Goal: Book appointment/travel/reservation: Book appointment/travel/reservation

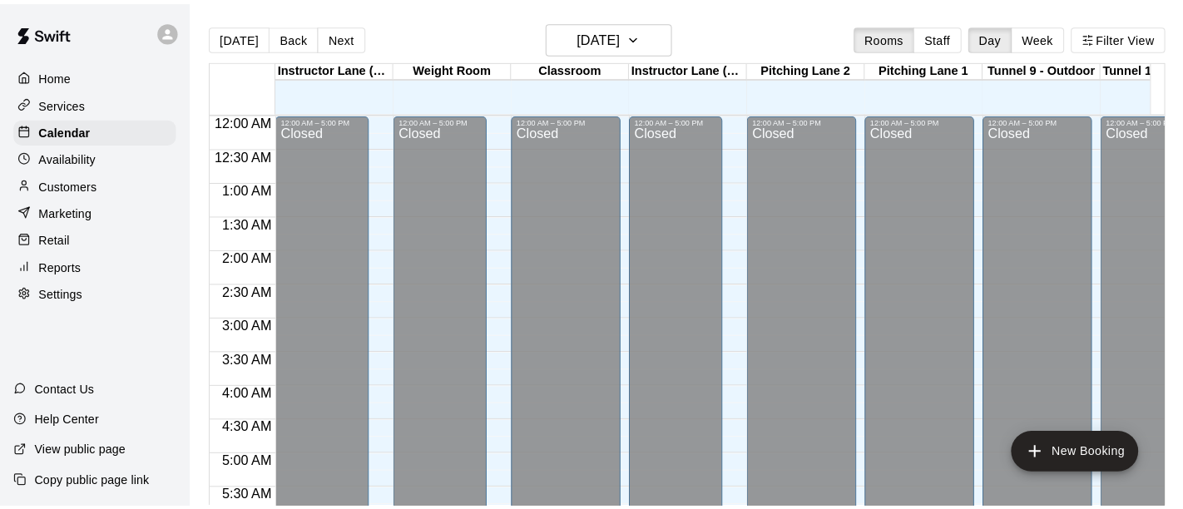
scroll to position [1118, 960]
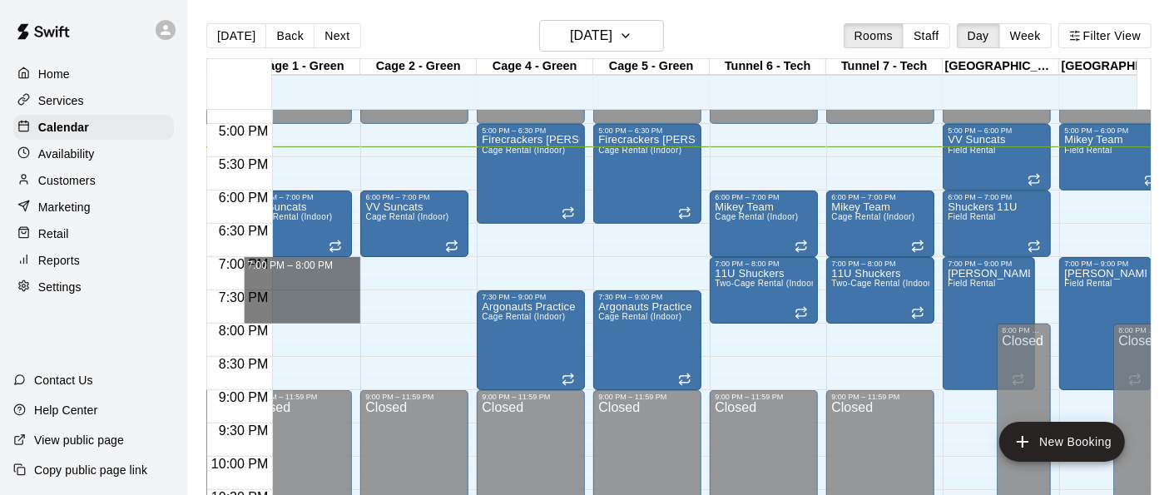
drag, startPoint x: 310, startPoint y: 265, endPoint x: 309, endPoint y: 309, distance: 45.0
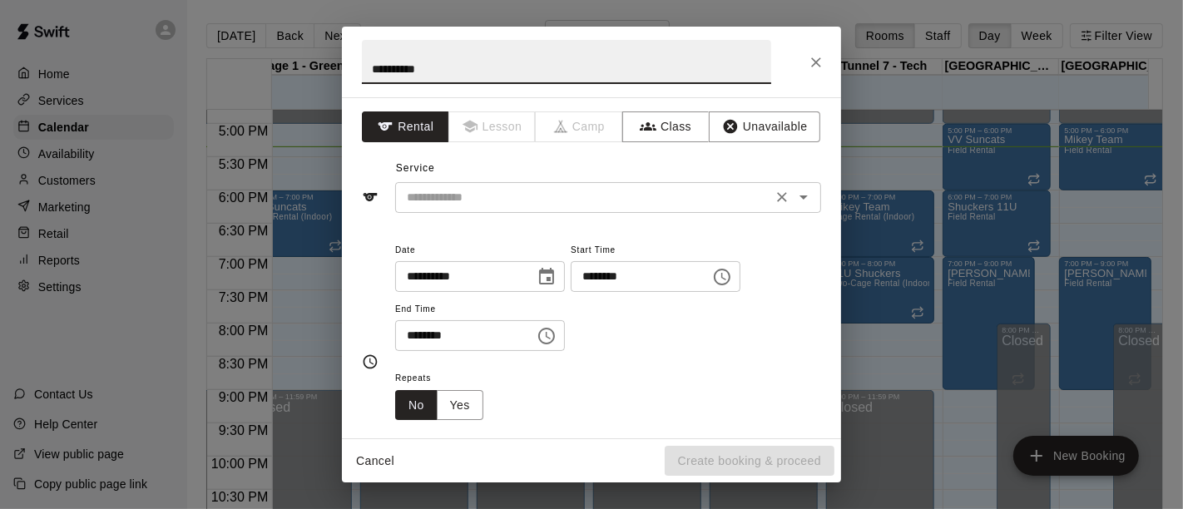
type input "**********"
click at [430, 192] on input "text" at bounding box center [583, 197] width 367 height 21
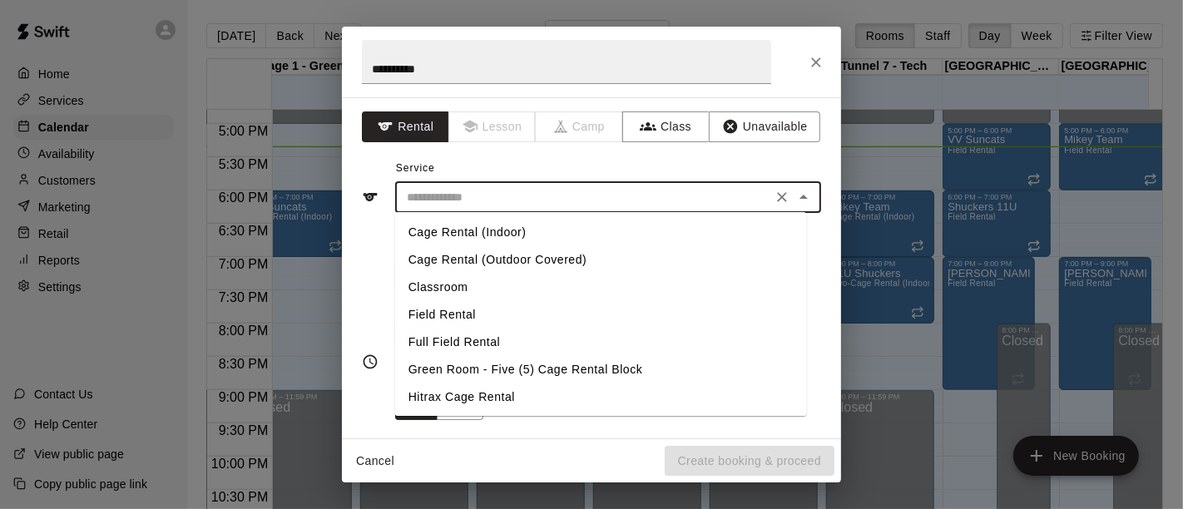
click at [442, 230] on li "Cage Rental (Indoor)" at bounding box center [601, 232] width 412 height 27
type input "**********"
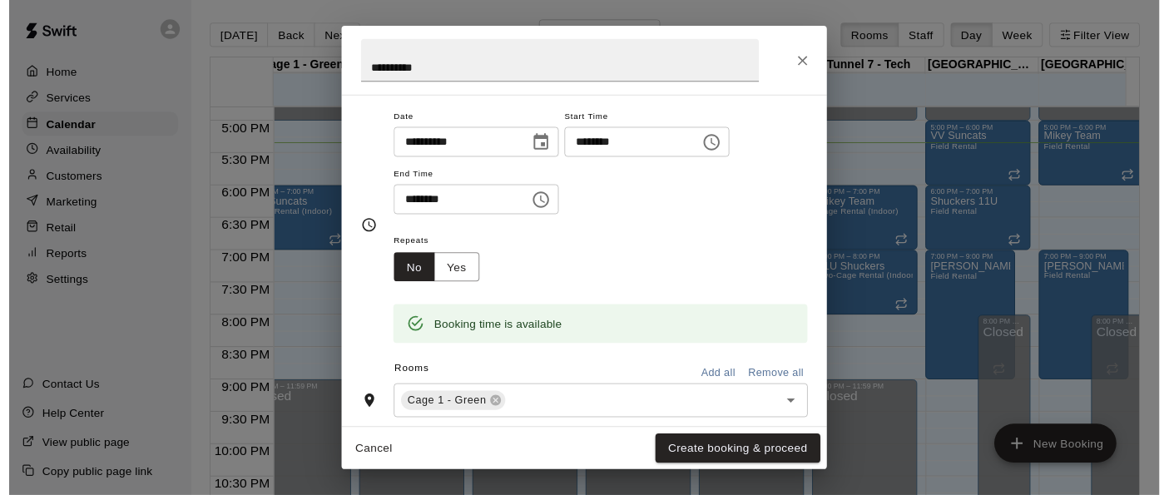
scroll to position [132, 0]
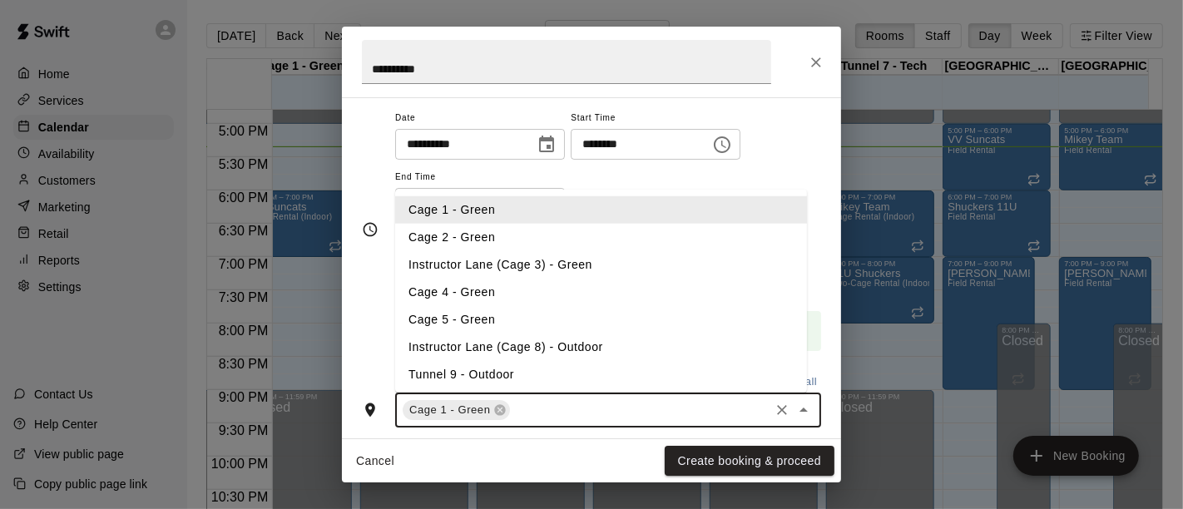
click at [570, 410] on input "text" at bounding box center [639, 410] width 255 height 21
click at [500, 243] on li "Cage 2 - Green" at bounding box center [601, 236] width 412 height 27
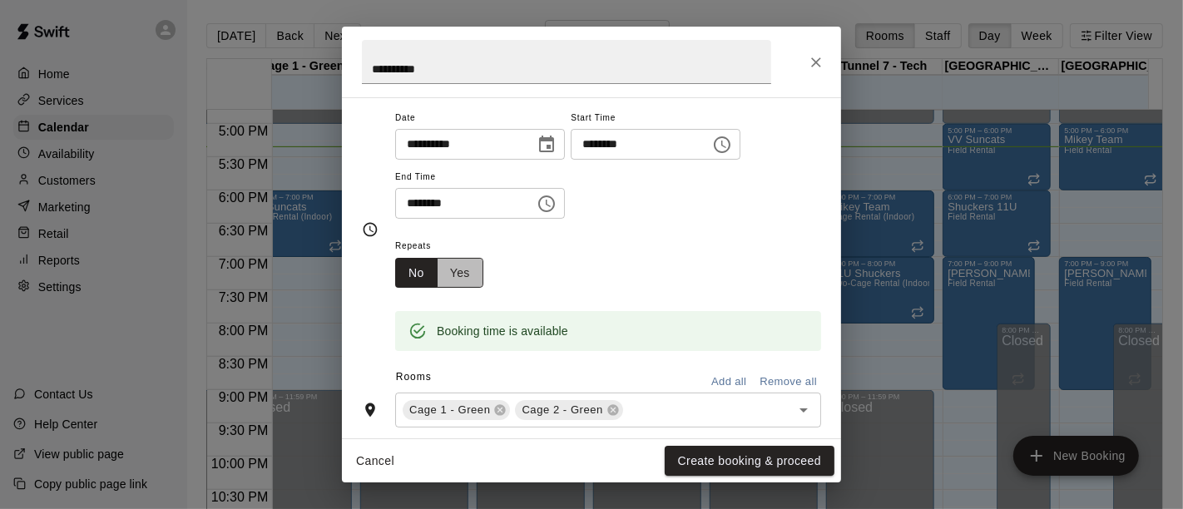
click at [461, 277] on button "Yes" at bounding box center [460, 273] width 47 height 31
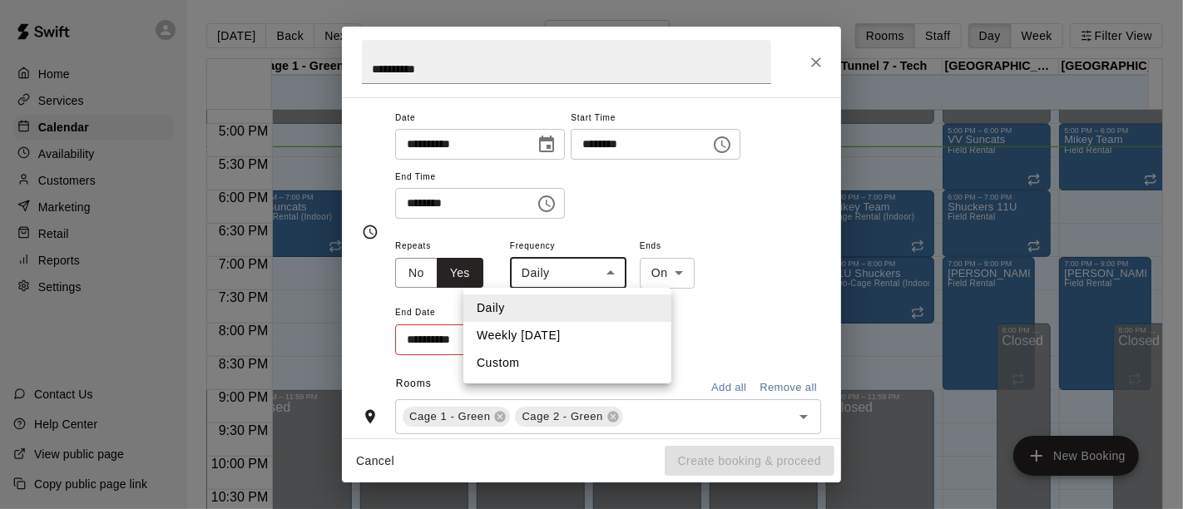
click at [606, 275] on body "Home Services Calendar Availability Customers Marketing Retail Reports Settings…" at bounding box center [591, 268] width 1183 height 536
click at [815, 60] on div at bounding box center [591, 254] width 1183 height 509
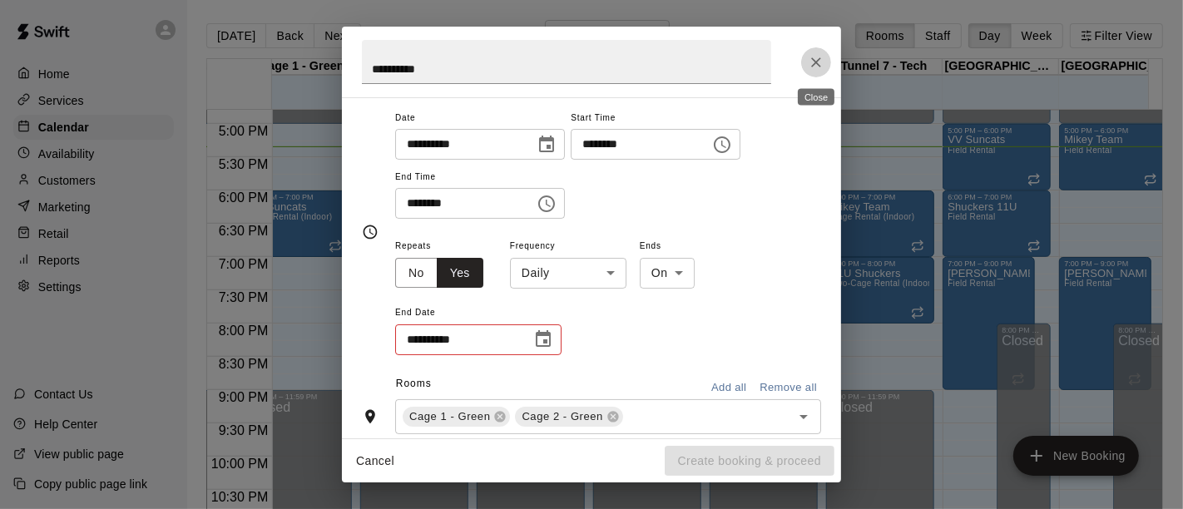
click at [815, 60] on icon "Close" at bounding box center [816, 62] width 17 height 17
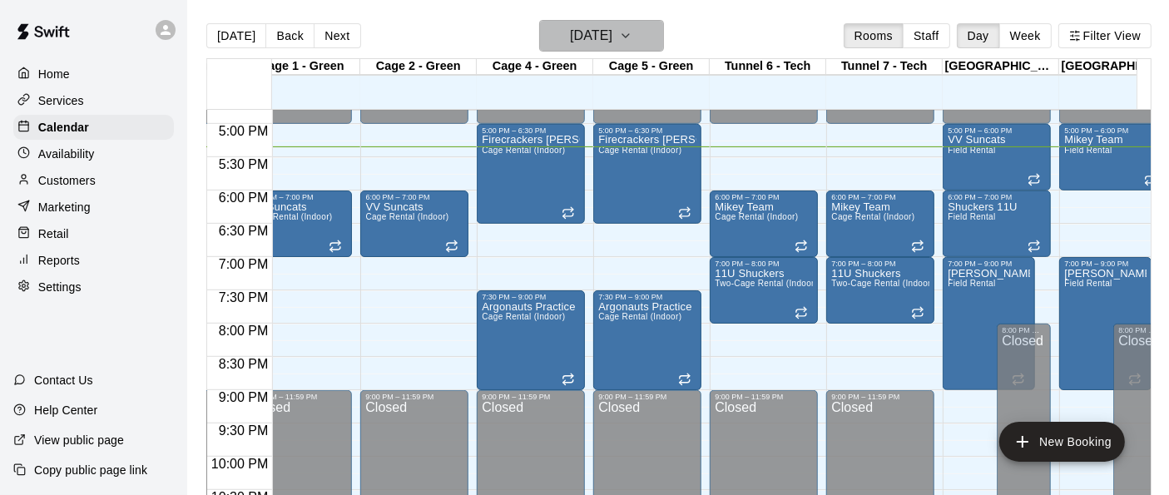
click at [632, 40] on icon "button" at bounding box center [625, 36] width 13 height 20
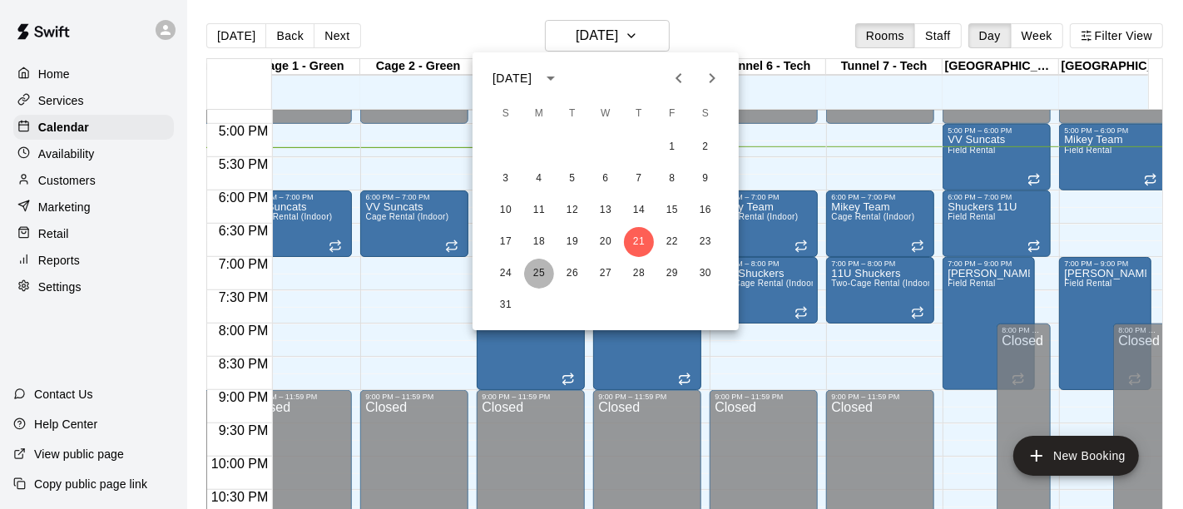
click at [538, 276] on button "25" at bounding box center [539, 274] width 30 height 30
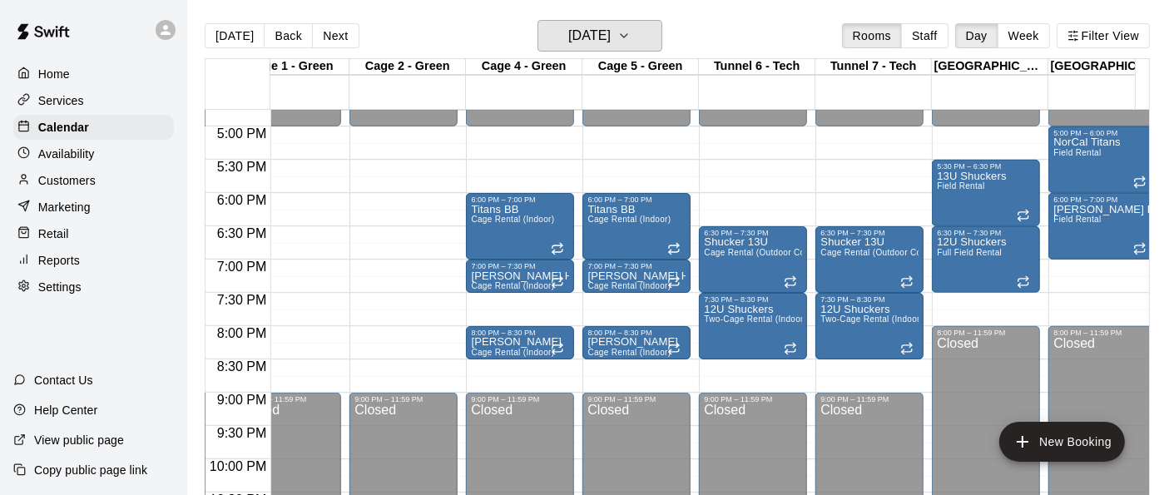
scroll to position [0, 982]
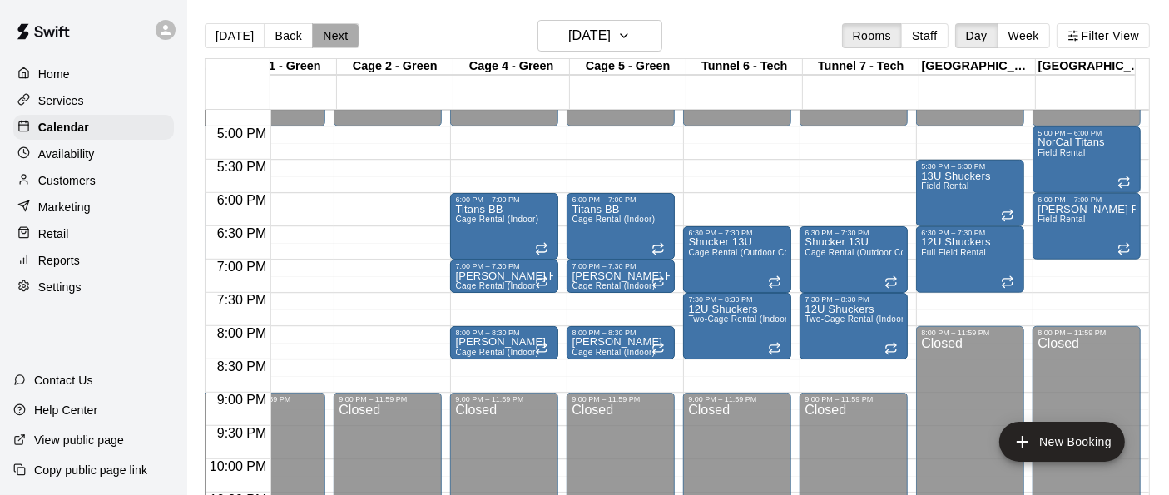
click at [319, 31] on button "Next" at bounding box center [335, 35] width 47 height 25
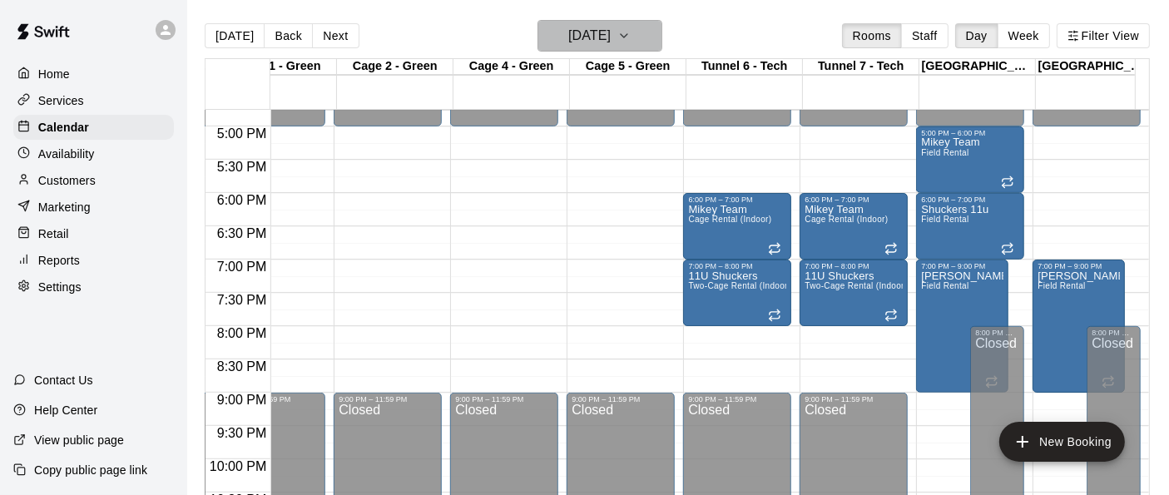
click at [631, 38] on icon "button" at bounding box center [623, 36] width 13 height 20
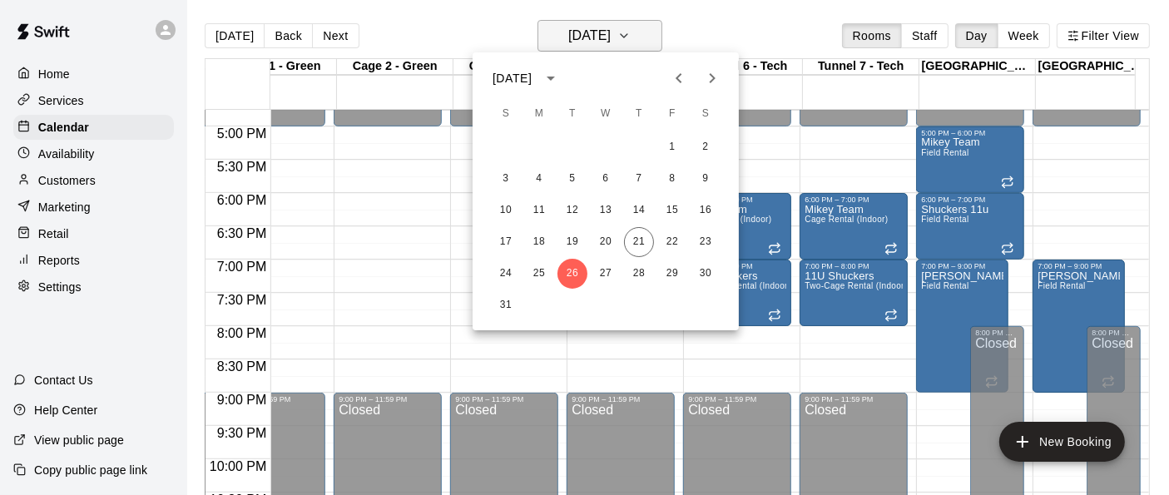
scroll to position [0, 0]
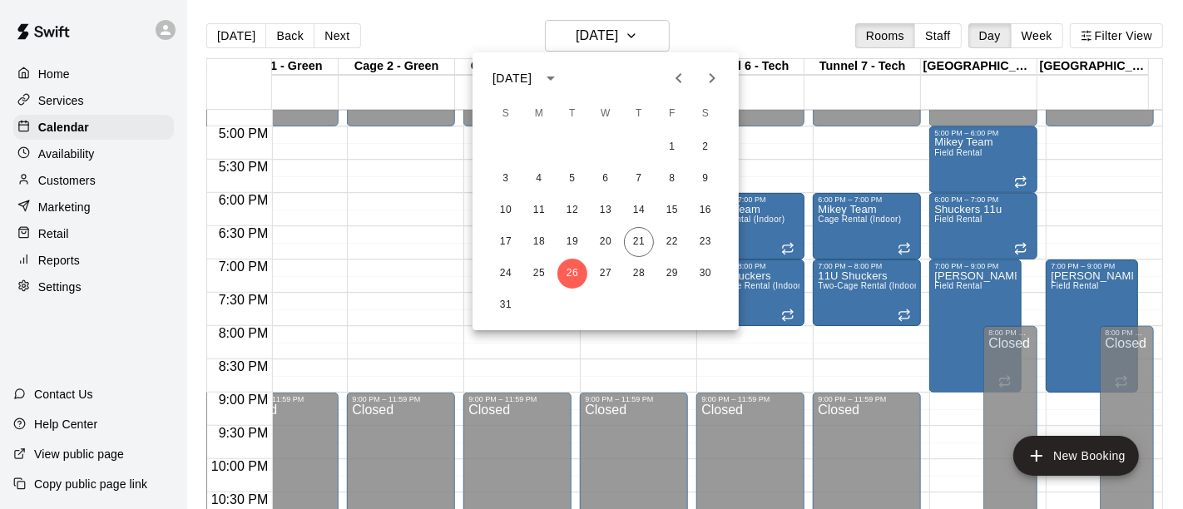
click at [727, 25] on div at bounding box center [591, 254] width 1183 height 509
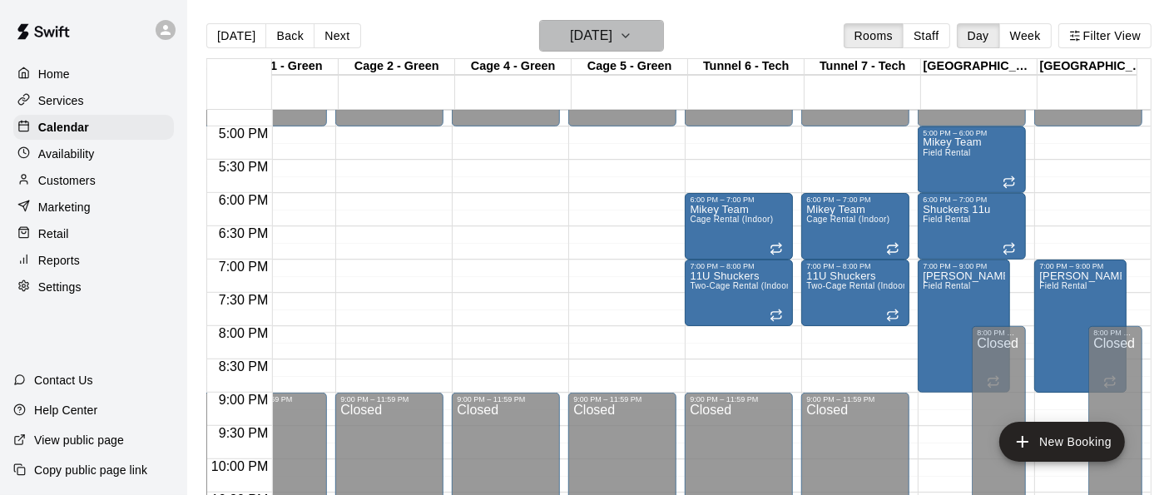
click at [632, 31] on icon "button" at bounding box center [625, 36] width 13 height 20
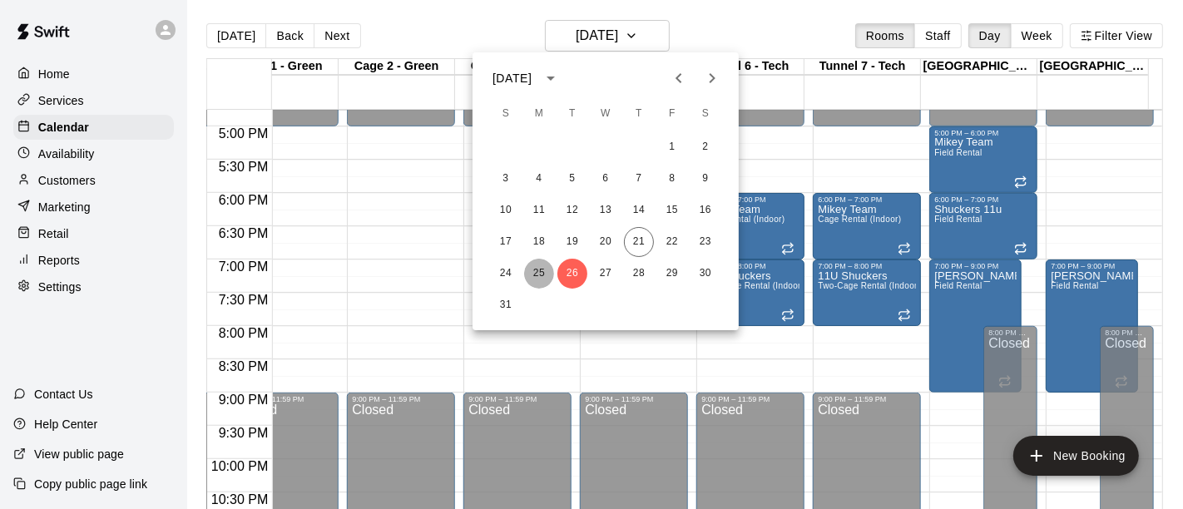
click at [535, 275] on button "25" at bounding box center [539, 274] width 30 height 30
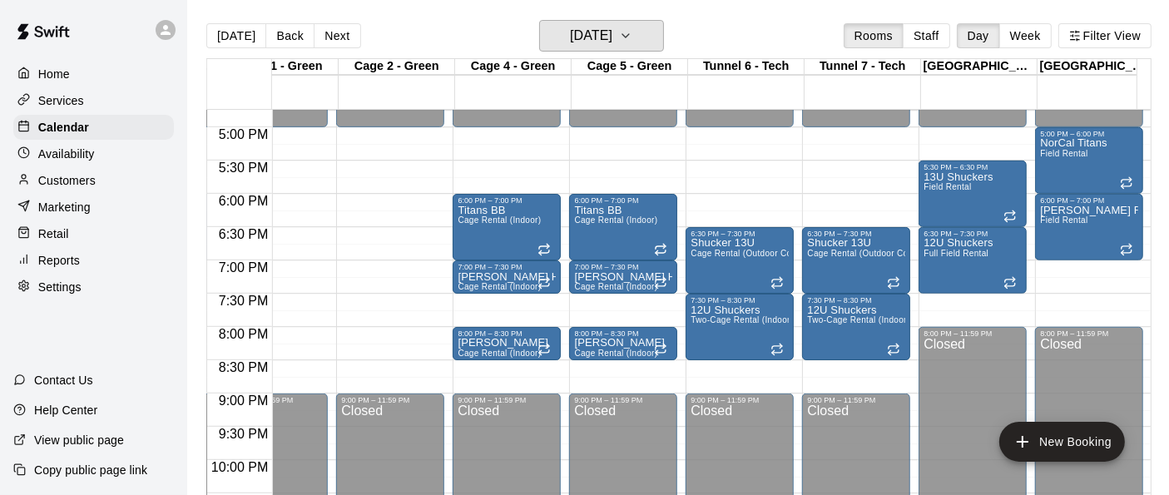
scroll to position [1083, 984]
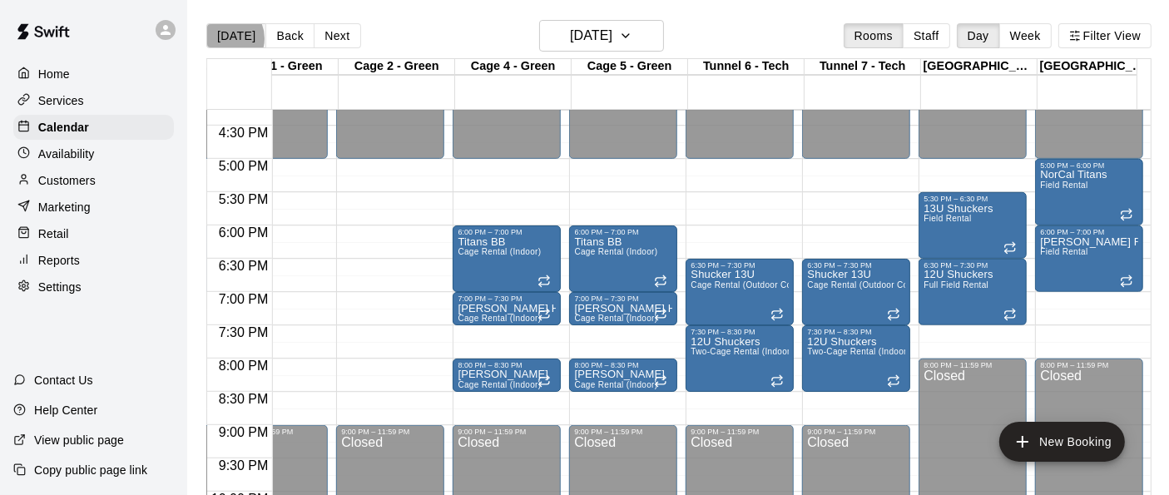
click at [226, 38] on button "[DATE]" at bounding box center [236, 35] width 60 height 25
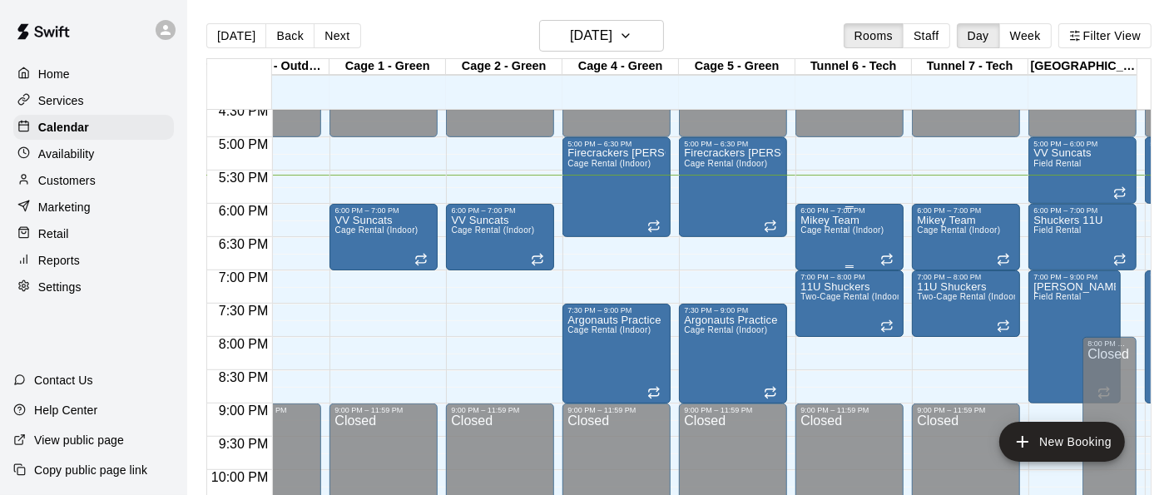
scroll to position [1105, 874]
click at [632, 35] on icon "button" at bounding box center [625, 36] width 13 height 20
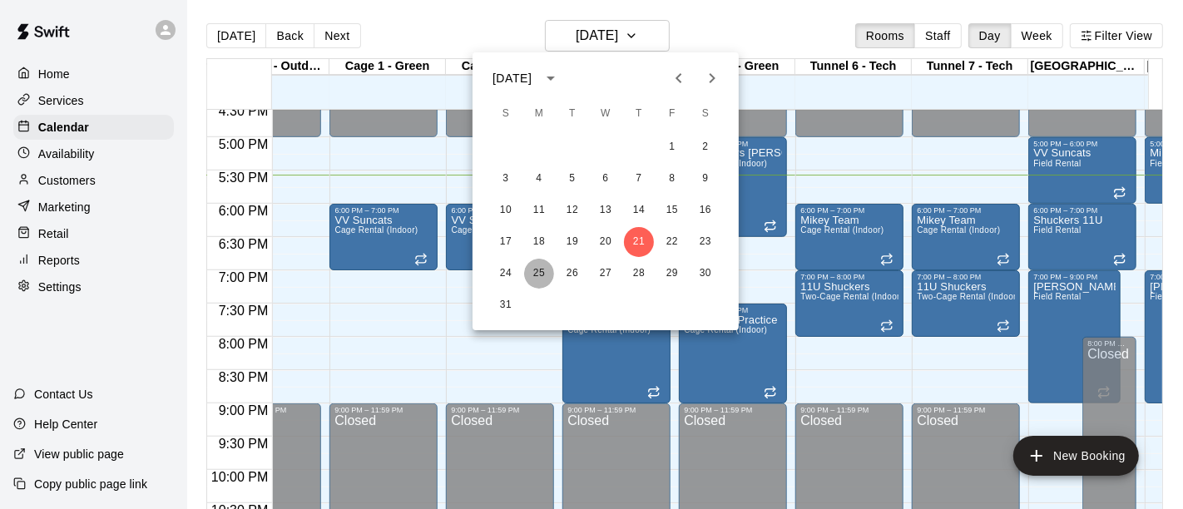
click at [542, 267] on button "25" at bounding box center [539, 274] width 30 height 30
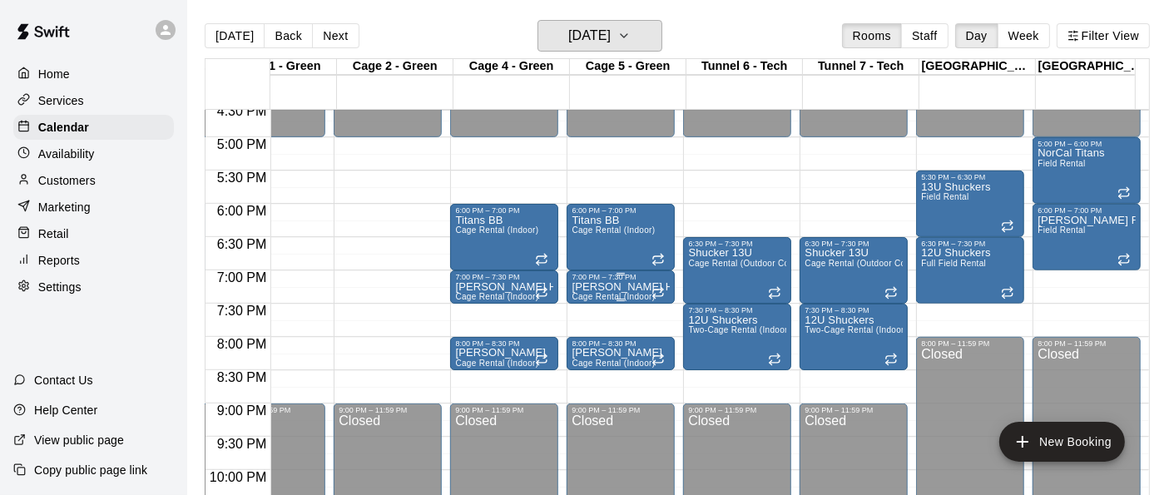
scroll to position [0, 0]
click at [321, 29] on button "Next" at bounding box center [335, 35] width 47 height 25
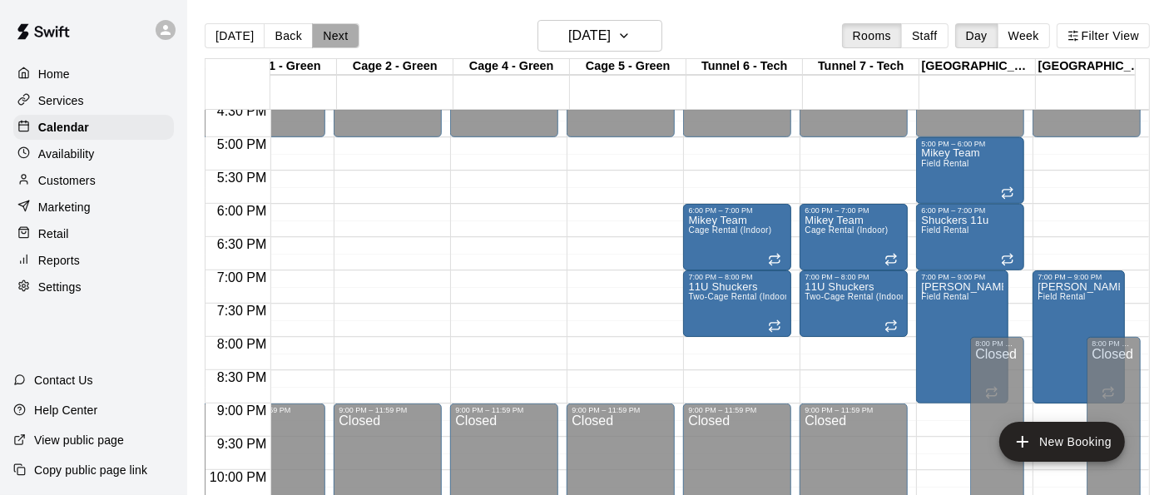
click at [320, 34] on button "Next" at bounding box center [335, 35] width 47 height 25
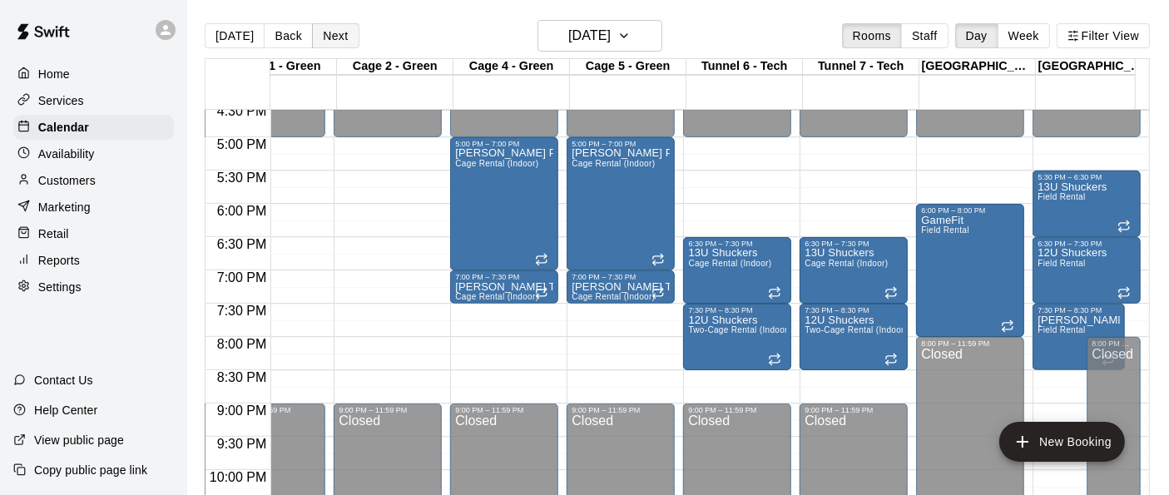
click at [320, 34] on button "Next" at bounding box center [335, 35] width 47 height 25
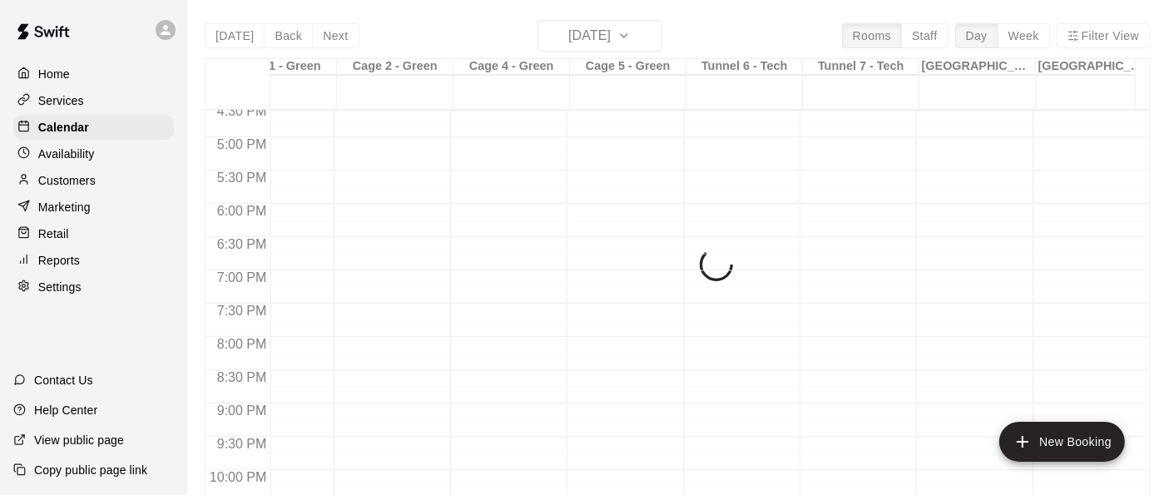
click at [320, 34] on div "[DATE] Back [DATE][DATE] Rooms Staff Day Week Filter View Instructor Lane (Cage…" at bounding box center [677, 267] width 945 height 495
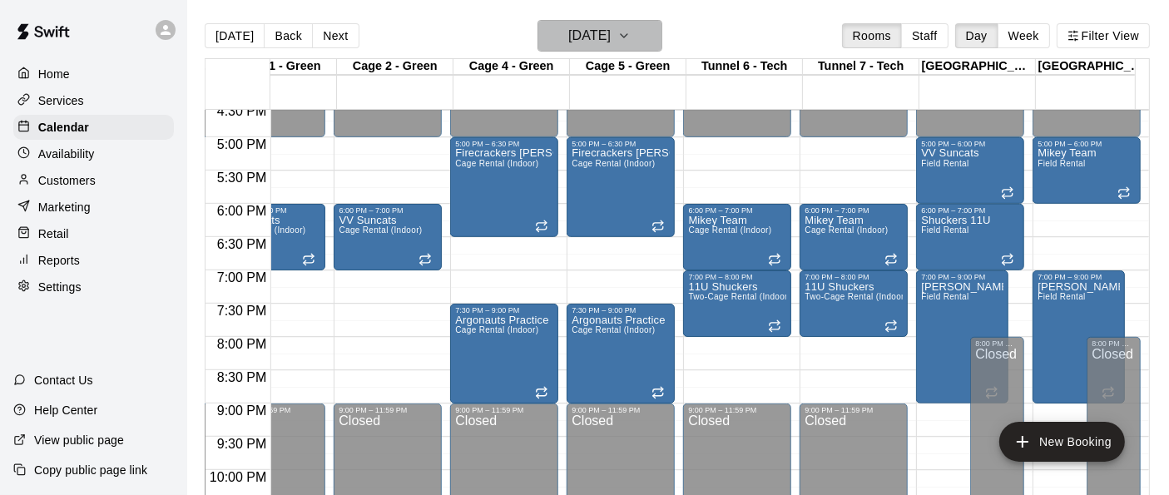
click at [627, 34] on icon "button" at bounding box center [624, 35] width 7 height 3
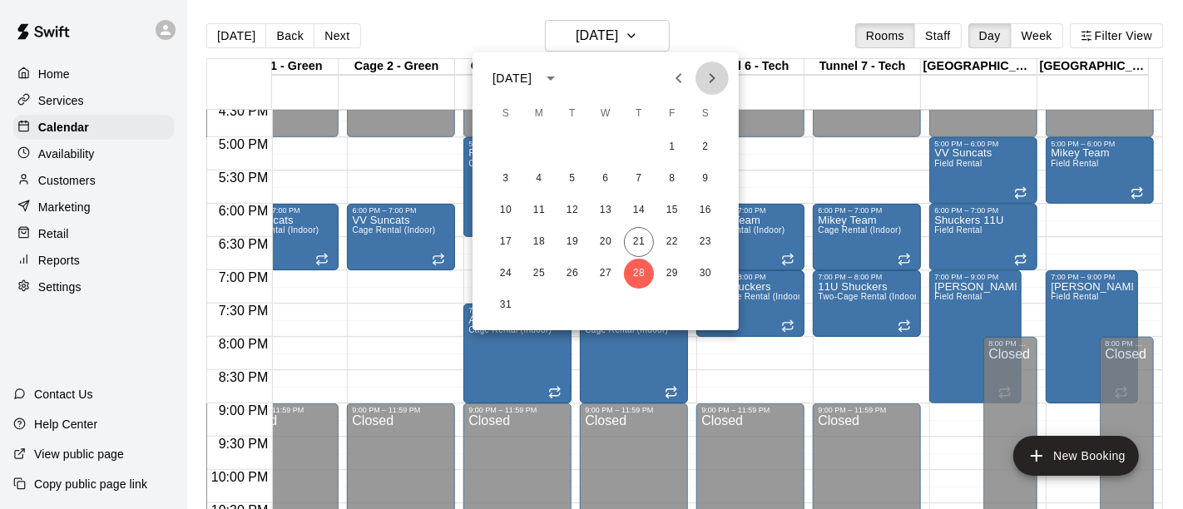
click at [708, 79] on icon "Next month" at bounding box center [712, 78] width 20 height 20
click at [644, 279] on button "27" at bounding box center [639, 274] width 30 height 30
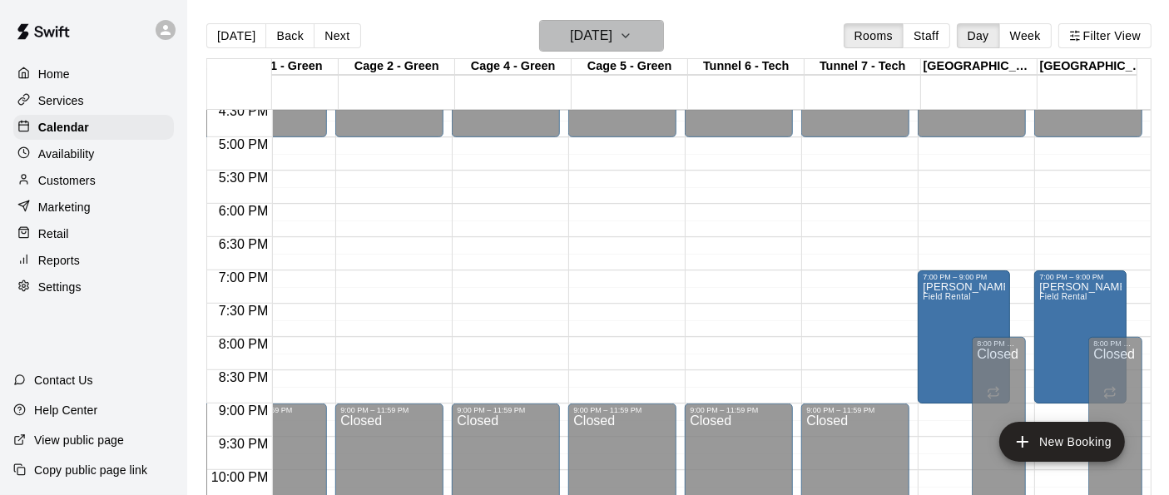
click at [632, 37] on icon "button" at bounding box center [625, 36] width 13 height 20
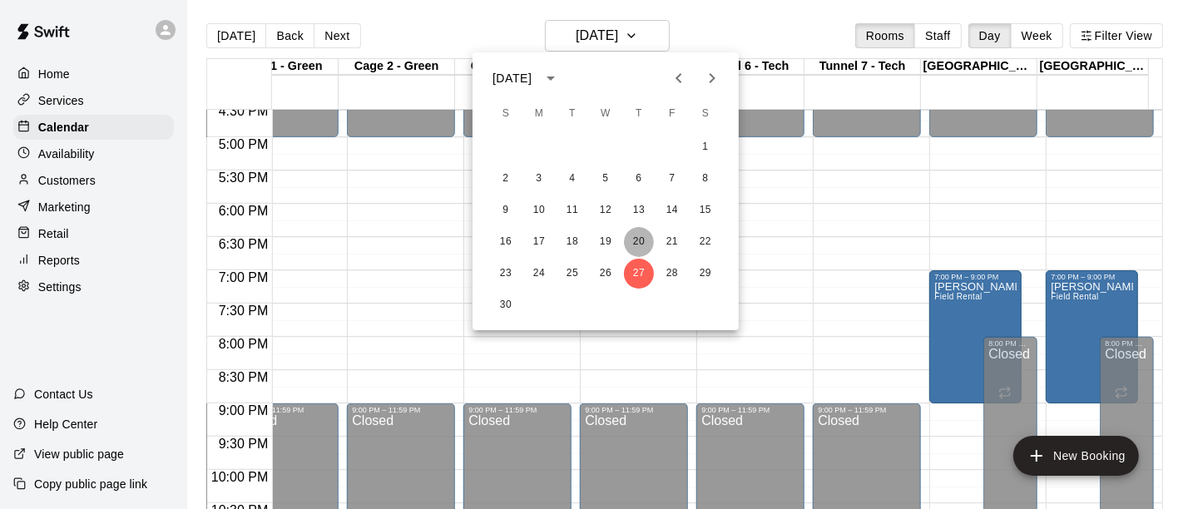
click at [641, 248] on button "20" at bounding box center [639, 242] width 30 height 30
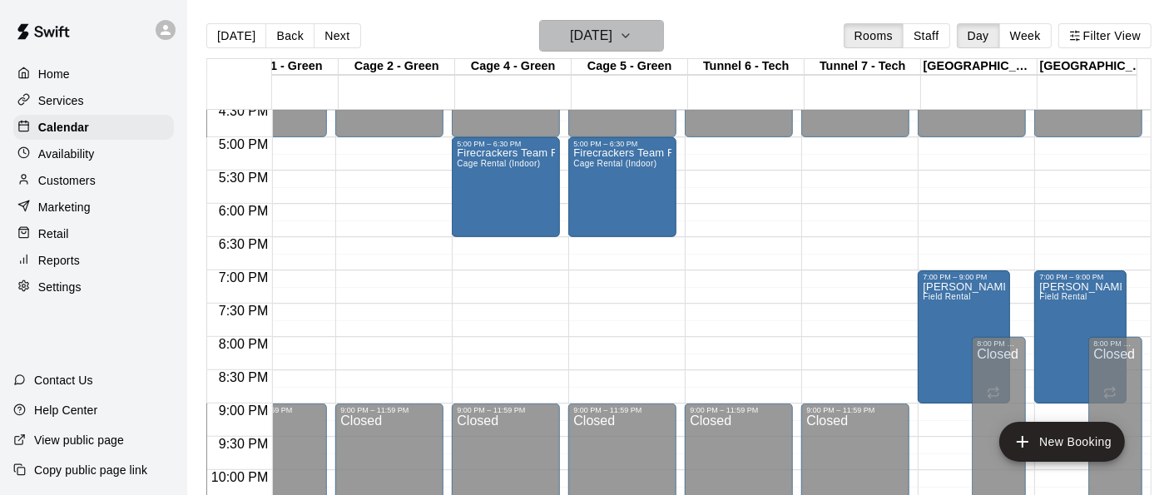
click at [632, 37] on icon "button" at bounding box center [625, 36] width 13 height 20
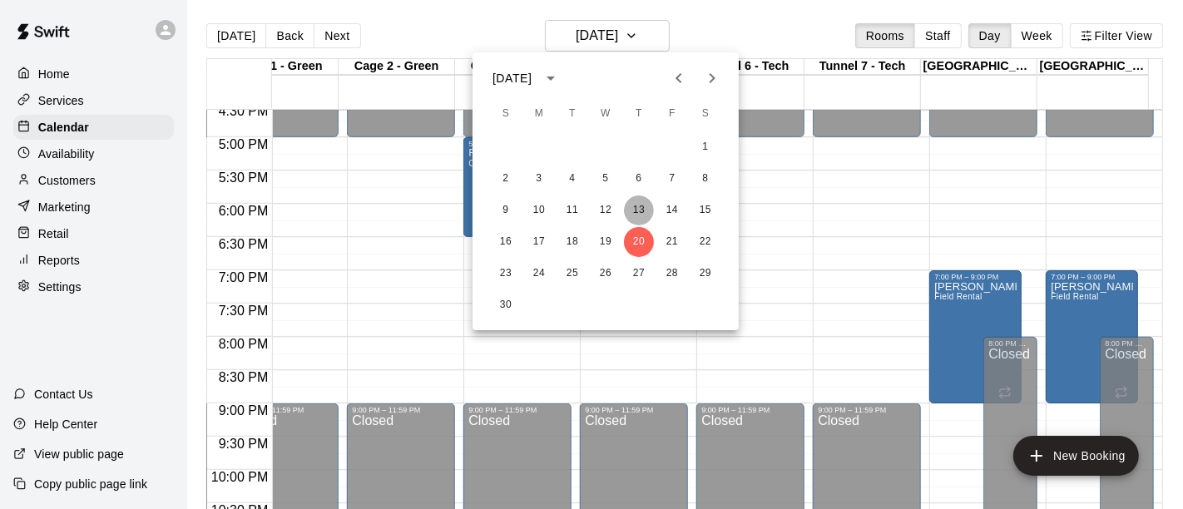
click at [639, 208] on button "13" at bounding box center [639, 210] width 30 height 30
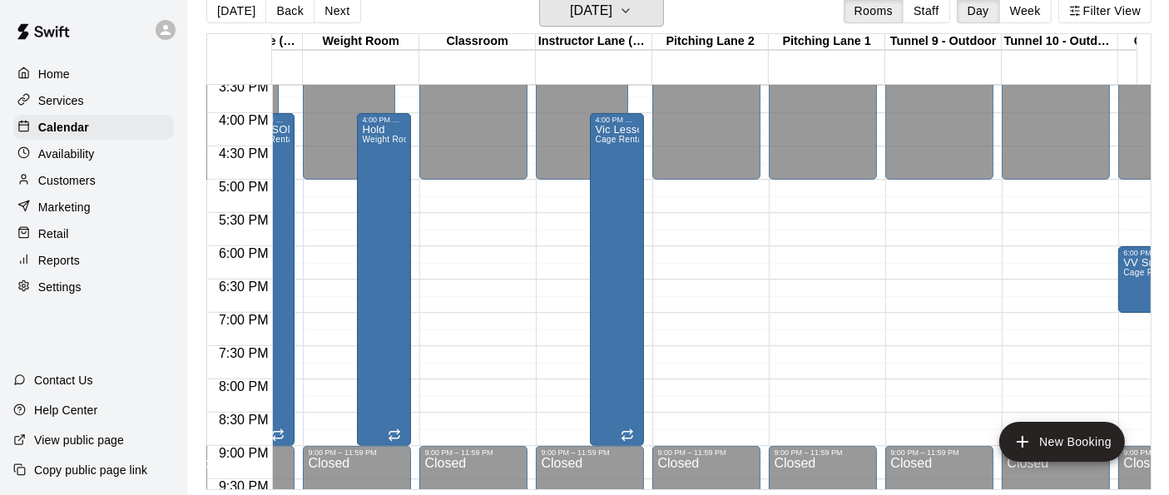
scroll to position [1075, 52]
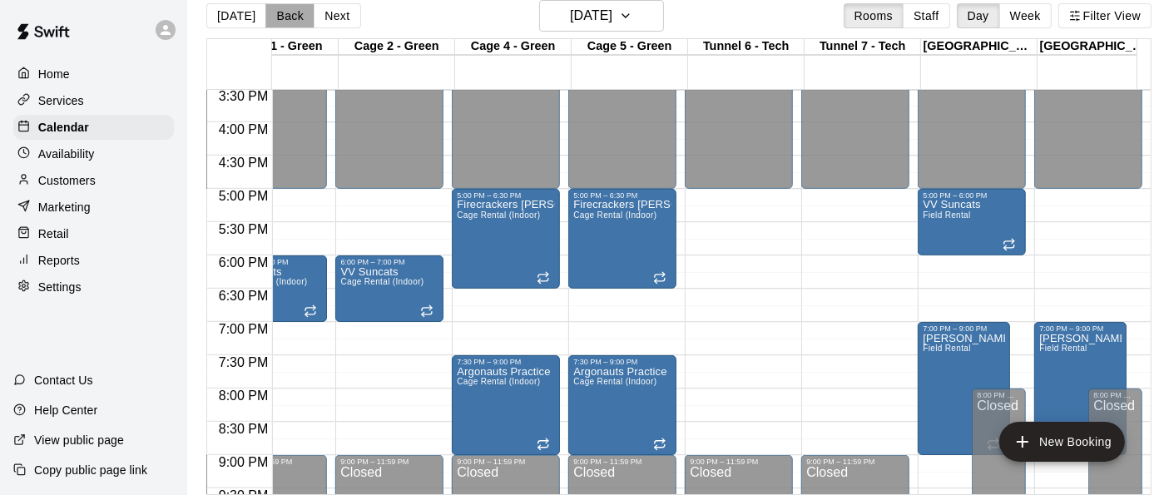
click at [278, 17] on button "Back" at bounding box center [289, 15] width 49 height 25
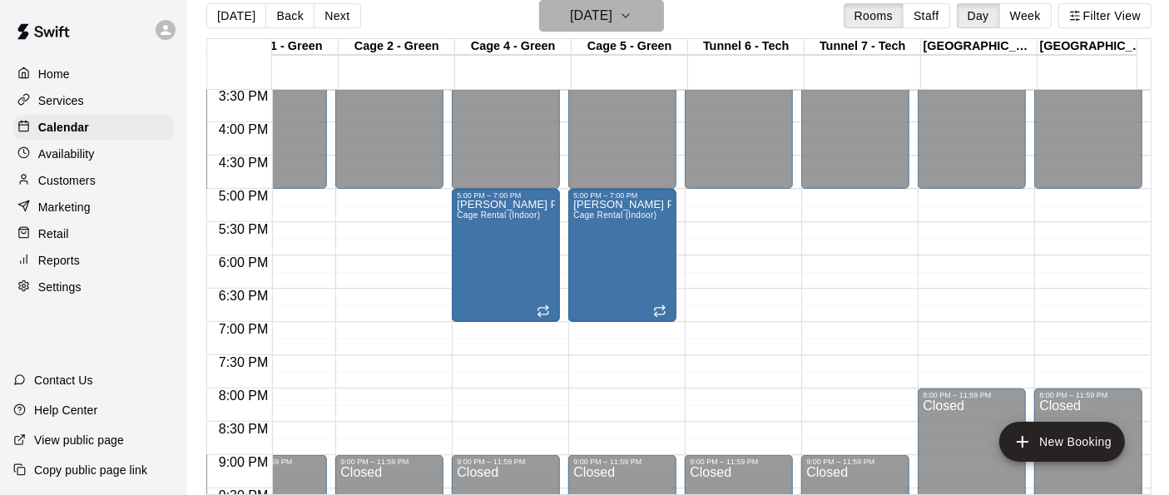
click at [600, 15] on h6 "[DATE]" at bounding box center [591, 15] width 42 height 23
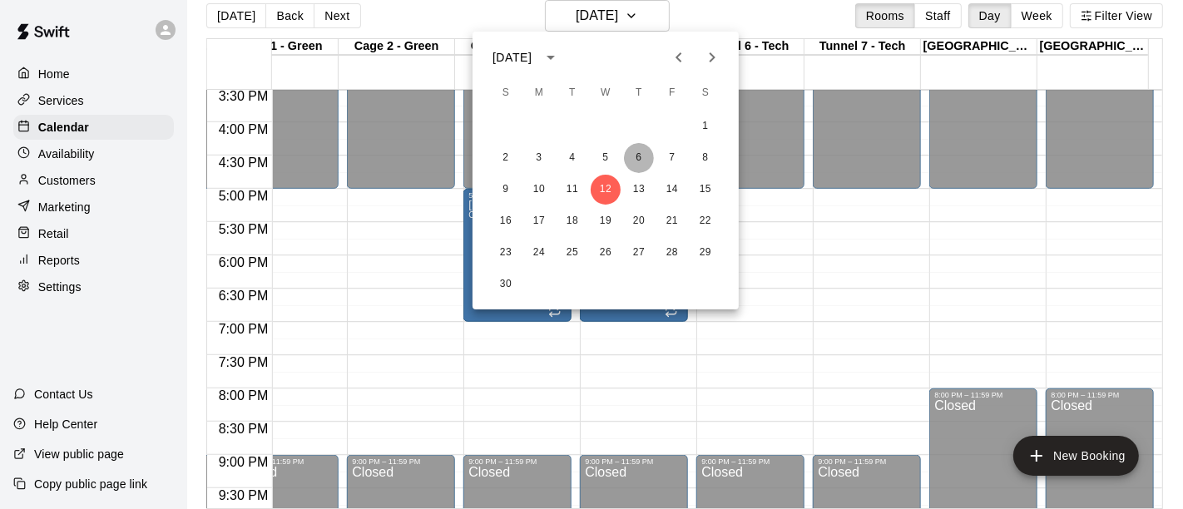
click at [645, 170] on button "6" at bounding box center [639, 158] width 30 height 30
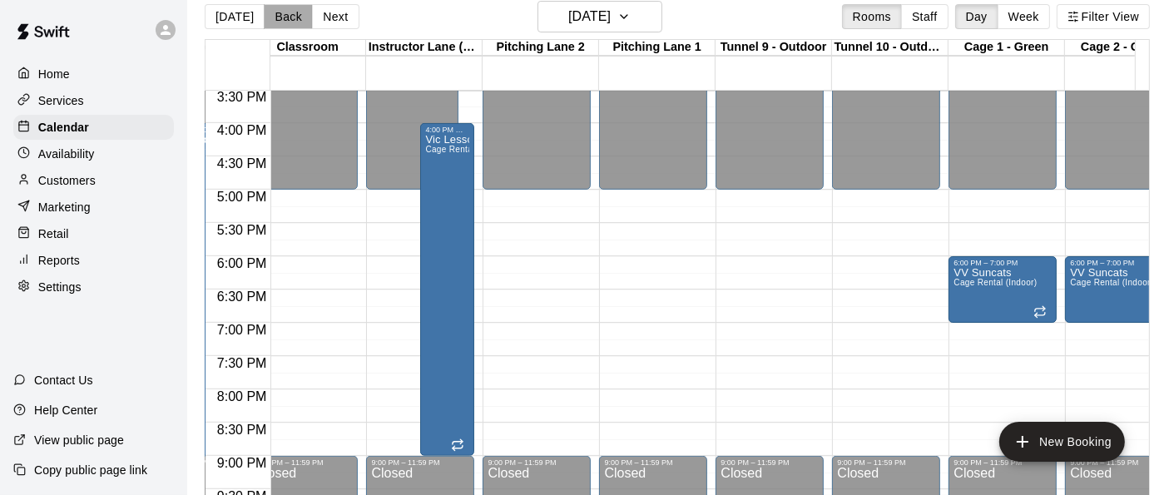
click at [264, 17] on button "Back" at bounding box center [288, 16] width 49 height 25
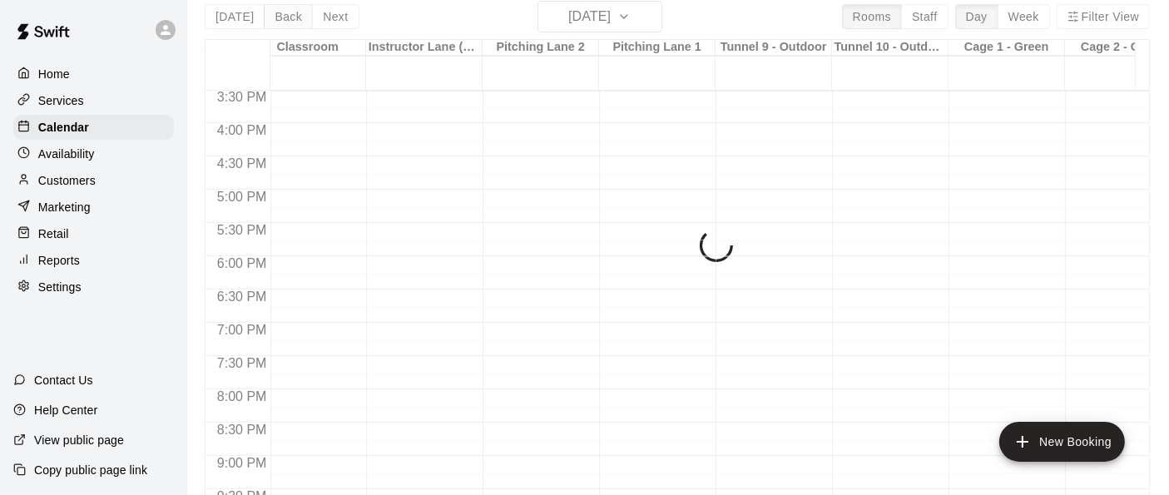
click at [261, 17] on div "[DATE] Back [DATE][DATE] Rooms Staff Day Week Filter View Instructor Lane (Cage…" at bounding box center [677, 248] width 945 height 495
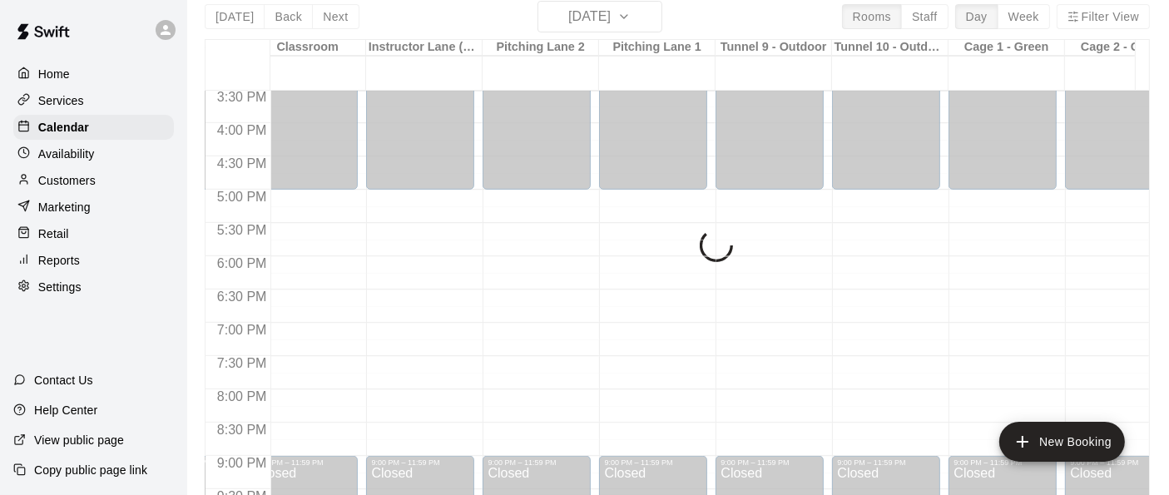
click at [261, 17] on div "[DATE] Back [DATE][DATE] Rooms Staff Day Week Filter View Instructor Lane (Cage…" at bounding box center [677, 248] width 945 height 495
click at [264, 17] on button "Back" at bounding box center [288, 16] width 49 height 25
click at [261, 17] on div "[DATE] Back [DATE][DATE] Rooms Staff Day Week Filter View Instructor Lane (Cage…" at bounding box center [677, 248] width 945 height 495
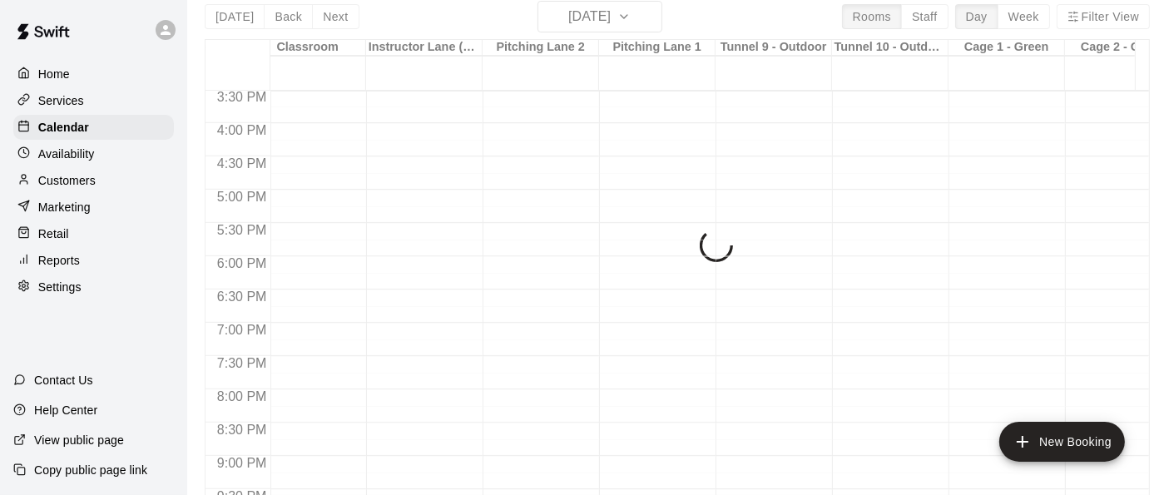
click at [261, 17] on div "[DATE] Back [DATE][DATE] Rooms Staff Day Week Filter View Instructor Lane (Cage…" at bounding box center [677, 248] width 945 height 495
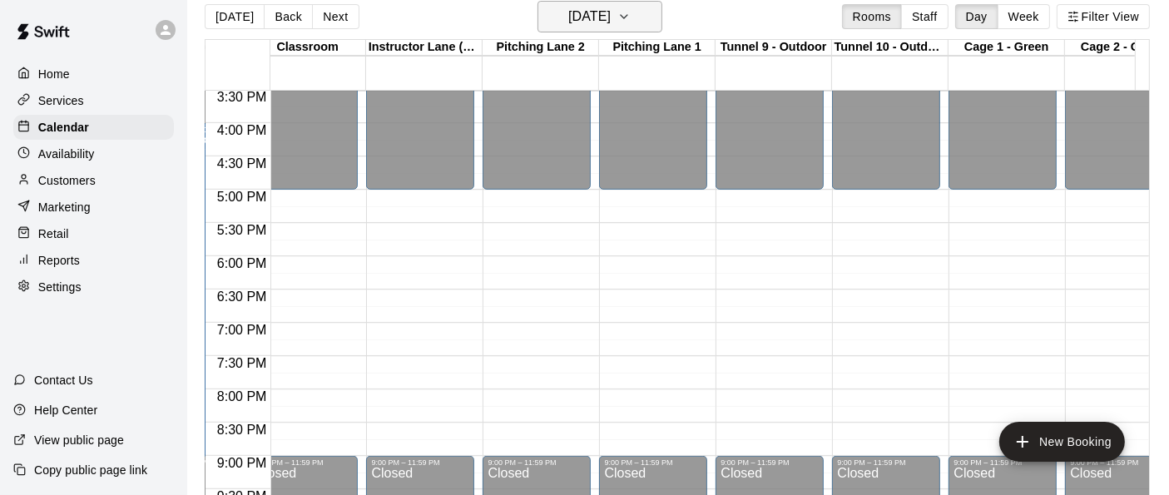
click at [568, 27] on h6 "[DATE]" at bounding box center [589, 16] width 42 height 23
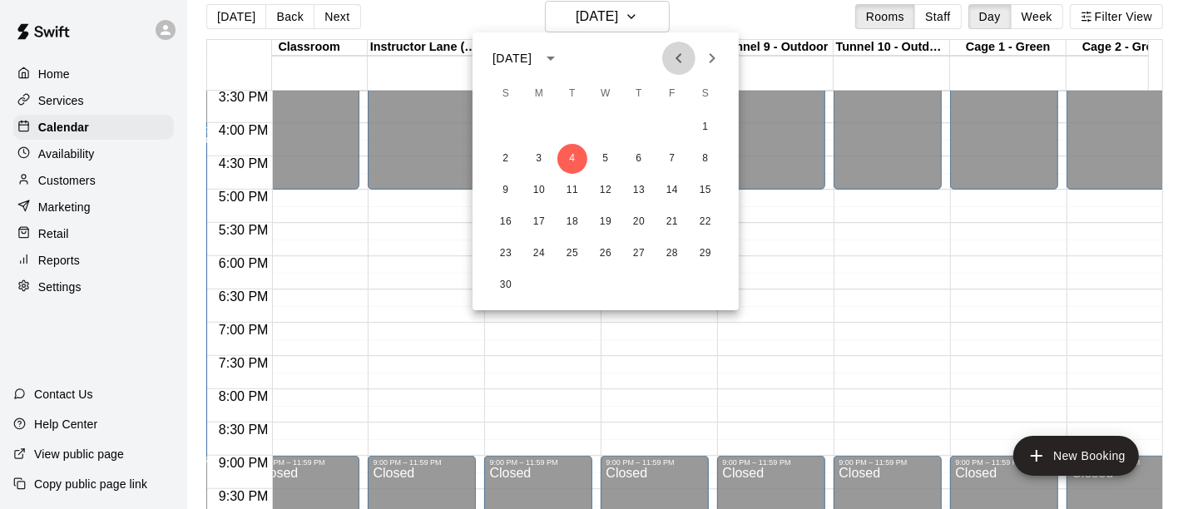
click at [672, 59] on icon "Previous month" at bounding box center [679, 58] width 20 height 20
click at [440, 29] on div at bounding box center [591, 254] width 1183 height 509
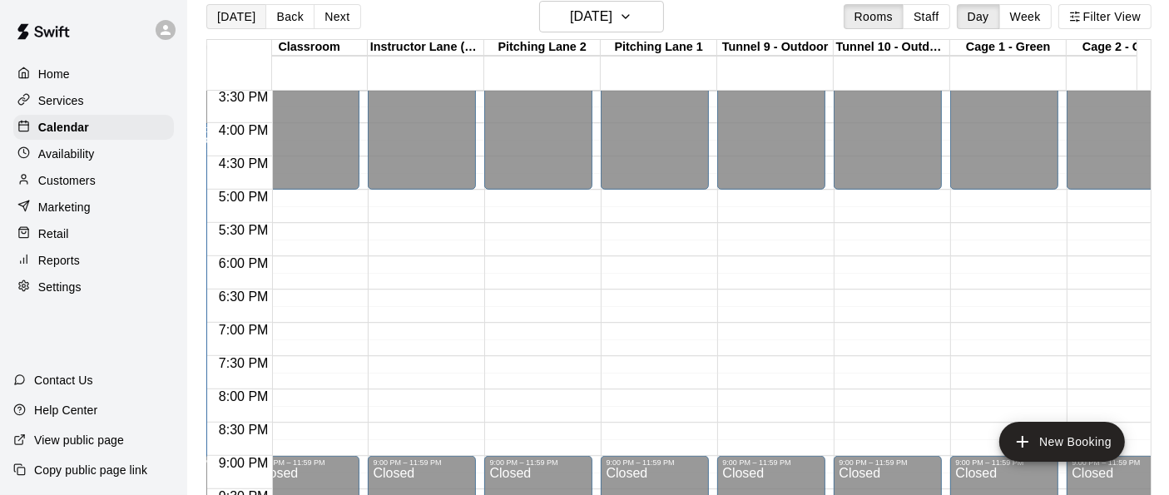
click at [233, 12] on button "[DATE]" at bounding box center [236, 16] width 60 height 25
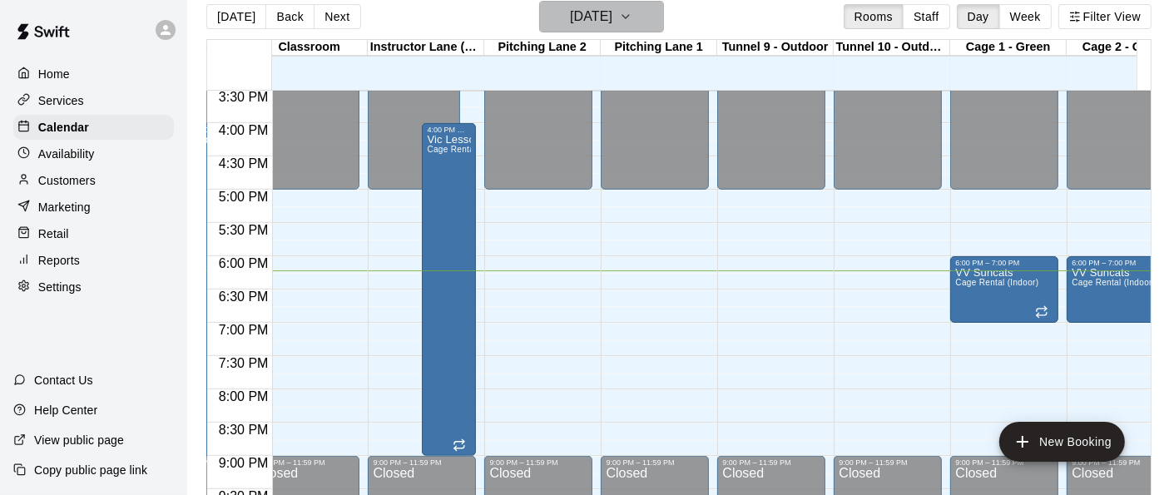
click at [590, 13] on h6 "[DATE]" at bounding box center [591, 16] width 42 height 23
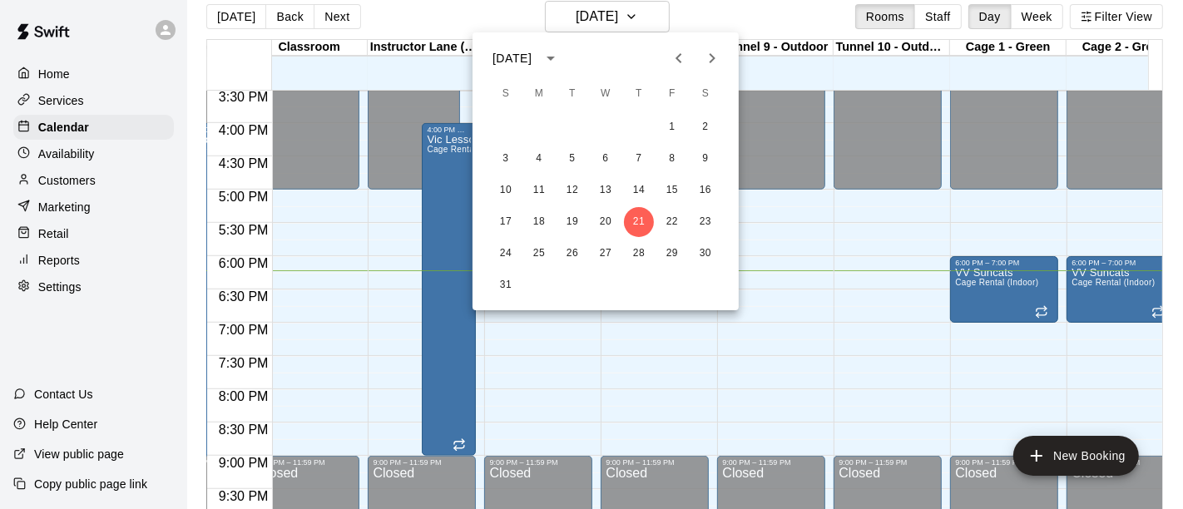
click at [711, 54] on icon "Next month" at bounding box center [713, 58] width 6 height 10
click at [705, 50] on icon "Next month" at bounding box center [712, 58] width 20 height 20
click at [675, 59] on icon "Previous month" at bounding box center [679, 58] width 20 height 20
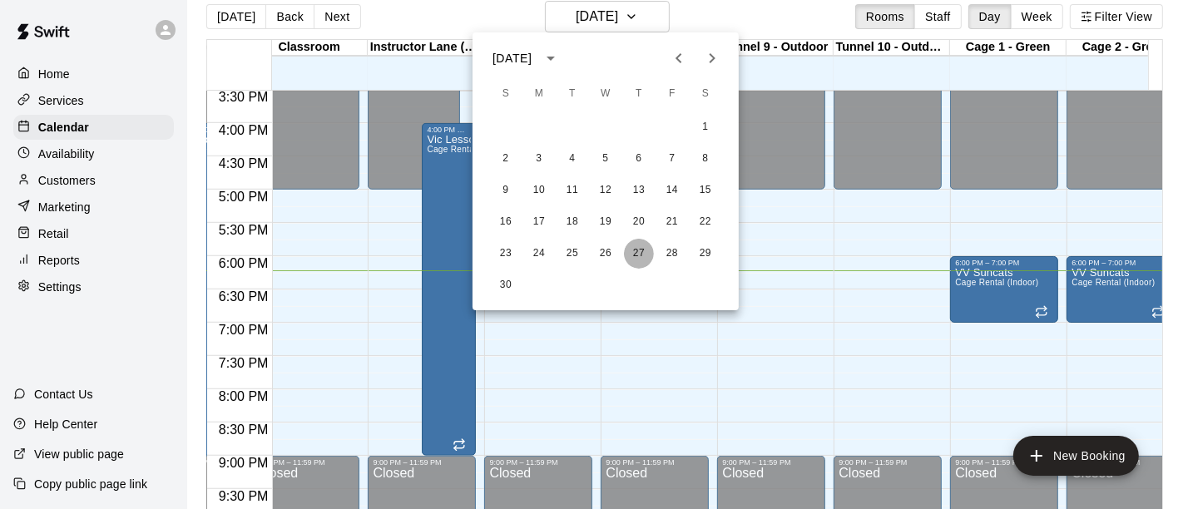
click at [647, 255] on button "27" at bounding box center [639, 254] width 30 height 30
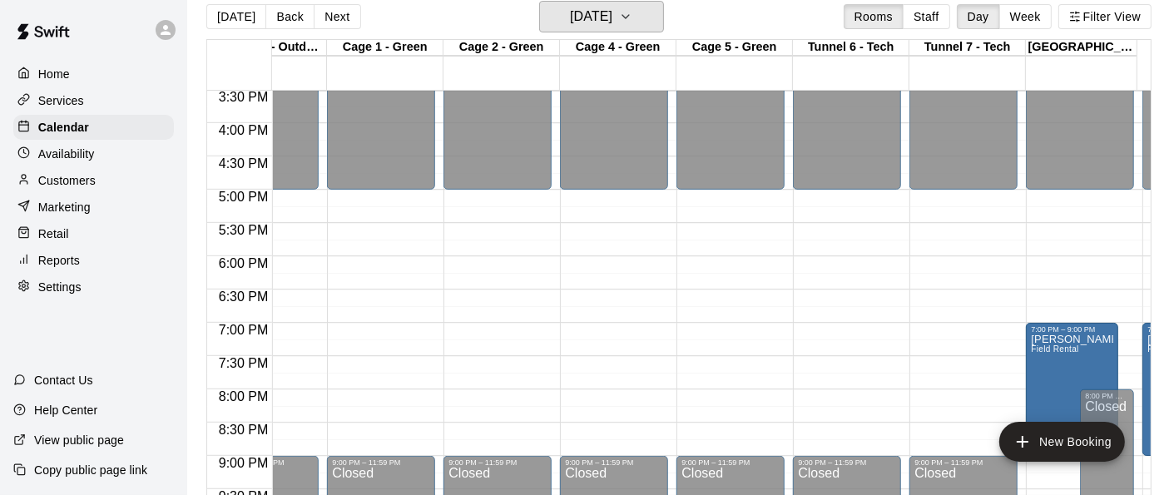
scroll to position [0, 982]
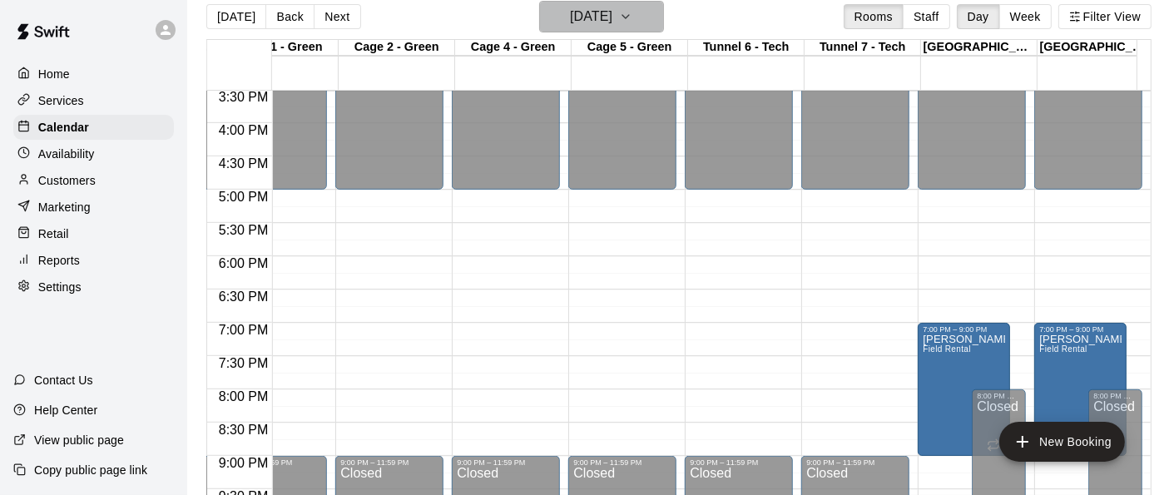
click at [632, 7] on icon "button" at bounding box center [625, 17] width 13 height 20
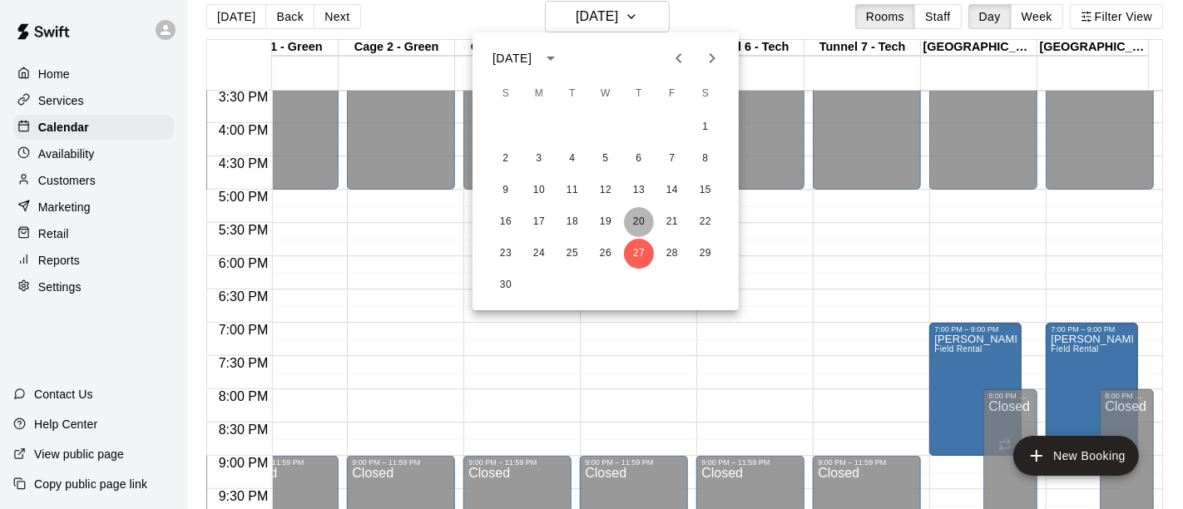
click at [641, 224] on button "20" at bounding box center [639, 222] width 30 height 30
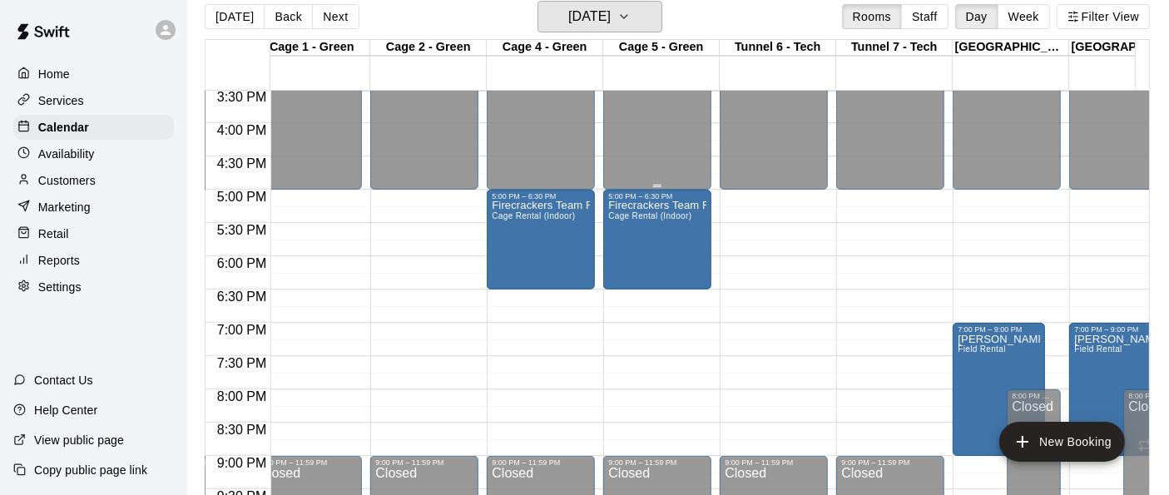
scroll to position [0, 977]
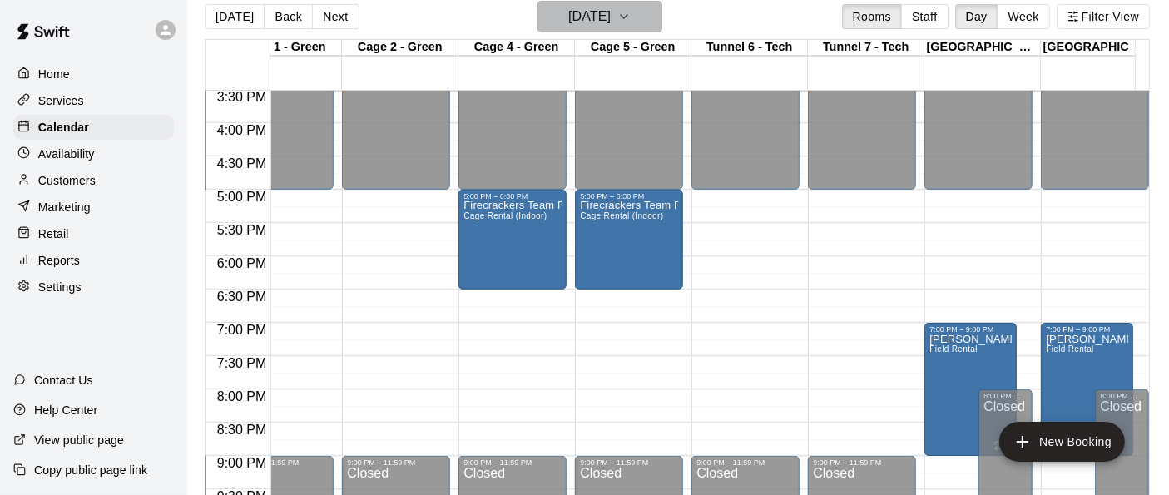
click at [631, 22] on icon "button" at bounding box center [623, 17] width 13 height 20
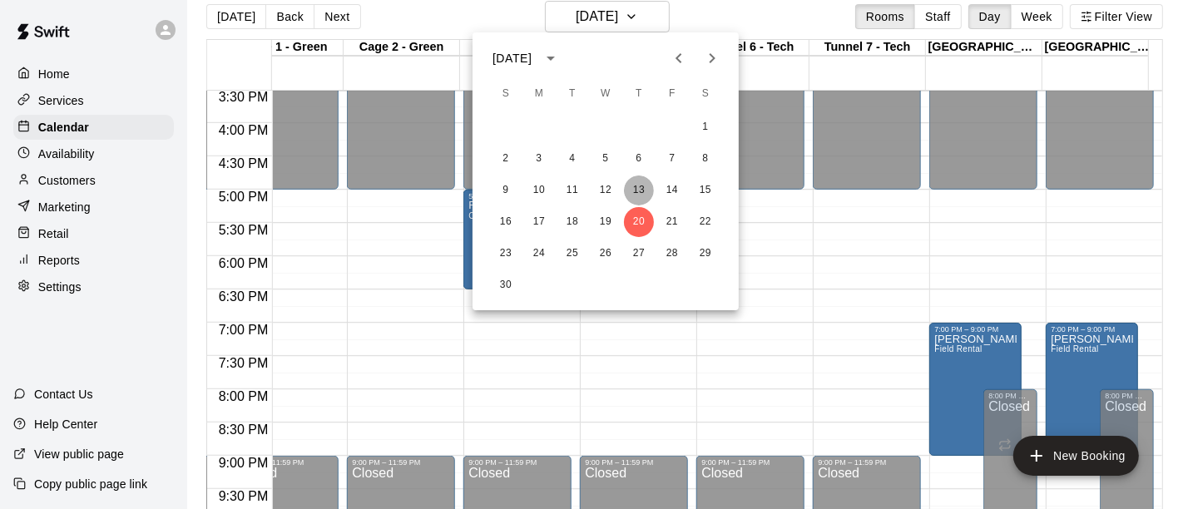
click at [639, 187] on button "13" at bounding box center [639, 191] width 30 height 30
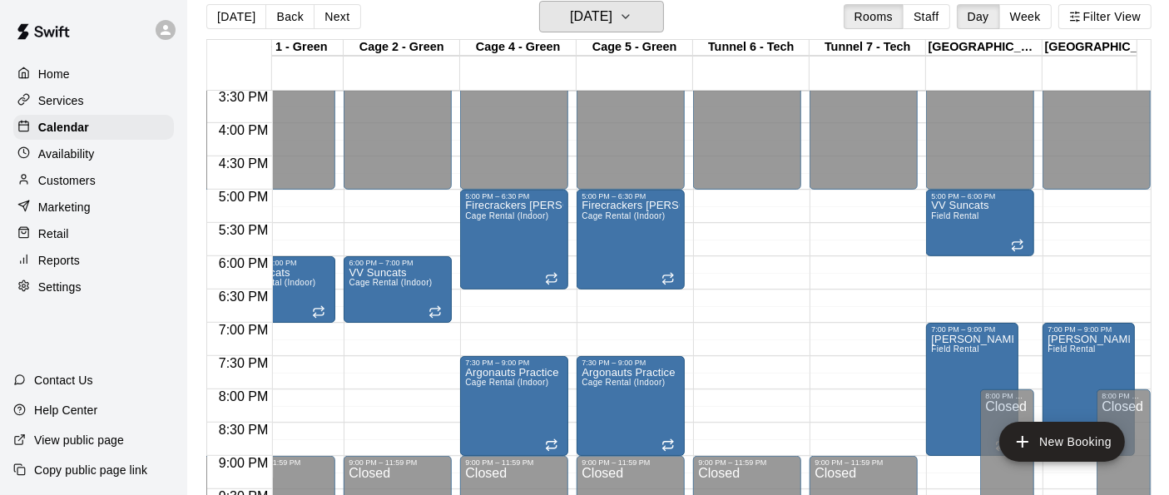
scroll to position [0, 966]
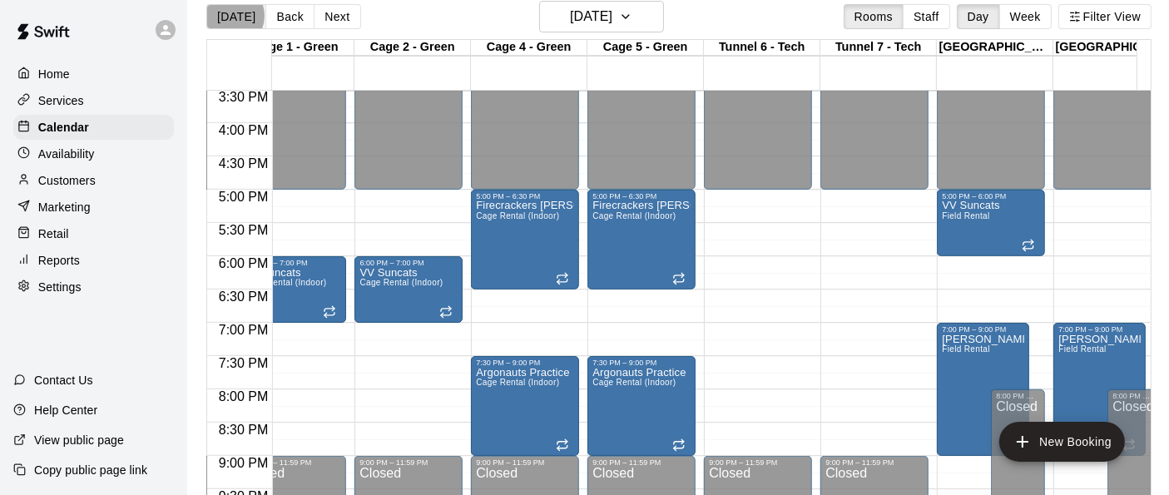
click at [230, 15] on button "[DATE]" at bounding box center [236, 16] width 60 height 25
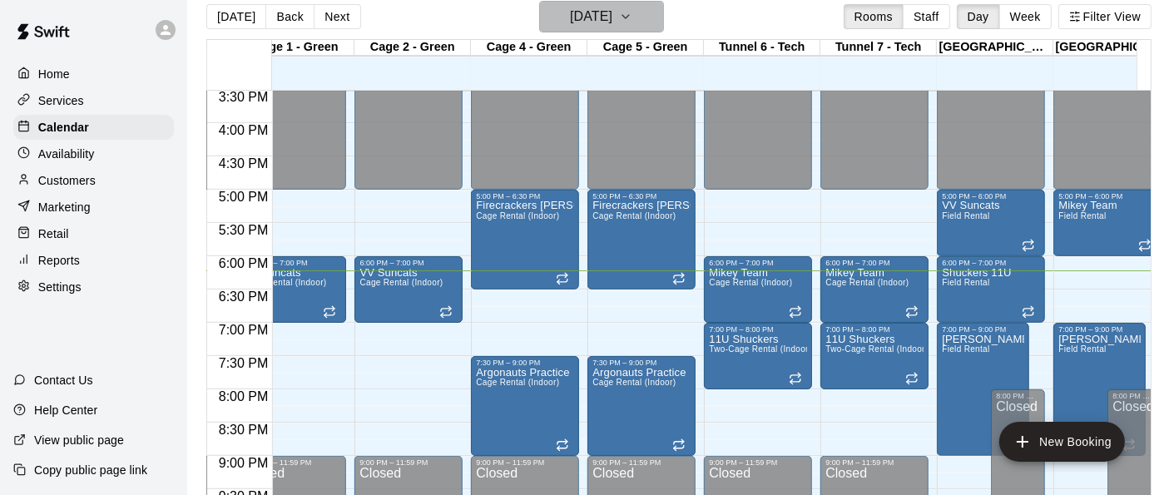
click at [632, 9] on icon "button" at bounding box center [625, 17] width 13 height 20
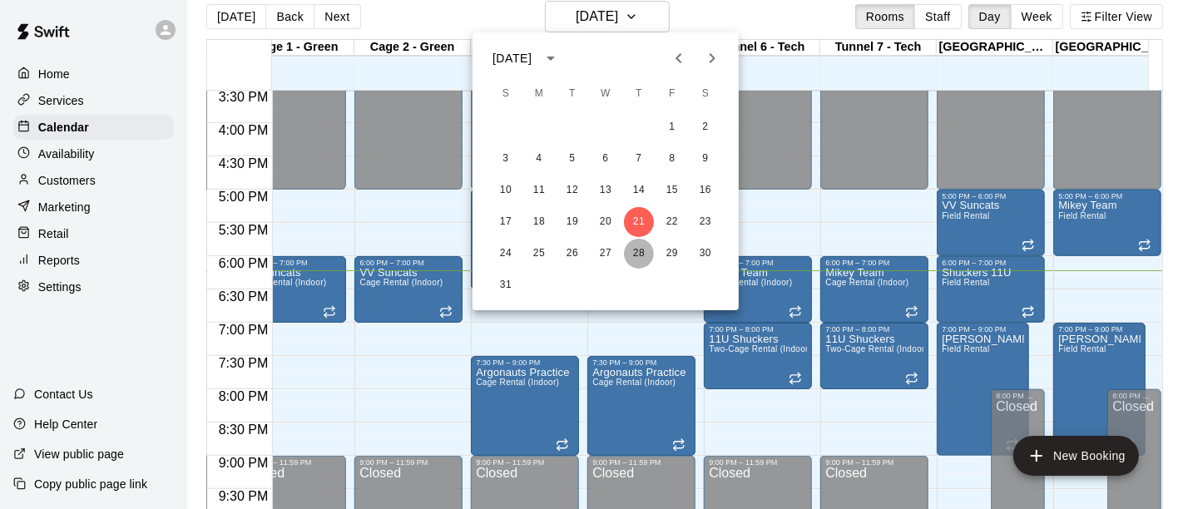
click at [631, 255] on button "28" at bounding box center [639, 254] width 30 height 30
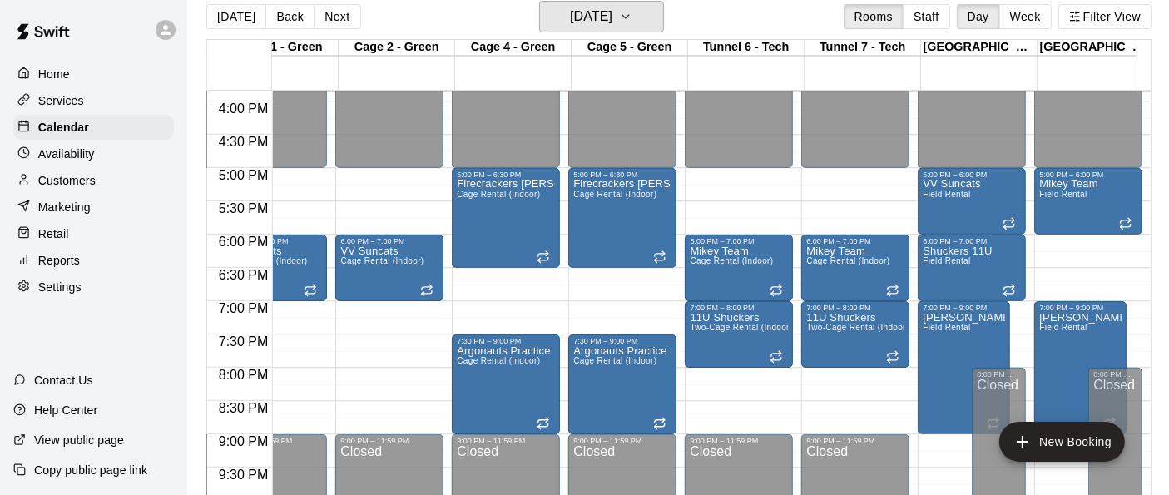
scroll to position [1056, 985]
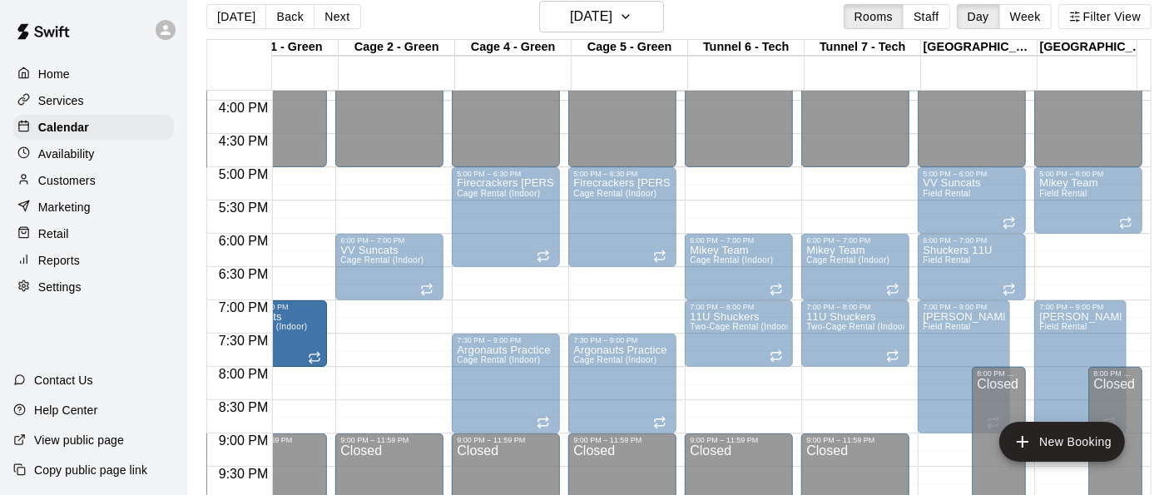
drag, startPoint x: 298, startPoint y: 269, endPoint x: 295, endPoint y: 344, distance: 74.9
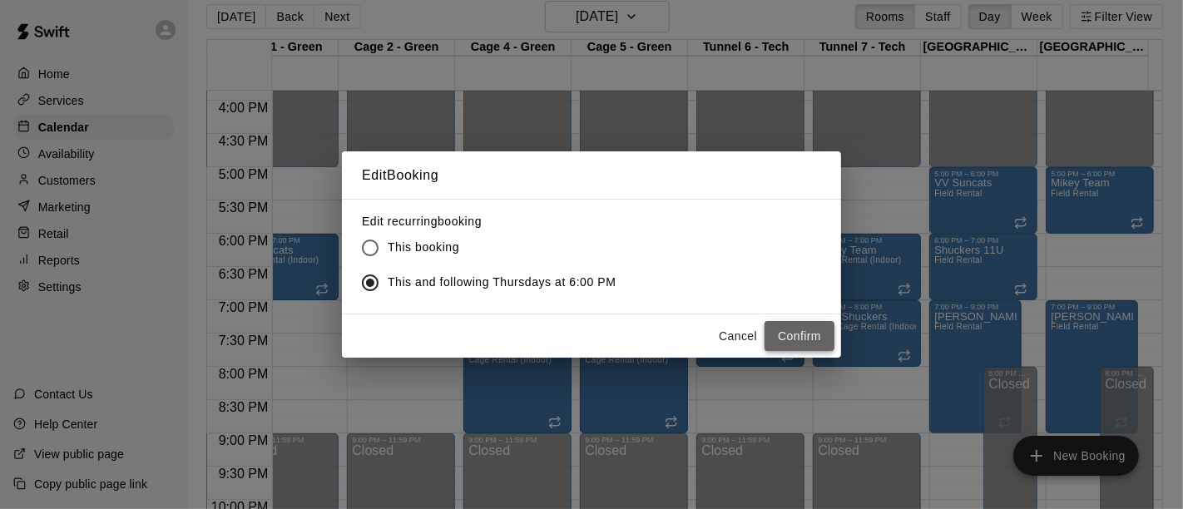
click at [798, 329] on button "Confirm" at bounding box center [800, 336] width 70 height 31
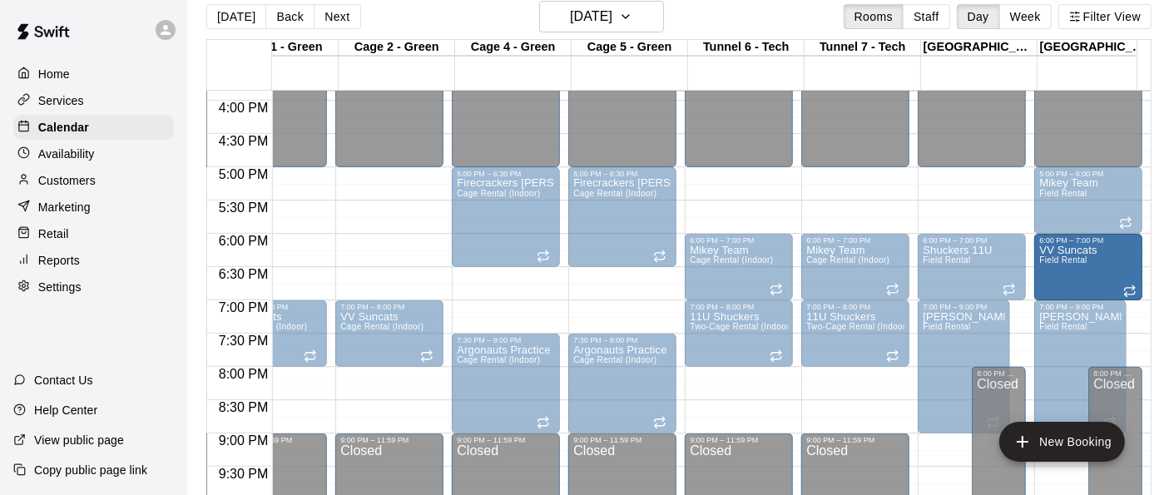
drag, startPoint x: 980, startPoint y: 210, endPoint x: 1080, endPoint y: 276, distance: 120.0
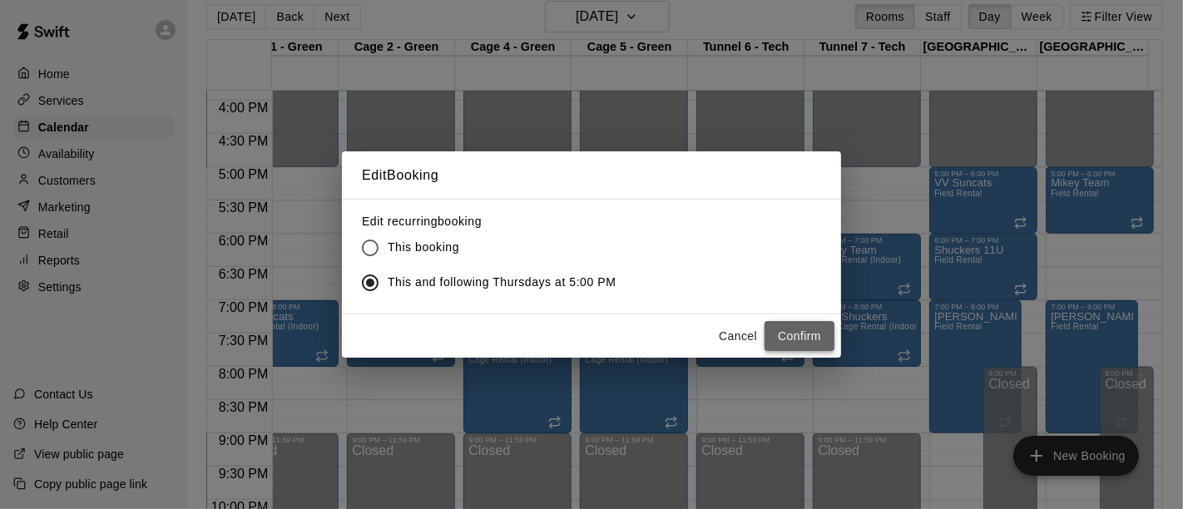
click at [786, 333] on button "Confirm" at bounding box center [800, 336] width 70 height 31
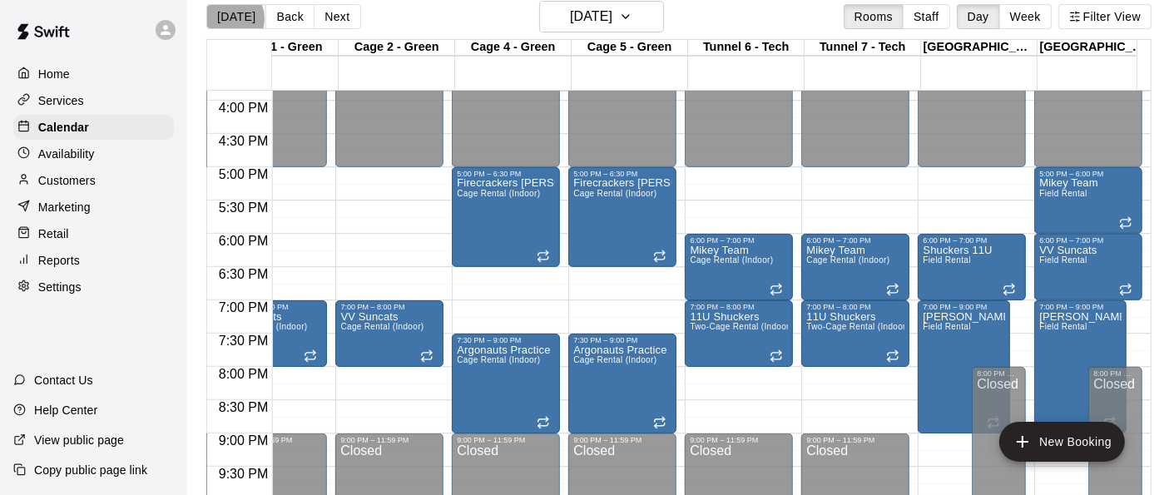
click at [230, 17] on button "[DATE]" at bounding box center [236, 16] width 60 height 25
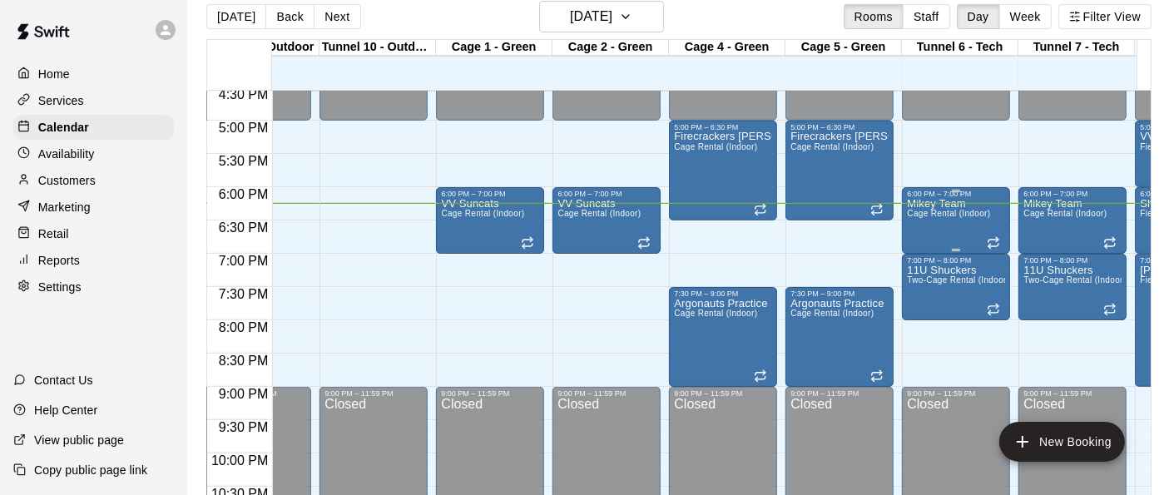
scroll to position [1102, 603]
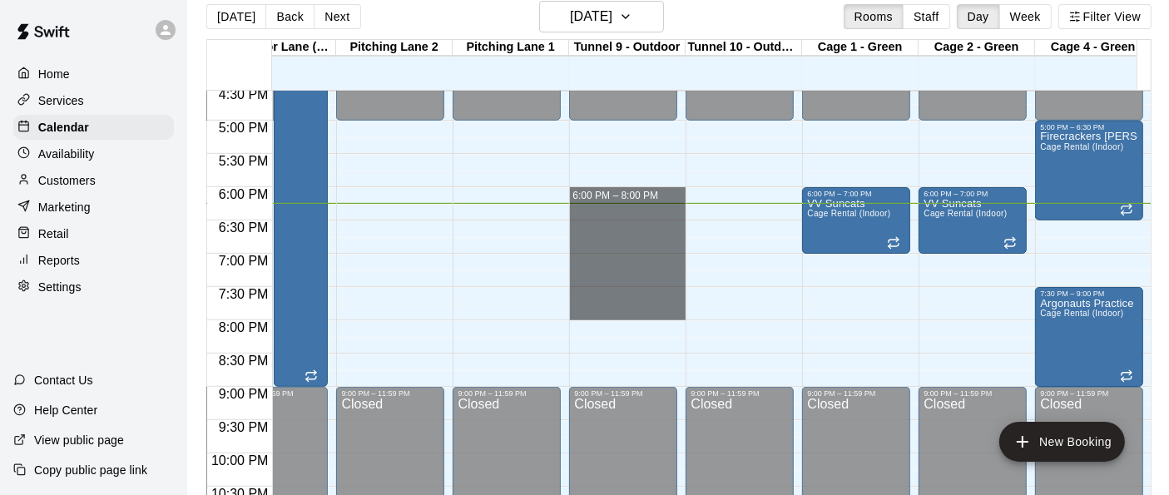
drag, startPoint x: 620, startPoint y: 195, endPoint x: 620, endPoint y: 321, distance: 125.6
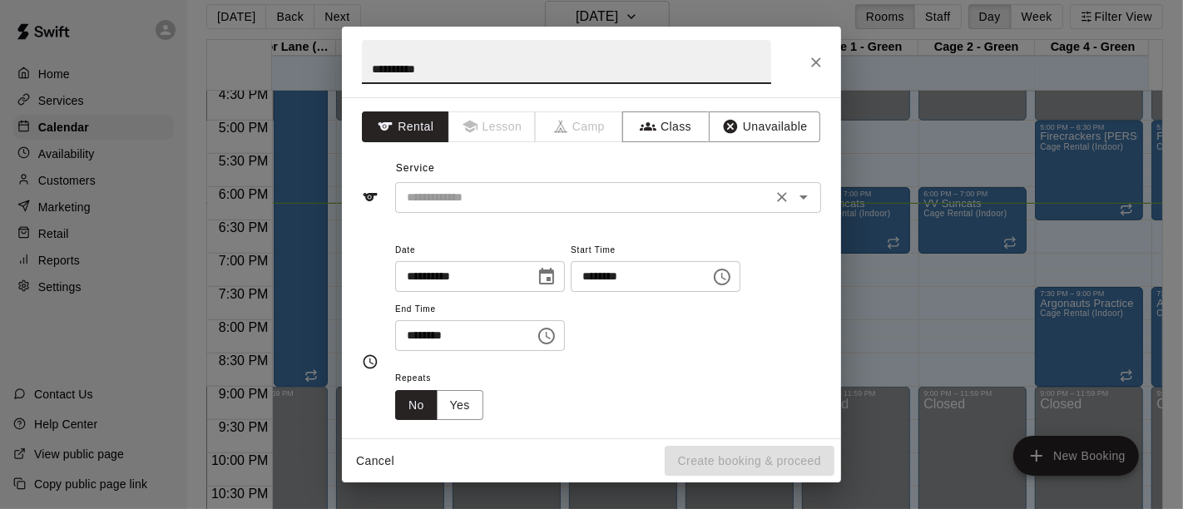
type input "*********"
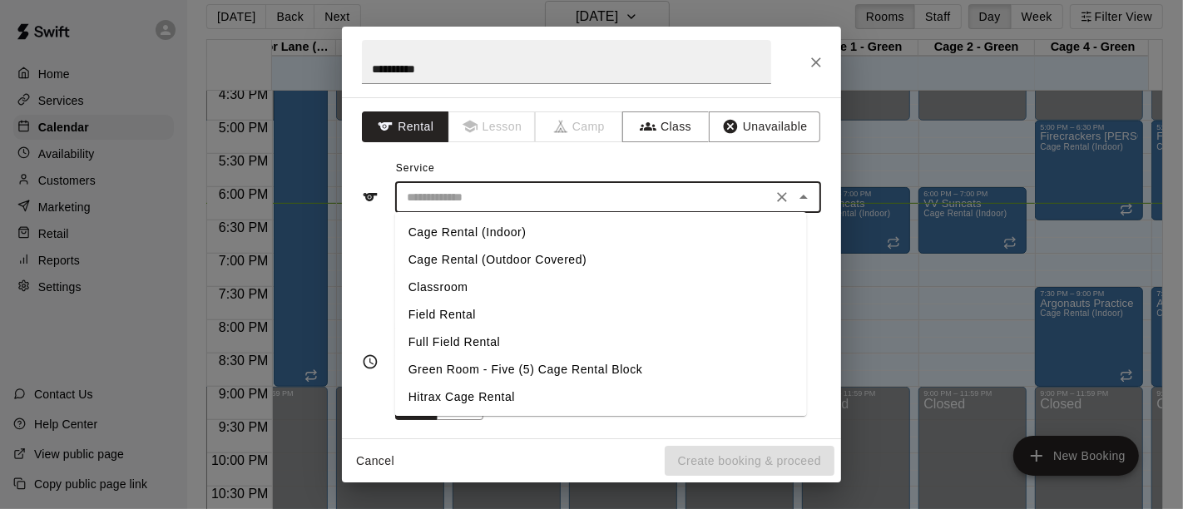
click at [587, 193] on input "text" at bounding box center [583, 197] width 367 height 21
click at [539, 260] on li "Cage Rental (Outdoor Covered)" at bounding box center [601, 259] width 412 height 27
type input "**********"
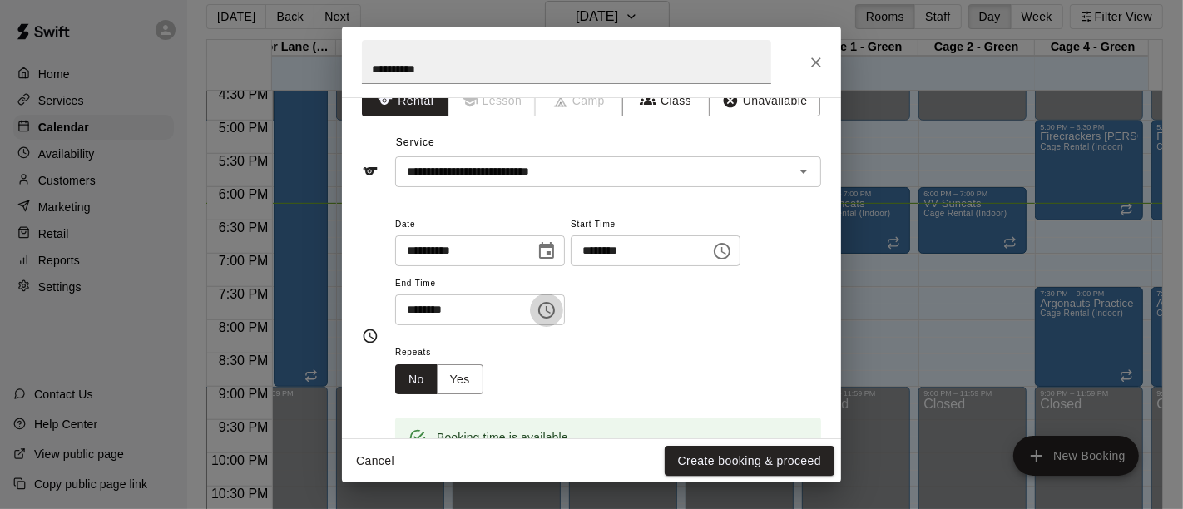
click at [551, 306] on icon "Choose time, selected time is 8:15 PM" at bounding box center [548, 309] width 5 height 7
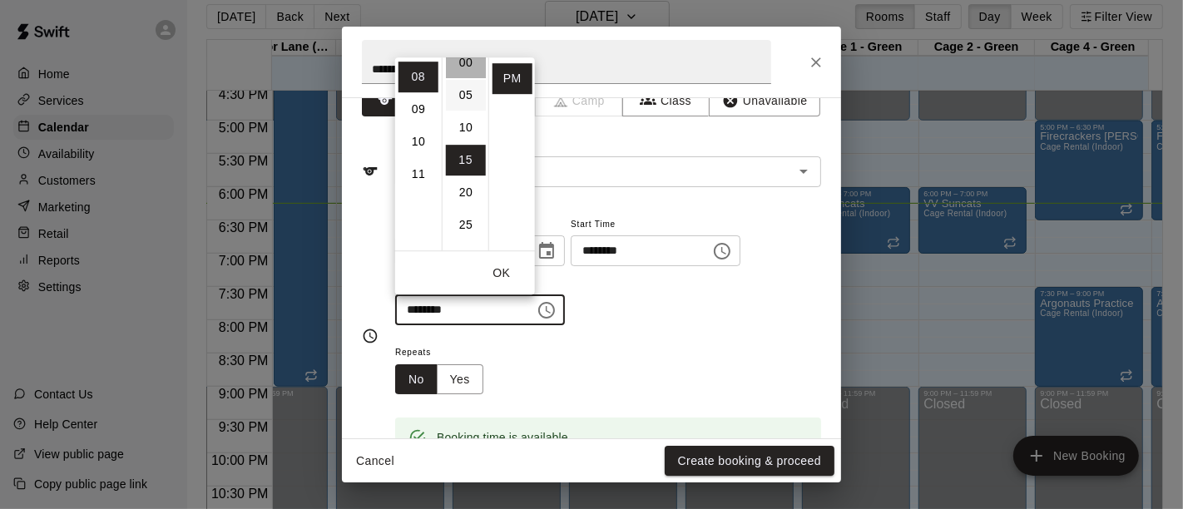
click at [461, 65] on li "00" at bounding box center [466, 62] width 40 height 31
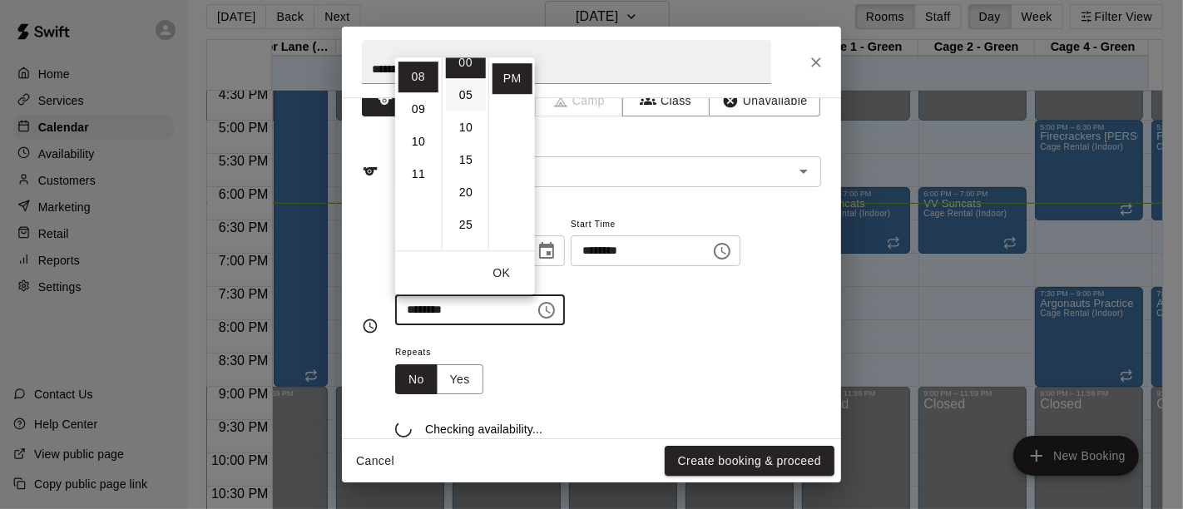
type input "********"
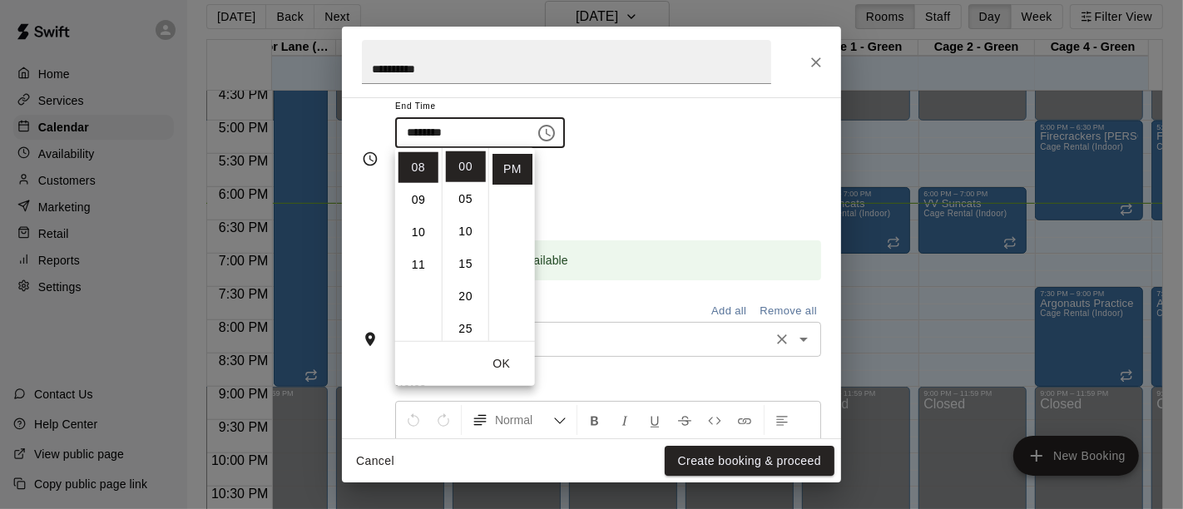
click at [657, 336] on input "text" at bounding box center [649, 339] width 236 height 21
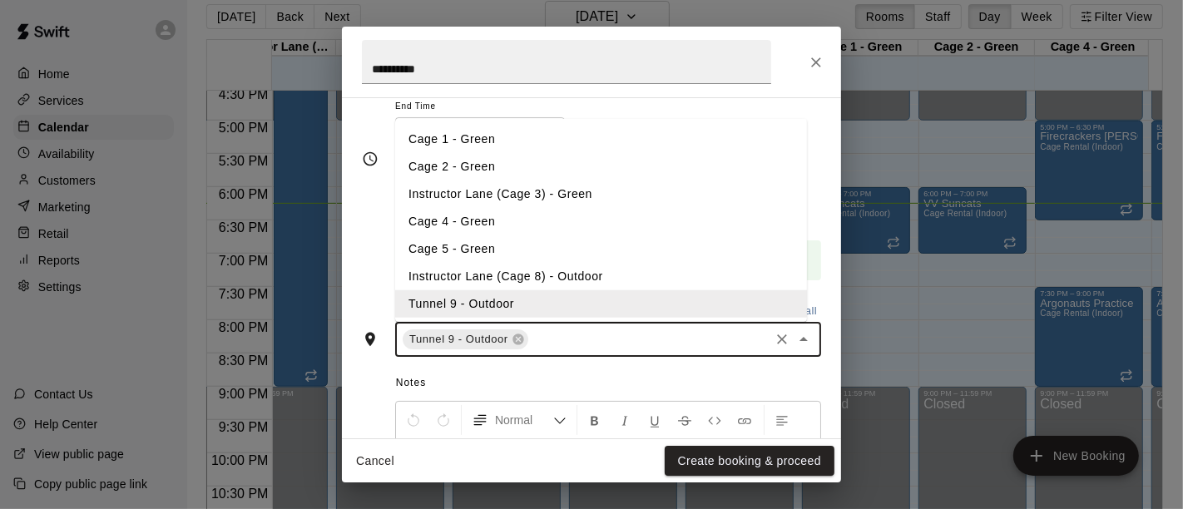
click at [656, 336] on input "text" at bounding box center [649, 339] width 236 height 21
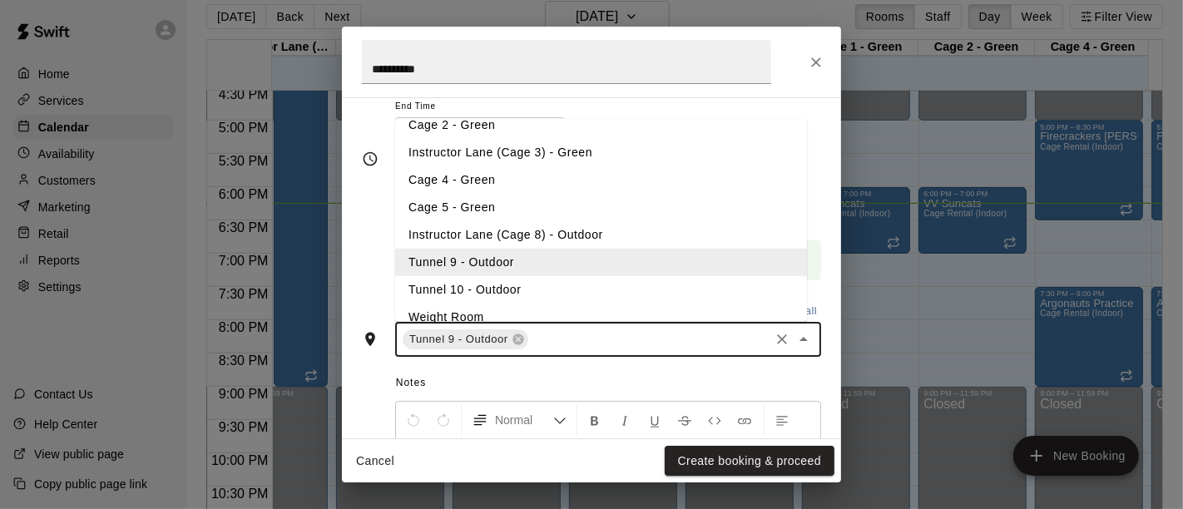
click at [525, 286] on li "Tunnel 10 - Outdoor" at bounding box center [601, 288] width 412 height 27
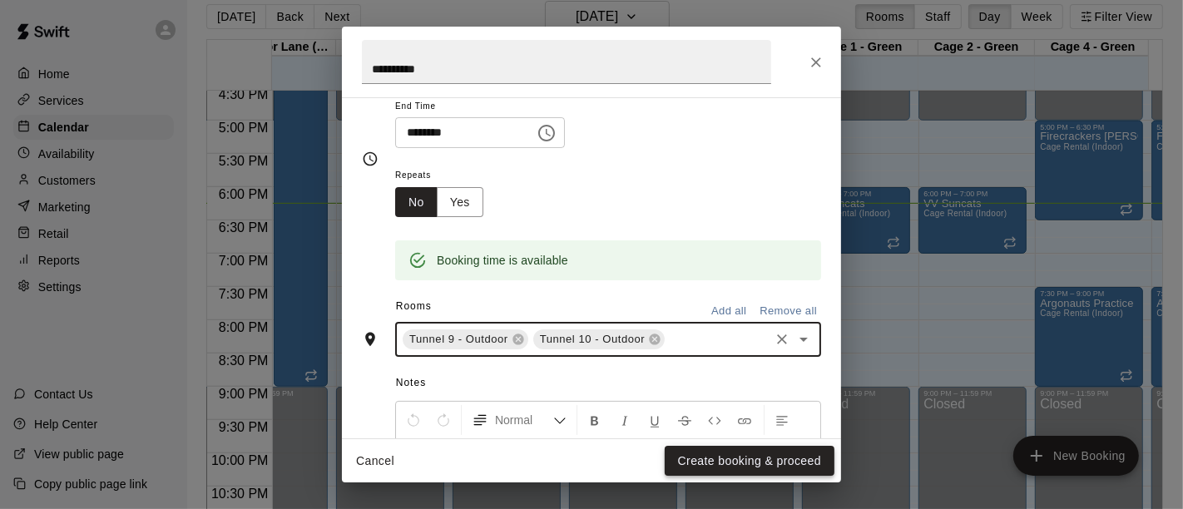
click at [681, 458] on button "Create booking & proceed" at bounding box center [750, 461] width 170 height 31
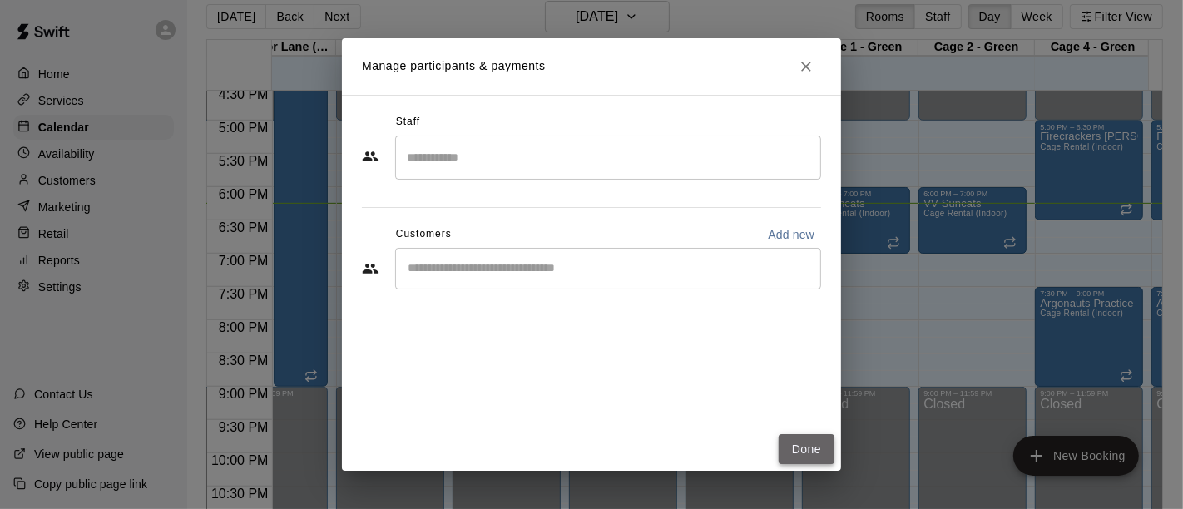
click at [800, 450] on button "Done" at bounding box center [807, 449] width 56 height 31
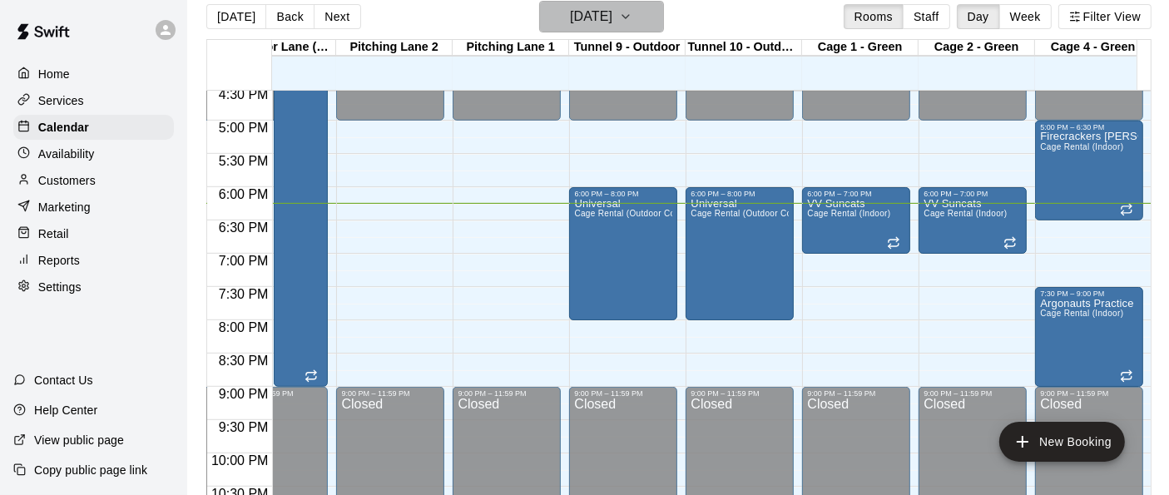
click at [632, 10] on icon "button" at bounding box center [625, 17] width 13 height 20
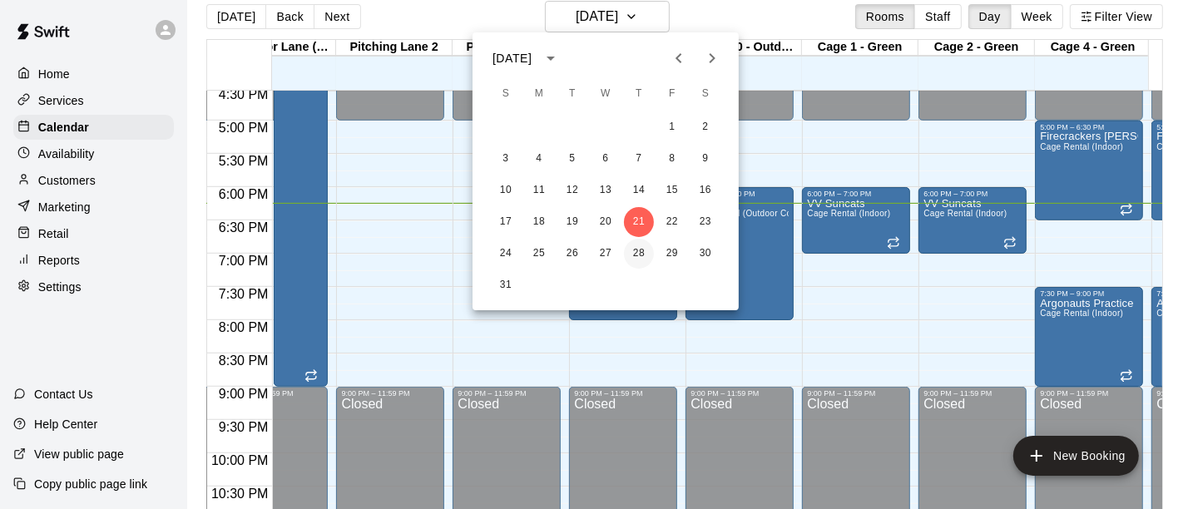
click at [641, 249] on button "28" at bounding box center [639, 254] width 30 height 30
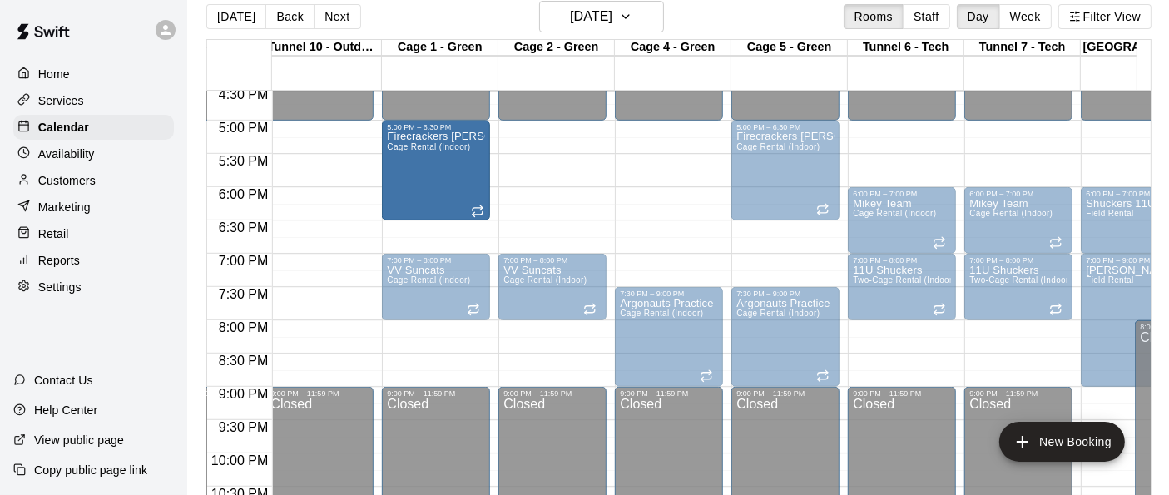
drag, startPoint x: 681, startPoint y: 171, endPoint x: 464, endPoint y: 175, distance: 217.2
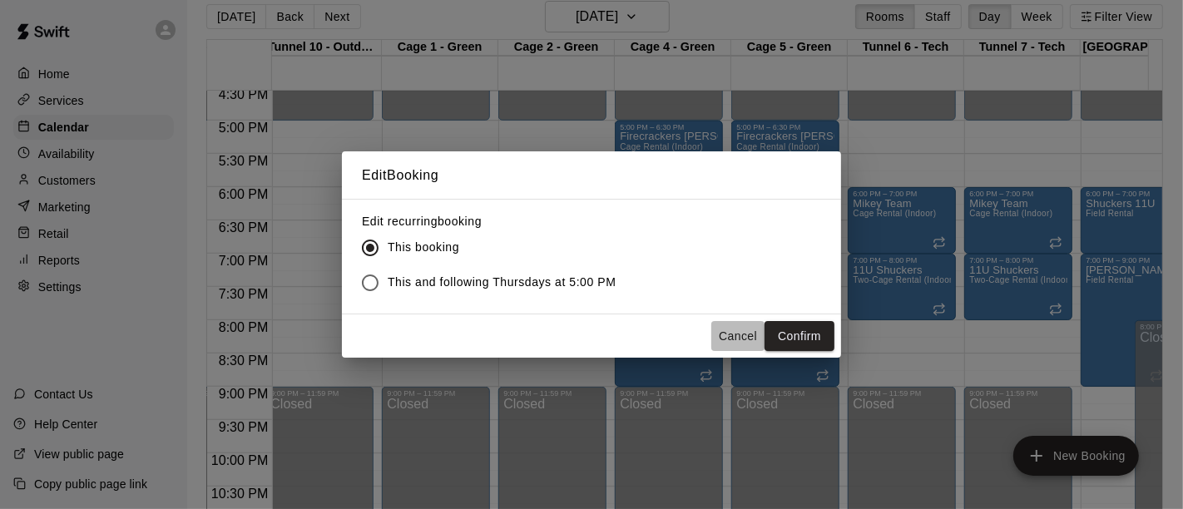
click at [741, 333] on button "Cancel" at bounding box center [737, 336] width 53 height 31
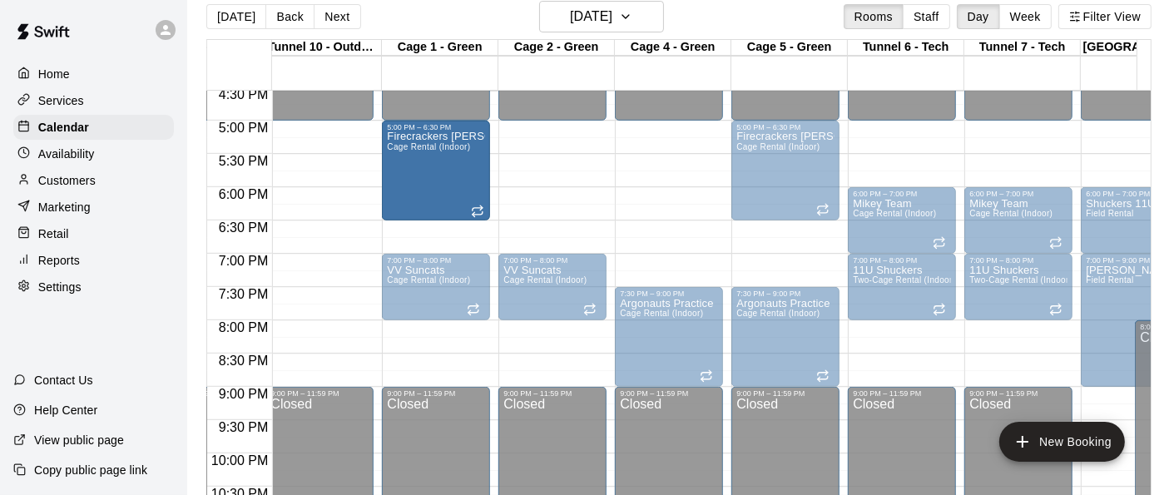
drag, startPoint x: 653, startPoint y: 164, endPoint x: 454, endPoint y: 168, distance: 198.9
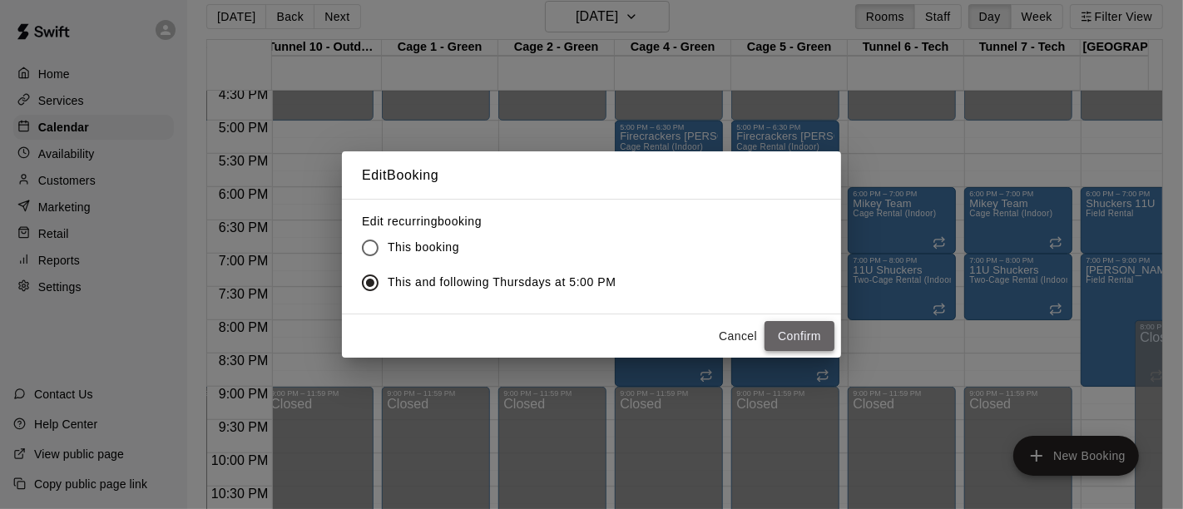
click at [794, 334] on button "Confirm" at bounding box center [800, 336] width 70 height 31
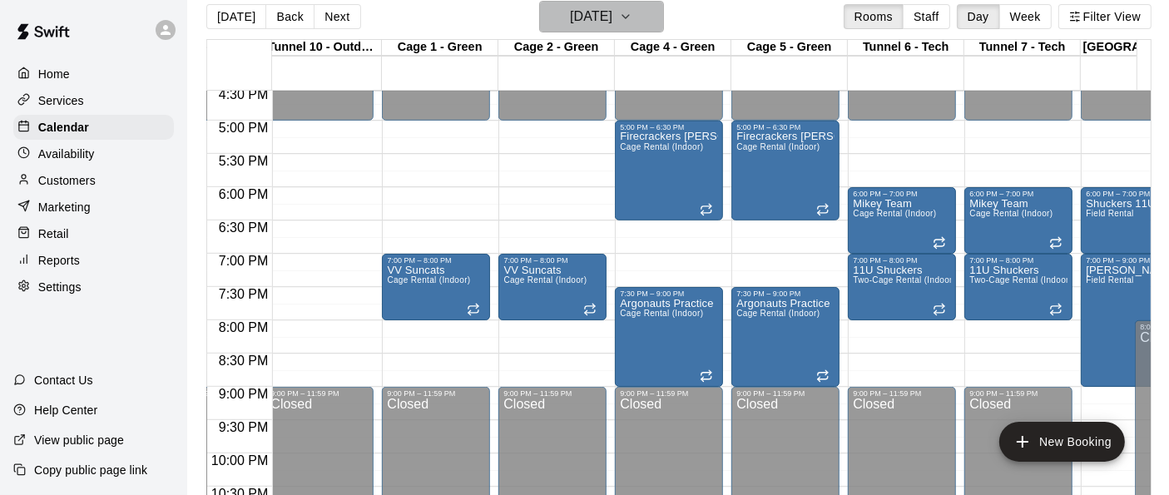
click at [632, 7] on icon "button" at bounding box center [625, 17] width 13 height 20
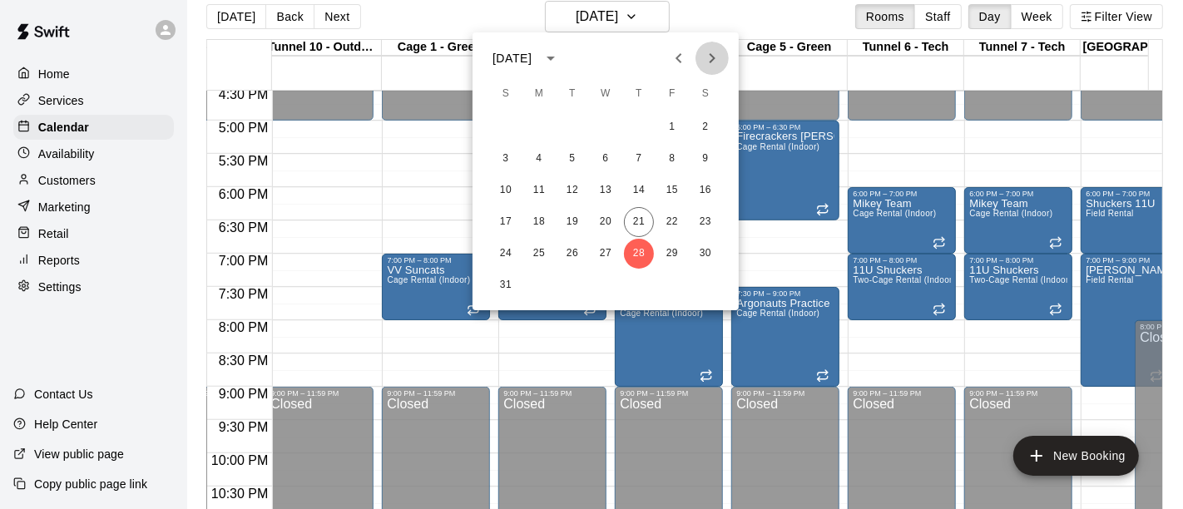
click at [712, 62] on icon "Next month" at bounding box center [712, 58] width 20 height 20
click at [642, 125] on button "4" at bounding box center [639, 127] width 30 height 30
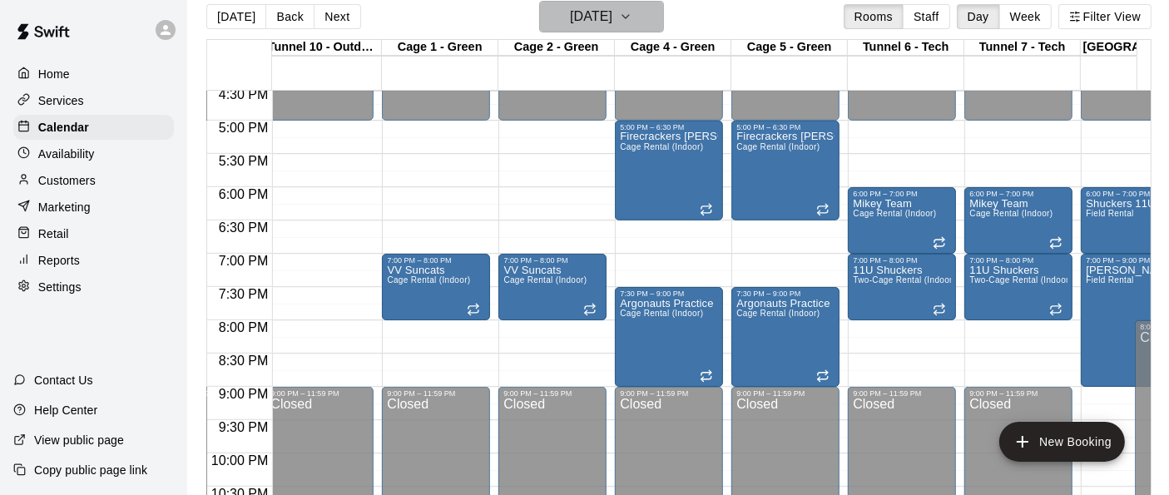
click at [632, 17] on icon "button" at bounding box center [625, 17] width 13 height 20
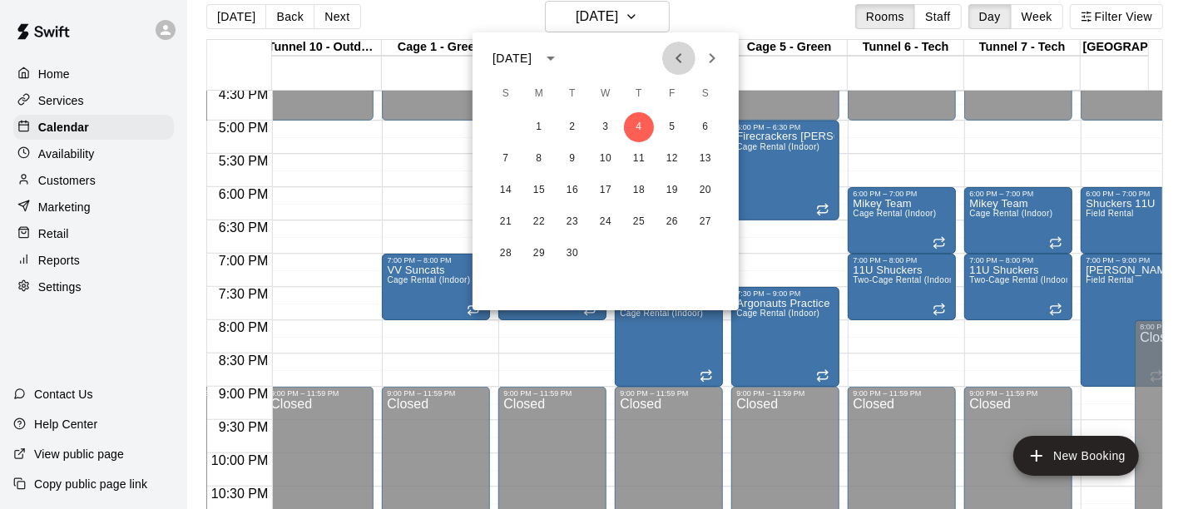
click at [680, 62] on icon "Previous month" at bounding box center [679, 58] width 6 height 10
click at [637, 245] on button "28" at bounding box center [639, 254] width 30 height 30
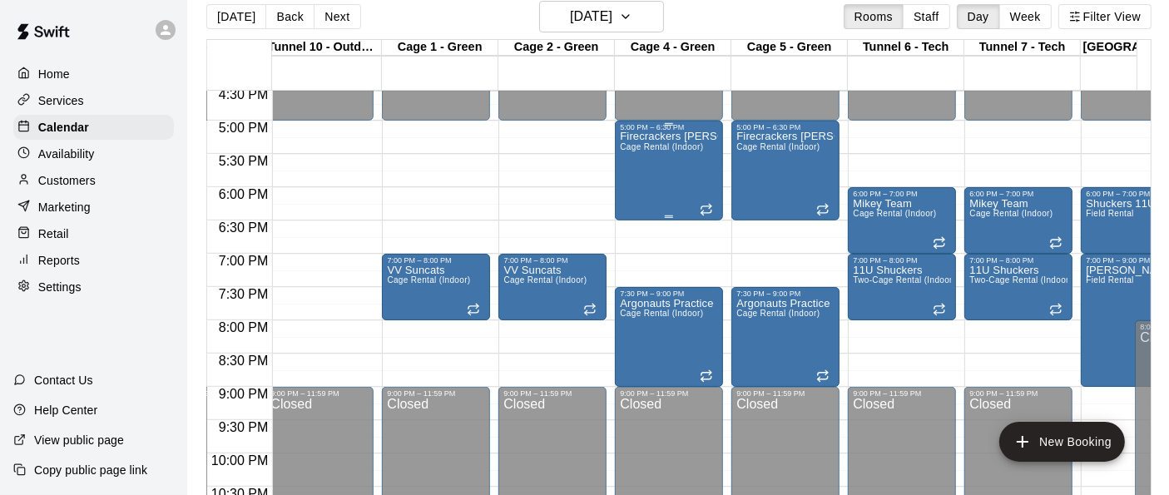
click at [666, 172] on div "Firecrackers [PERSON_NAME] Cage Rental (Indoor)" at bounding box center [669, 378] width 98 height 495
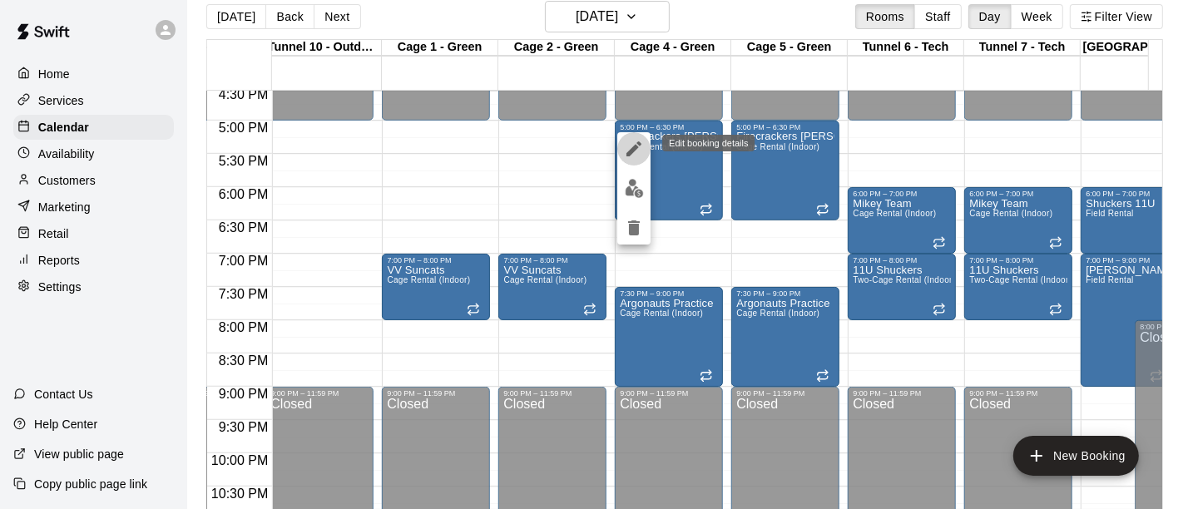
click at [634, 151] on icon "edit" at bounding box center [634, 149] width 20 height 20
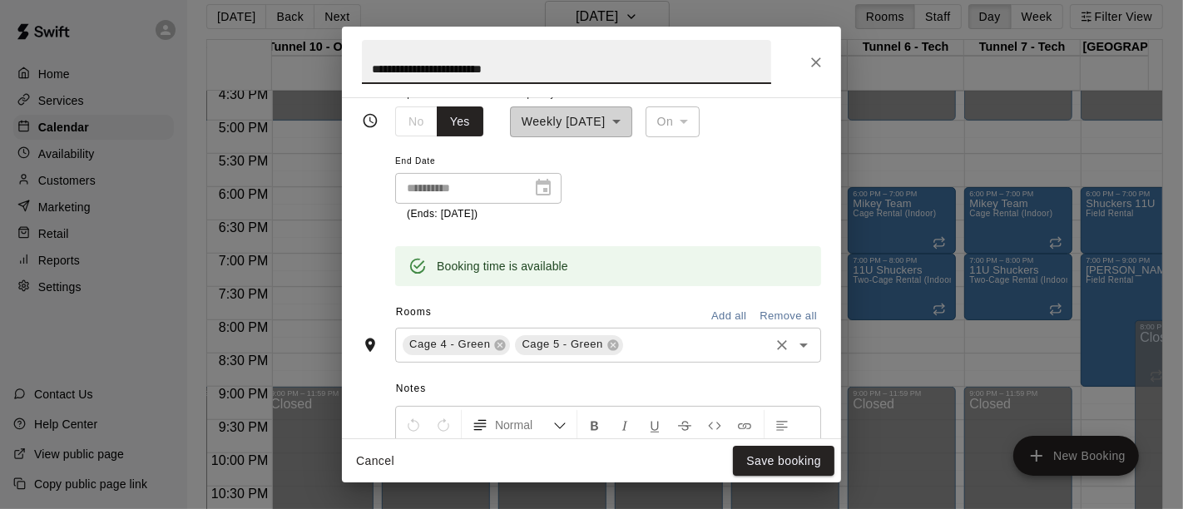
click at [639, 348] on input "text" at bounding box center [696, 344] width 141 height 21
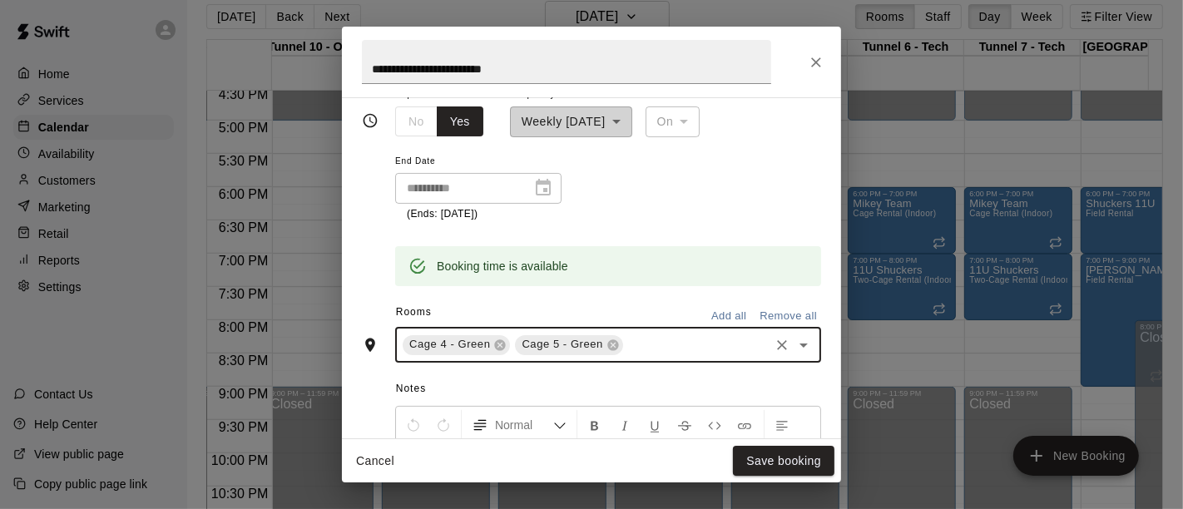
click at [639, 348] on input "text" at bounding box center [696, 344] width 141 height 21
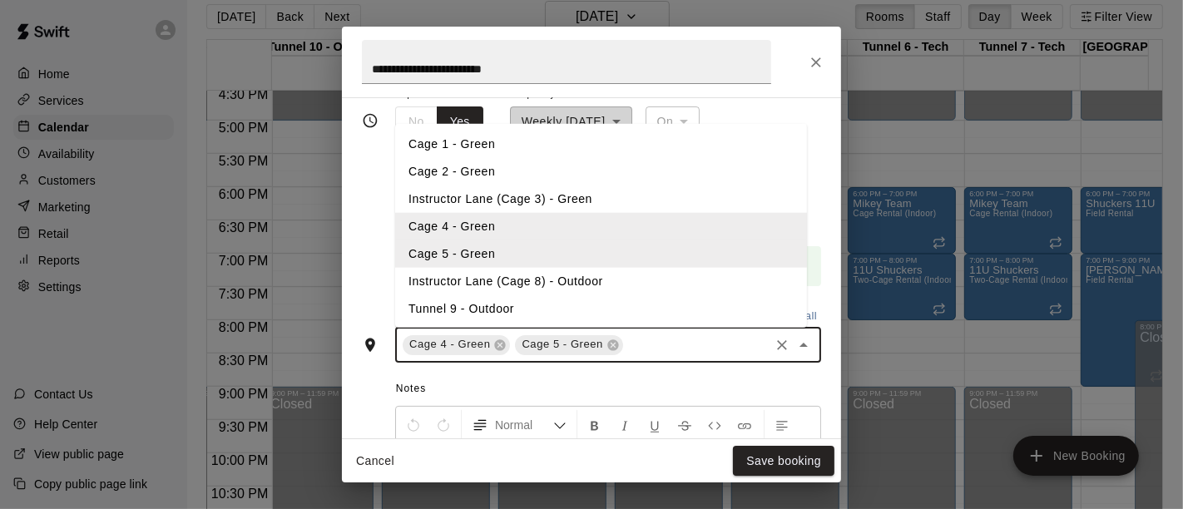
click at [542, 152] on li "Cage 1 - Green" at bounding box center [601, 144] width 412 height 27
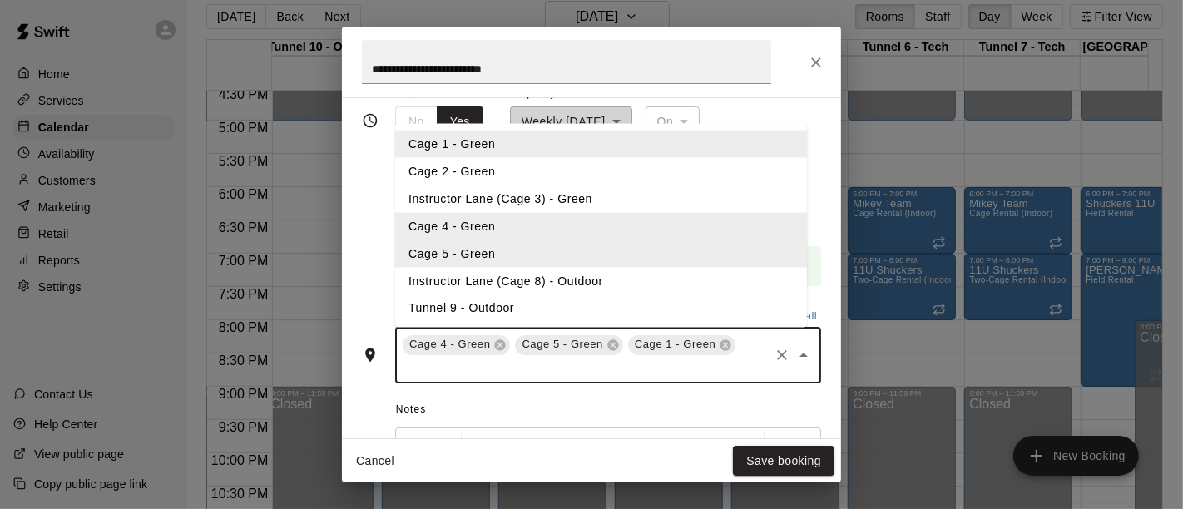
click at [534, 369] on input "text" at bounding box center [583, 368] width 367 height 21
click at [483, 175] on li "Cage 2 - Green" at bounding box center [601, 170] width 412 height 27
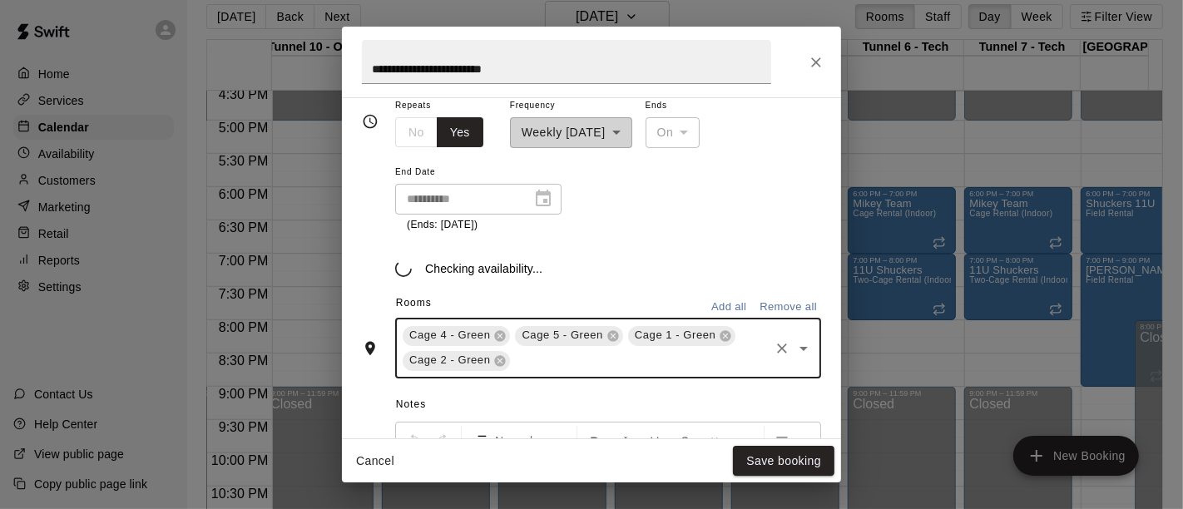
scroll to position [284, 0]
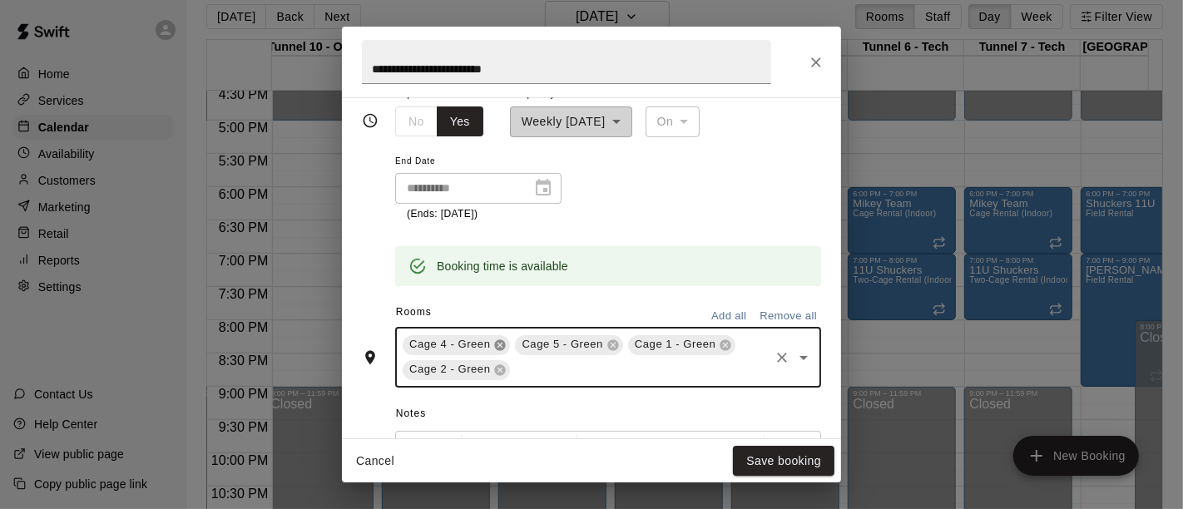
click at [495, 348] on icon at bounding box center [500, 344] width 11 height 11
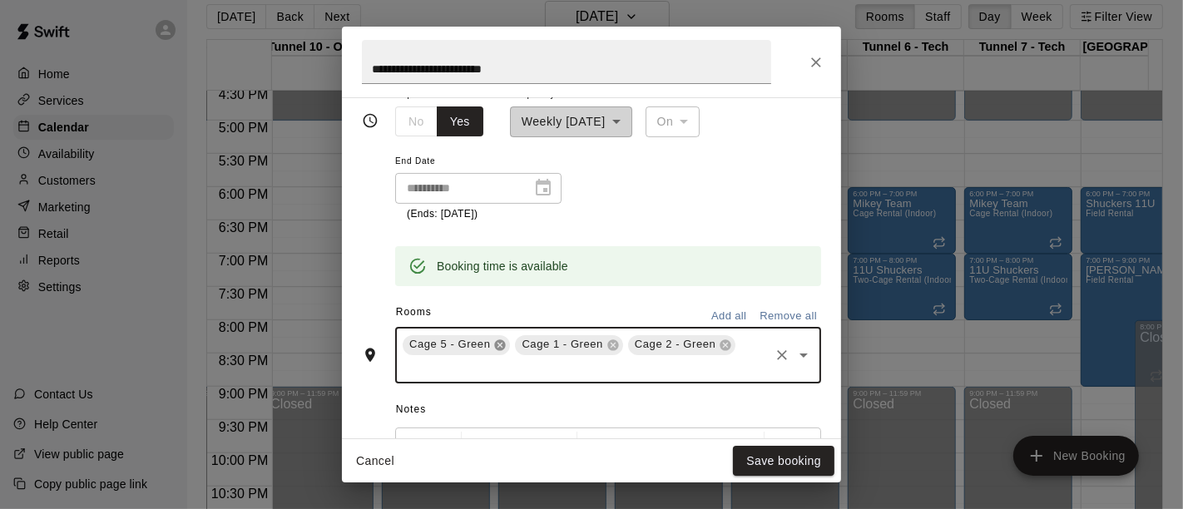
click at [495, 345] on icon at bounding box center [500, 344] width 11 height 11
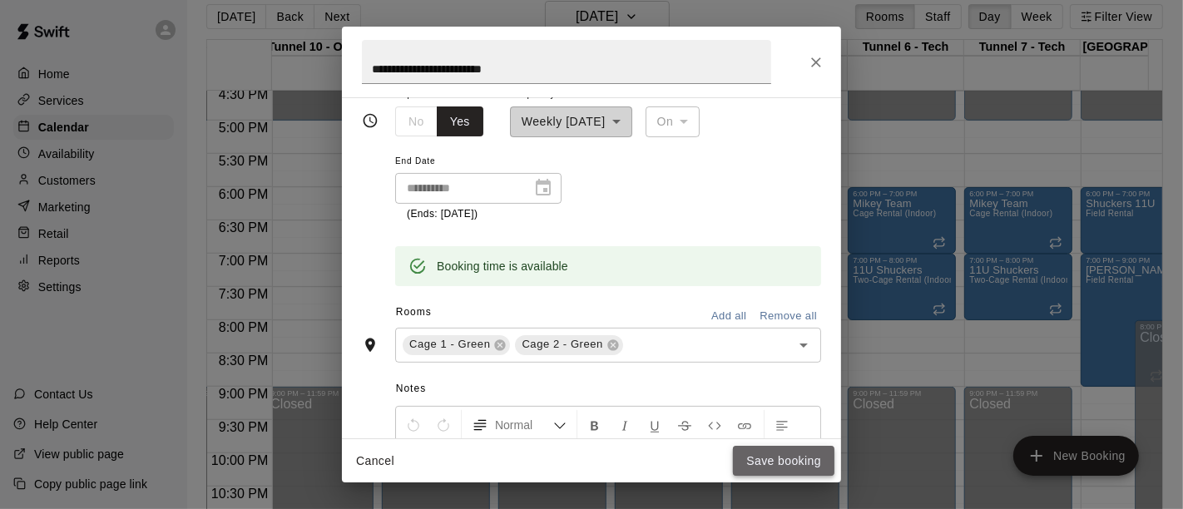
click at [789, 458] on button "Save booking" at bounding box center [783, 461] width 101 height 31
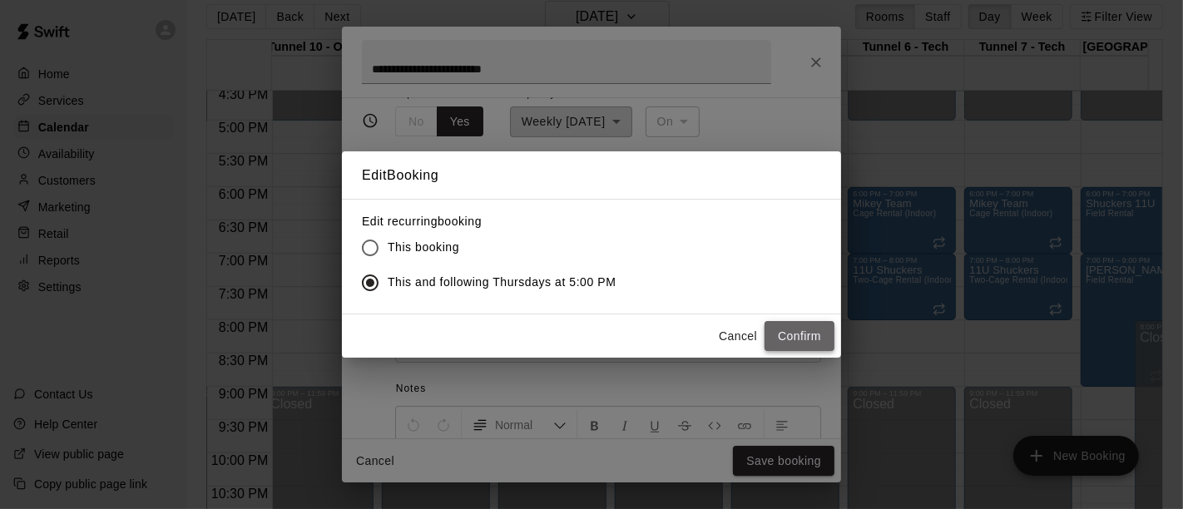
click at [790, 333] on button "Confirm" at bounding box center [800, 336] width 70 height 31
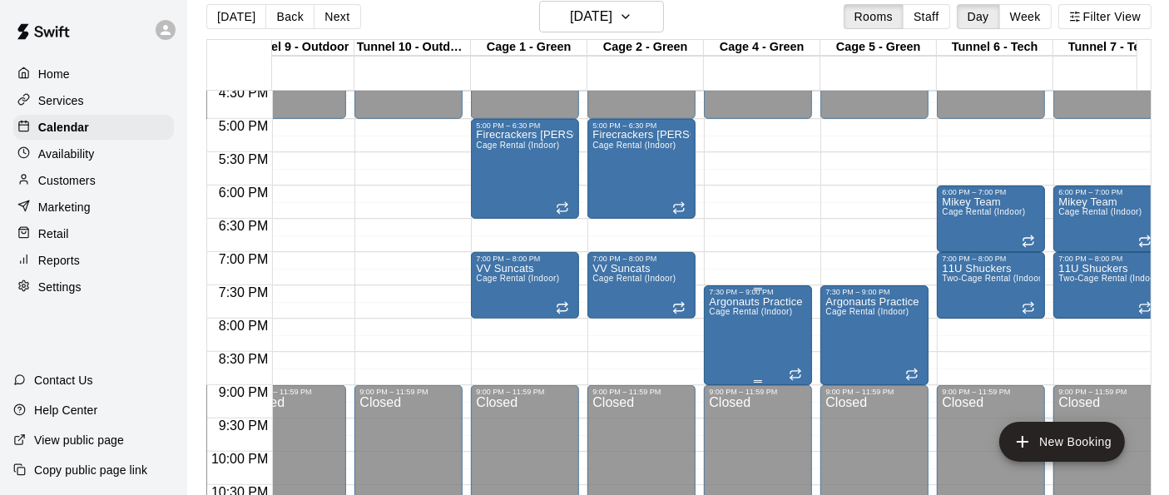
scroll to position [1104, 735]
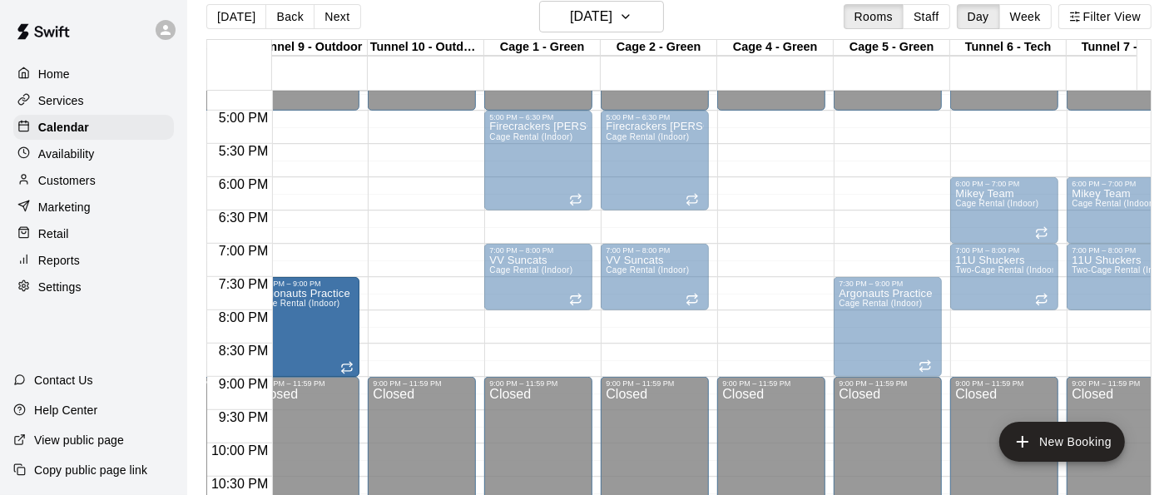
drag, startPoint x: 758, startPoint y: 321, endPoint x: 334, endPoint y: 334, distance: 423.6
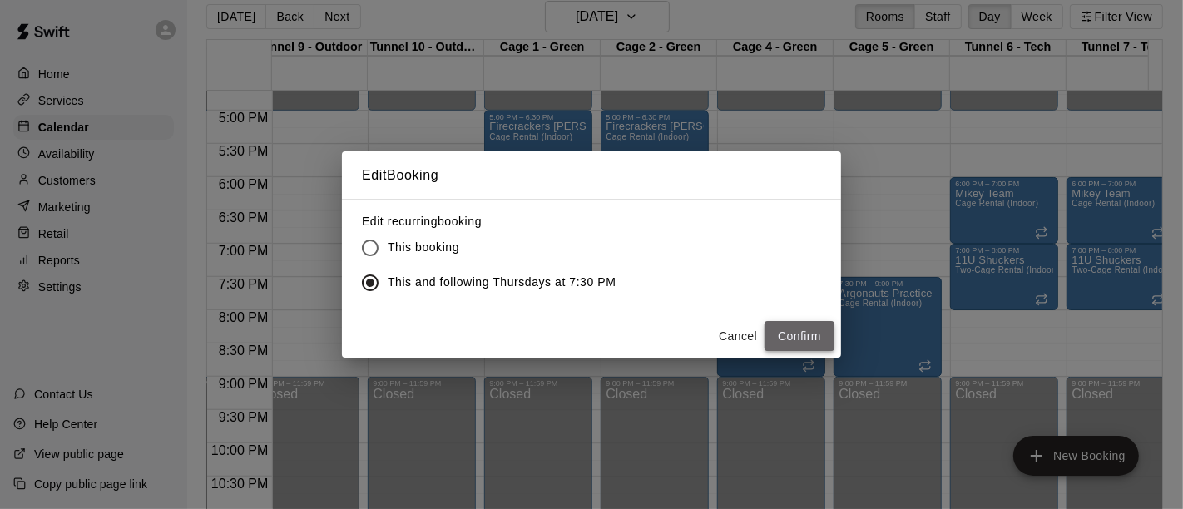
click at [789, 332] on button "Confirm" at bounding box center [800, 336] width 70 height 31
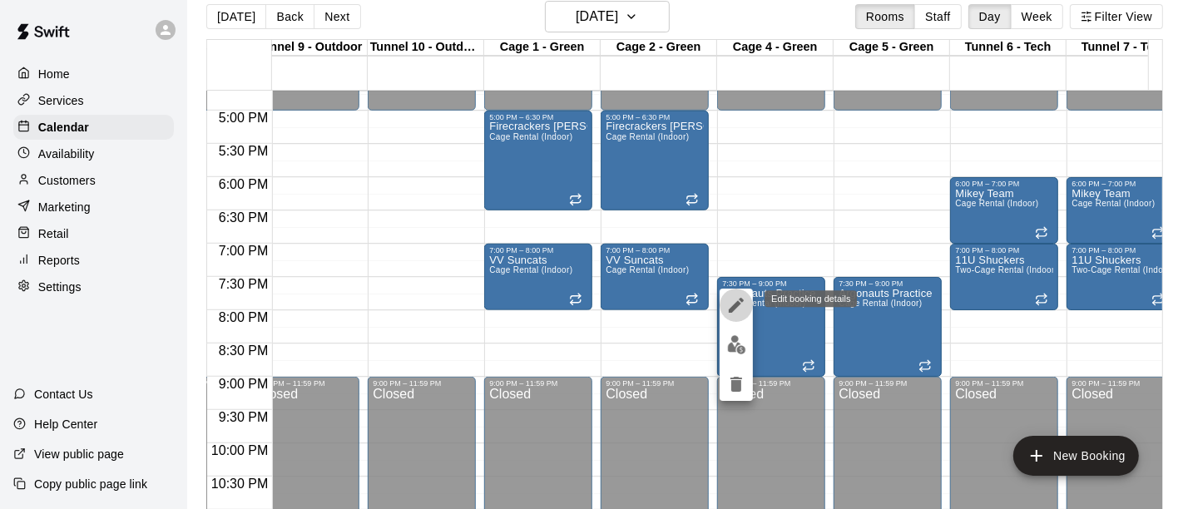
click at [739, 301] on icon "edit" at bounding box center [736, 305] width 20 height 20
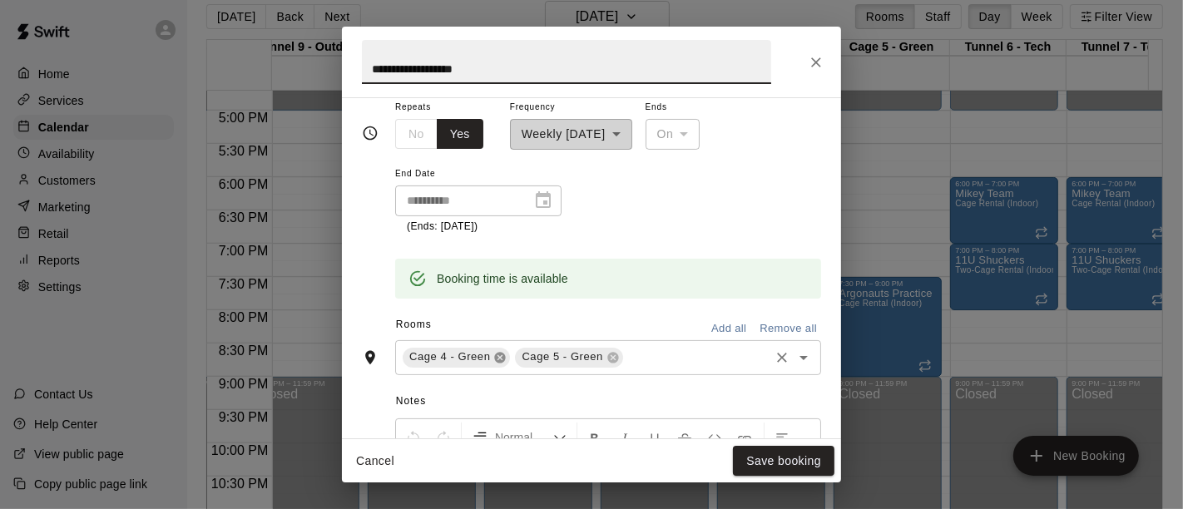
click at [494, 358] on icon at bounding box center [499, 357] width 13 height 13
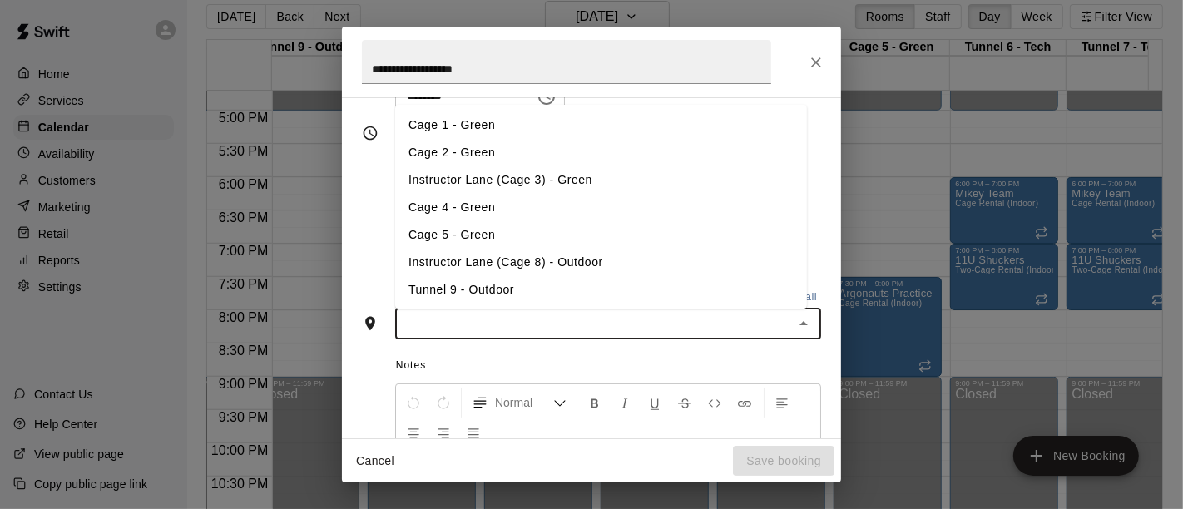
click at [480, 329] on input "text" at bounding box center [594, 324] width 389 height 21
click at [482, 300] on li "Tunnel 9 - Outdoor" at bounding box center [601, 289] width 412 height 27
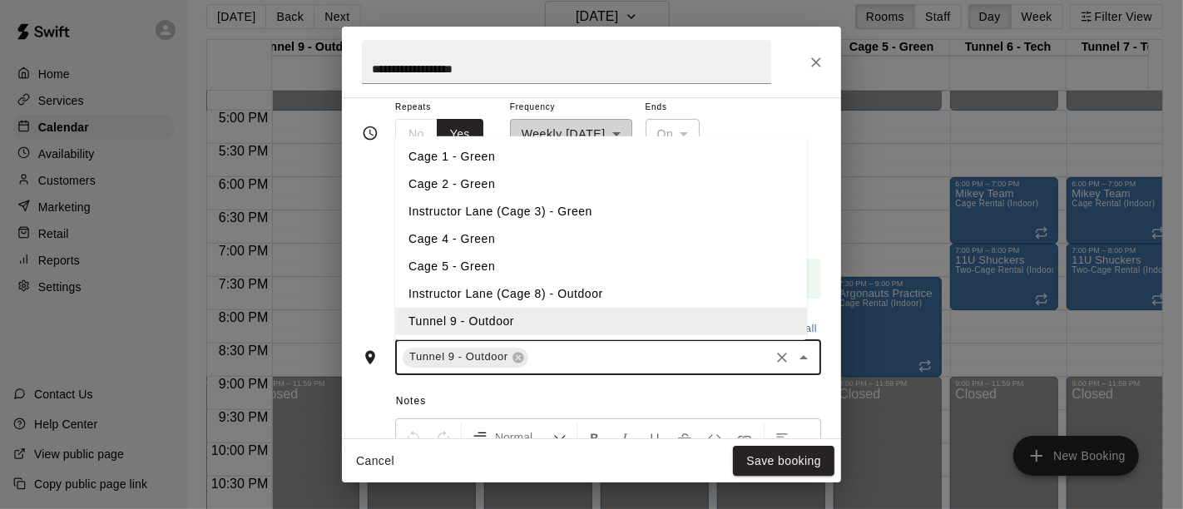
click at [579, 355] on input "text" at bounding box center [649, 357] width 236 height 21
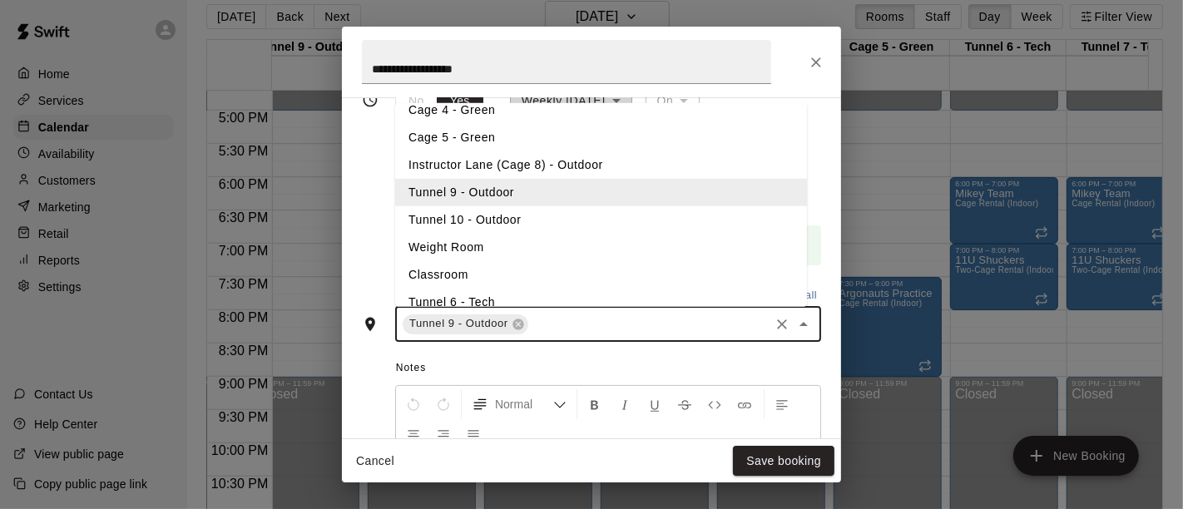
click at [530, 220] on li "Tunnel 10 - Outdoor" at bounding box center [601, 219] width 412 height 27
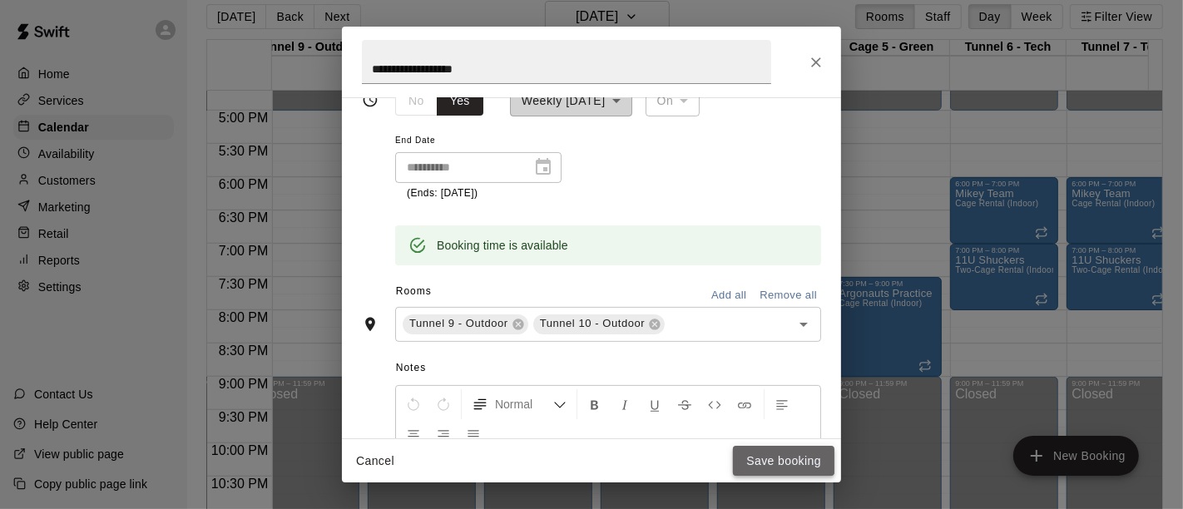
click at [758, 457] on button "Save booking" at bounding box center [783, 461] width 101 height 31
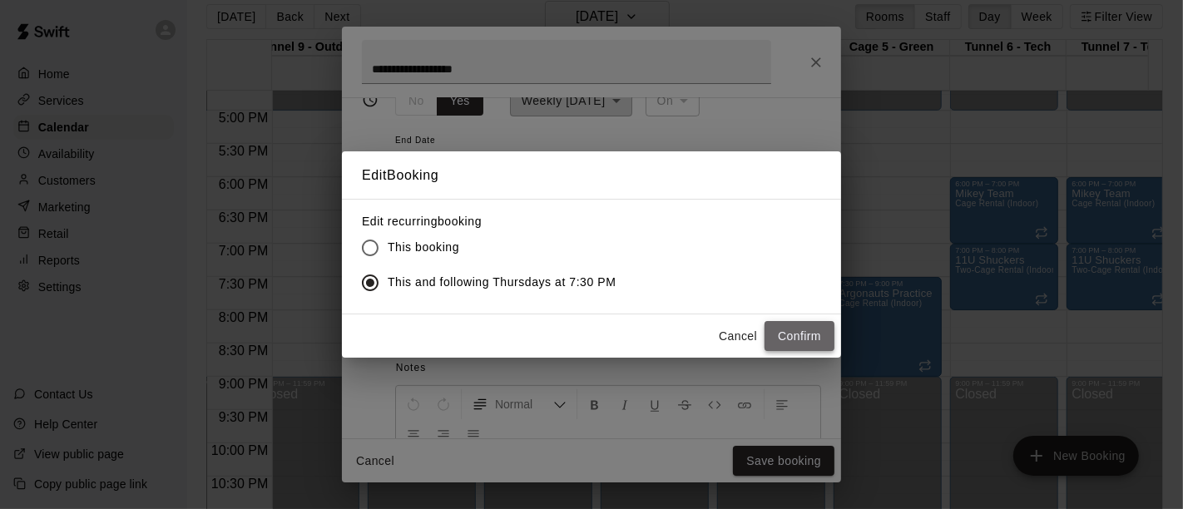
click at [788, 336] on button "Confirm" at bounding box center [800, 336] width 70 height 31
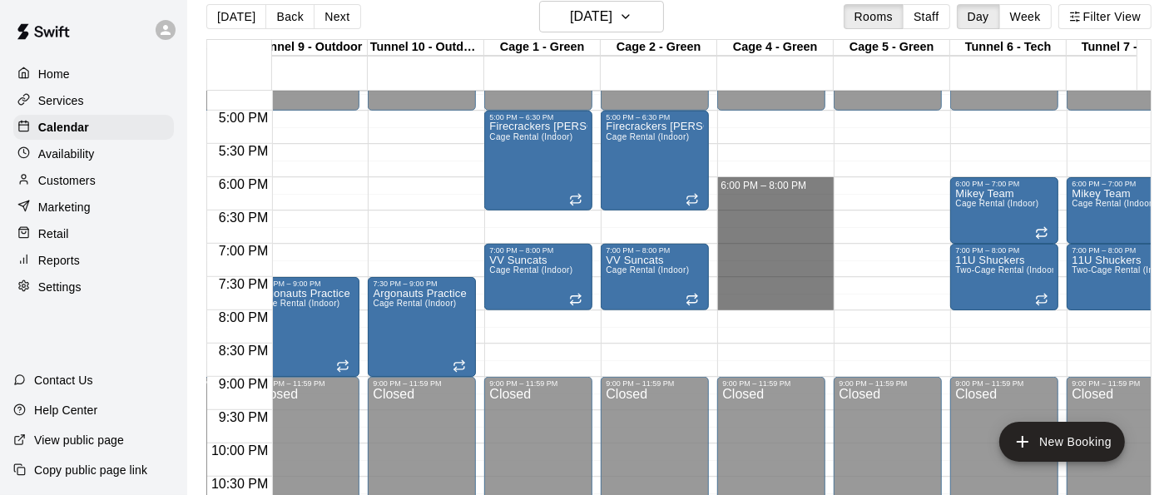
drag, startPoint x: 770, startPoint y: 183, endPoint x: 770, endPoint y: 309, distance: 126.5
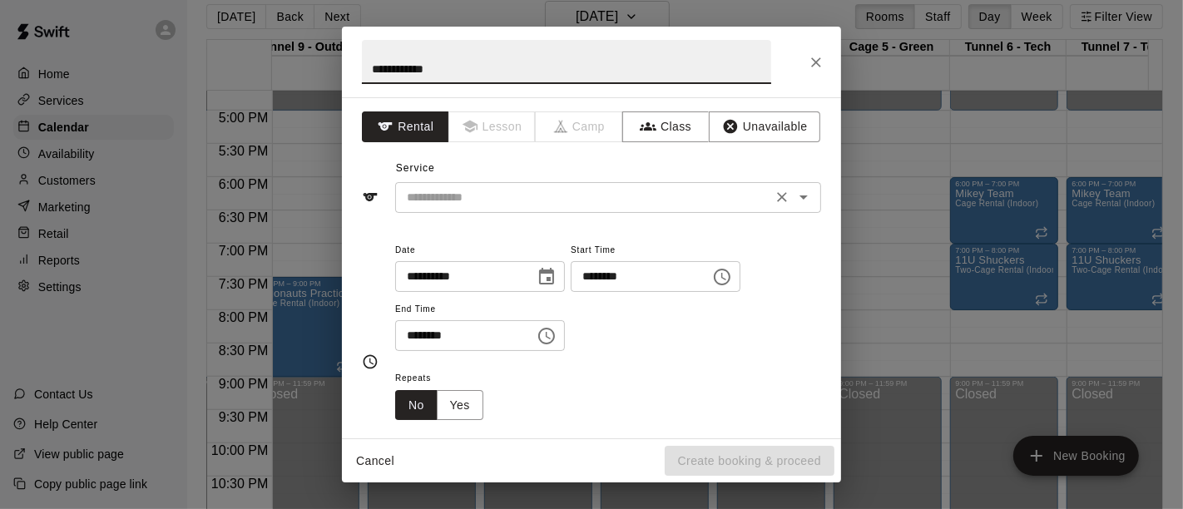
type input "**********"
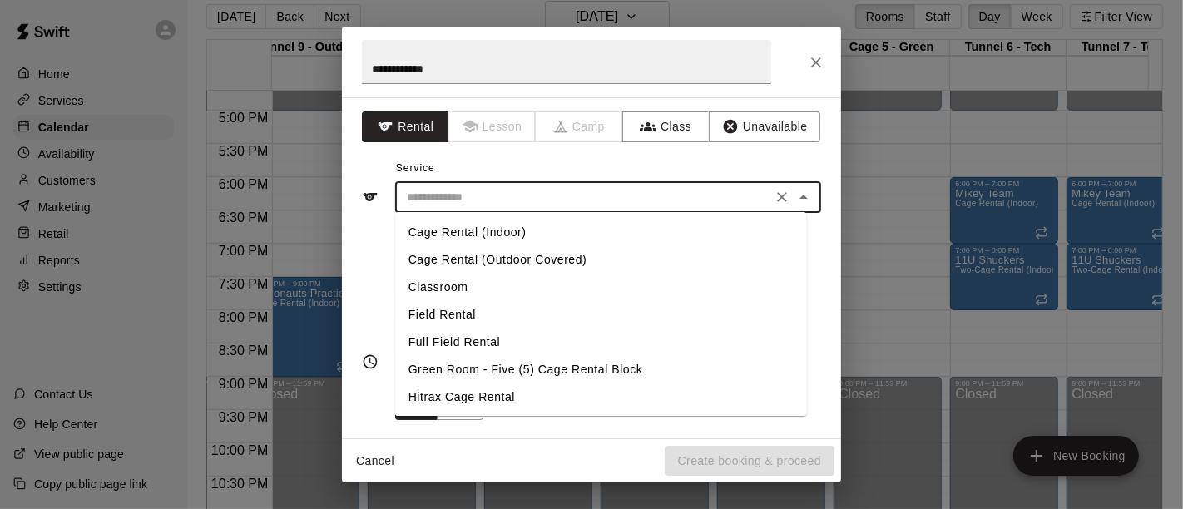
click at [674, 198] on input "text" at bounding box center [583, 197] width 367 height 21
click at [616, 244] on li "Cage Rental (Indoor)" at bounding box center [601, 232] width 412 height 27
type input "**********"
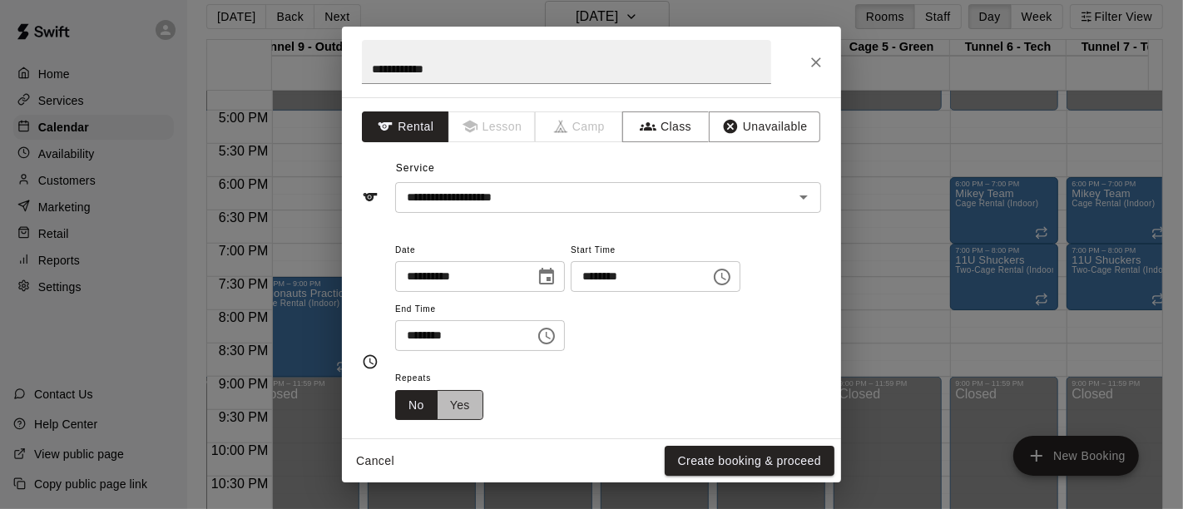
click at [465, 406] on button "Yes" at bounding box center [460, 405] width 47 height 31
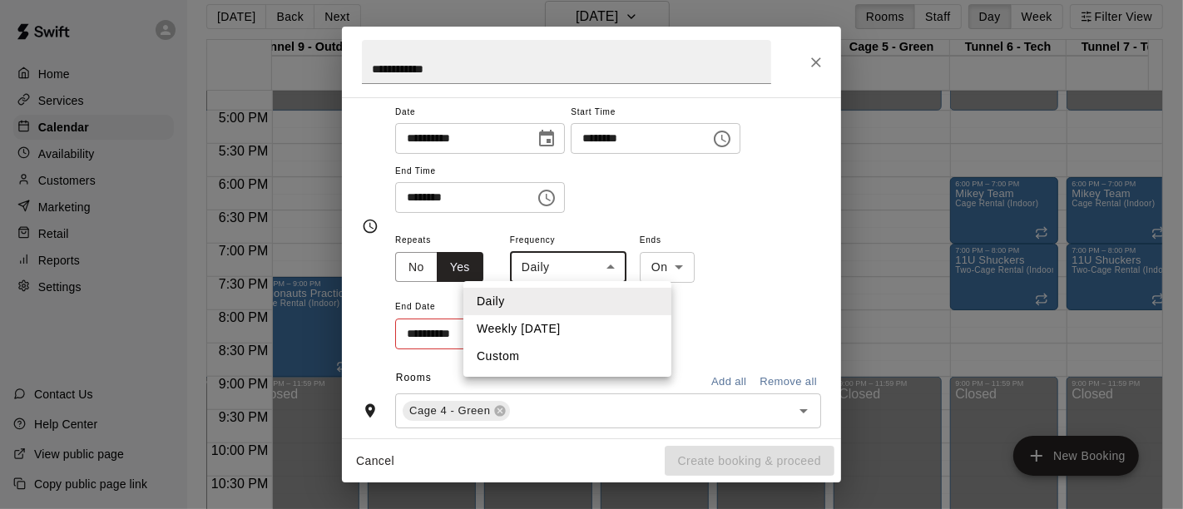
click at [620, 265] on body "Home Services Calendar Availability Customers Marketing Retail Reports Settings…" at bounding box center [591, 249] width 1183 height 536
click at [551, 331] on li "Weekly [DATE]" at bounding box center [567, 328] width 208 height 27
type input "******"
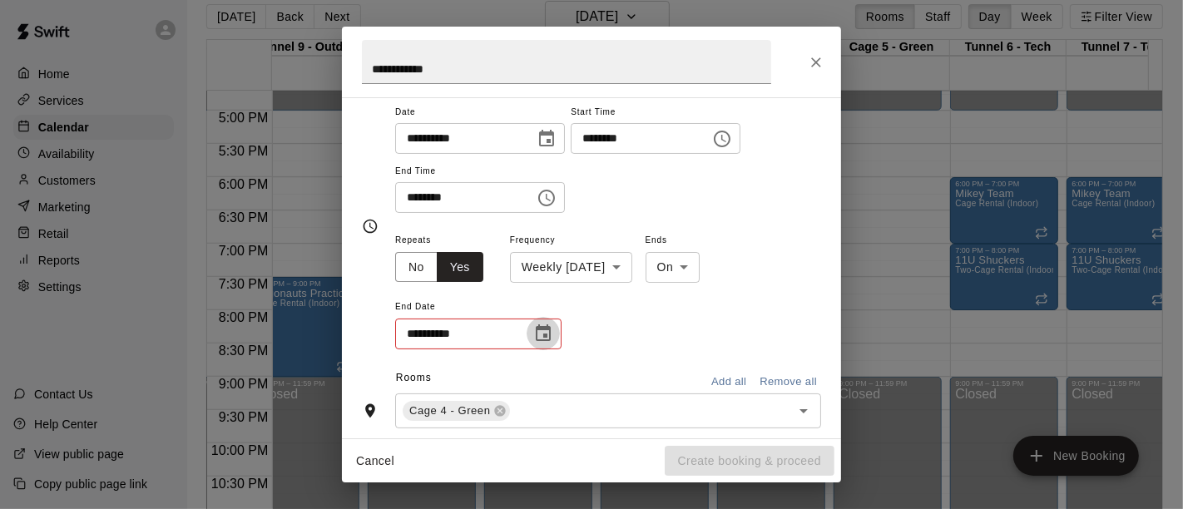
click at [535, 329] on icon "Choose date" at bounding box center [543, 334] width 20 height 20
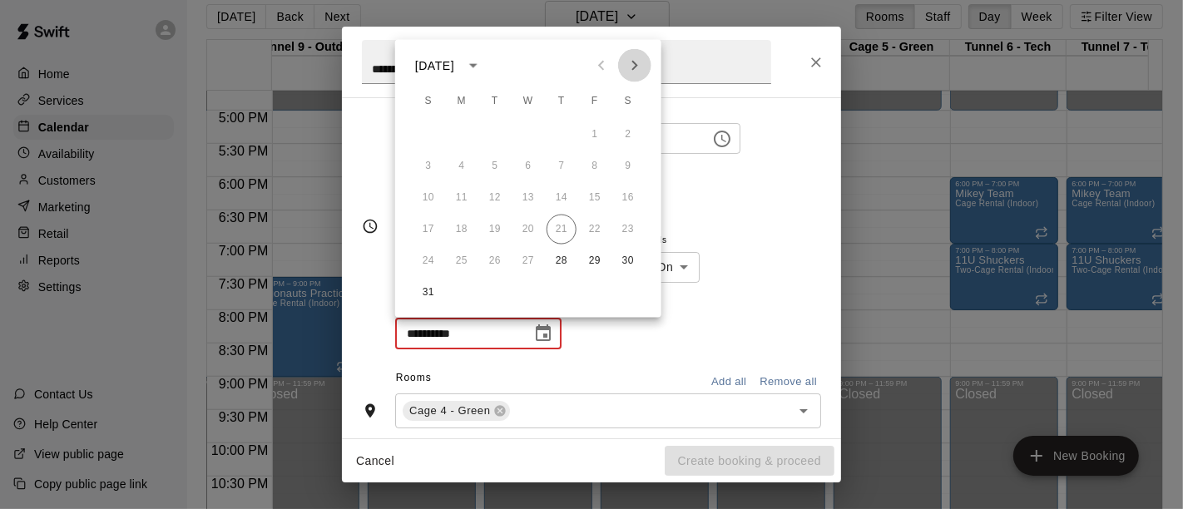
click at [633, 68] on icon "Next month" at bounding box center [634, 66] width 6 height 10
click at [564, 228] on button "20" at bounding box center [562, 230] width 30 height 30
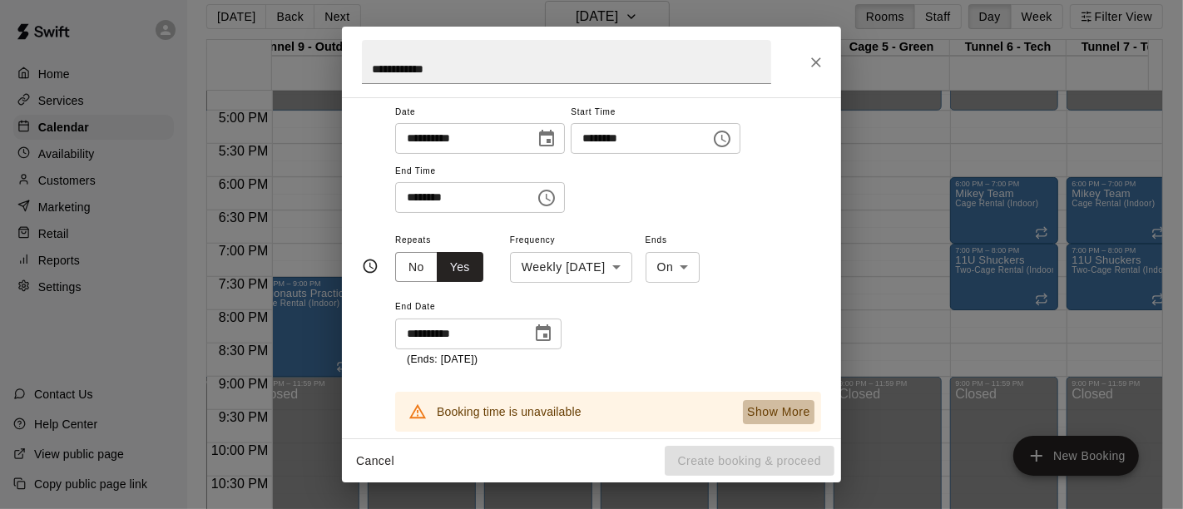
click at [747, 407] on p "Show More" at bounding box center [778, 411] width 63 height 17
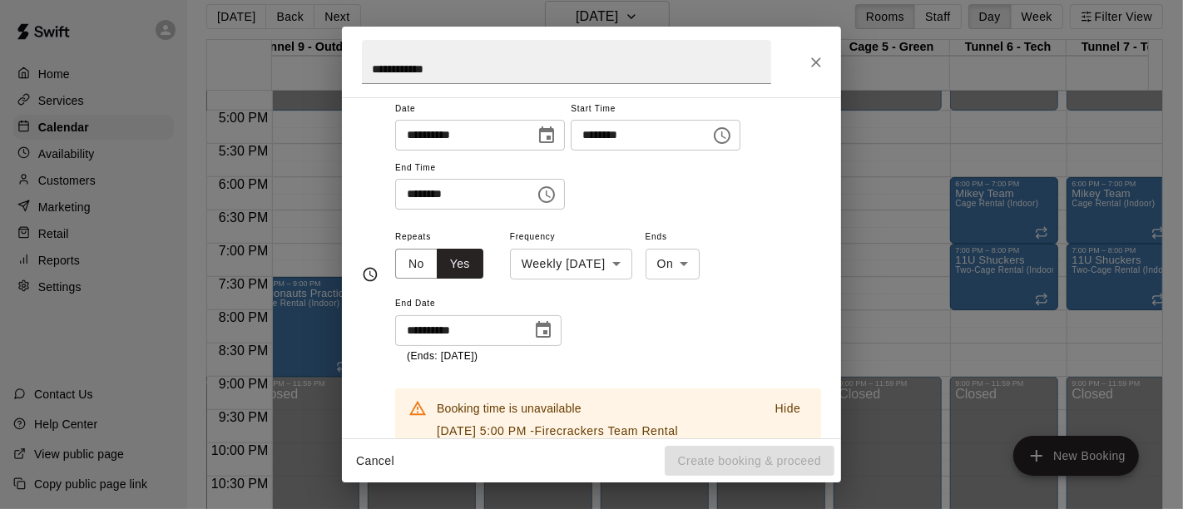
scroll to position [140, 0]
click at [532, 341] on button "Choose date, selected date is Nov 20, 2025" at bounding box center [543, 331] width 33 height 33
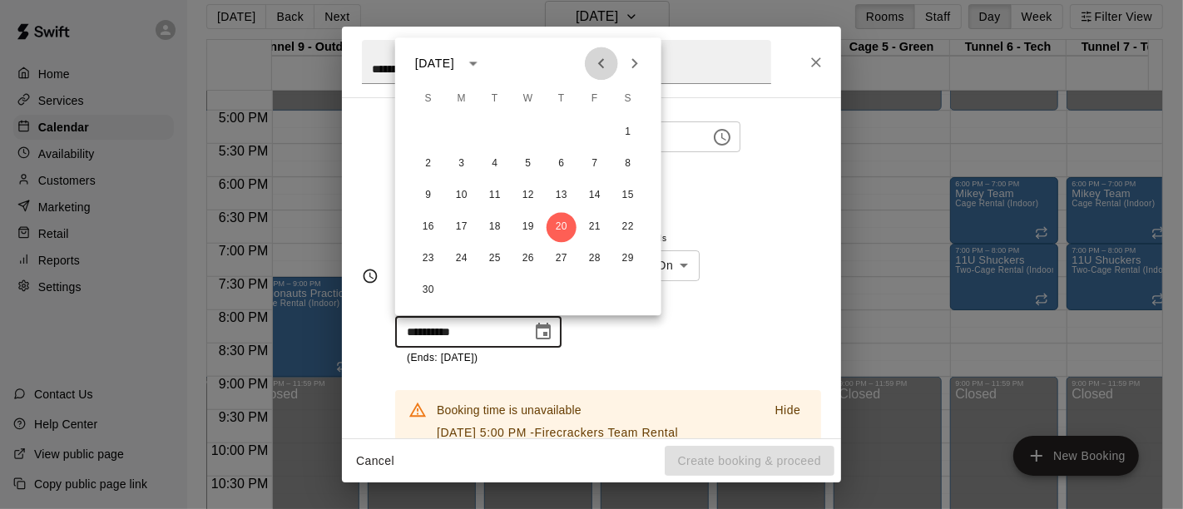
click at [609, 65] on icon "Previous month" at bounding box center [601, 63] width 20 height 20
click at [562, 231] on button "23" at bounding box center [562, 227] width 30 height 30
type input "**********"
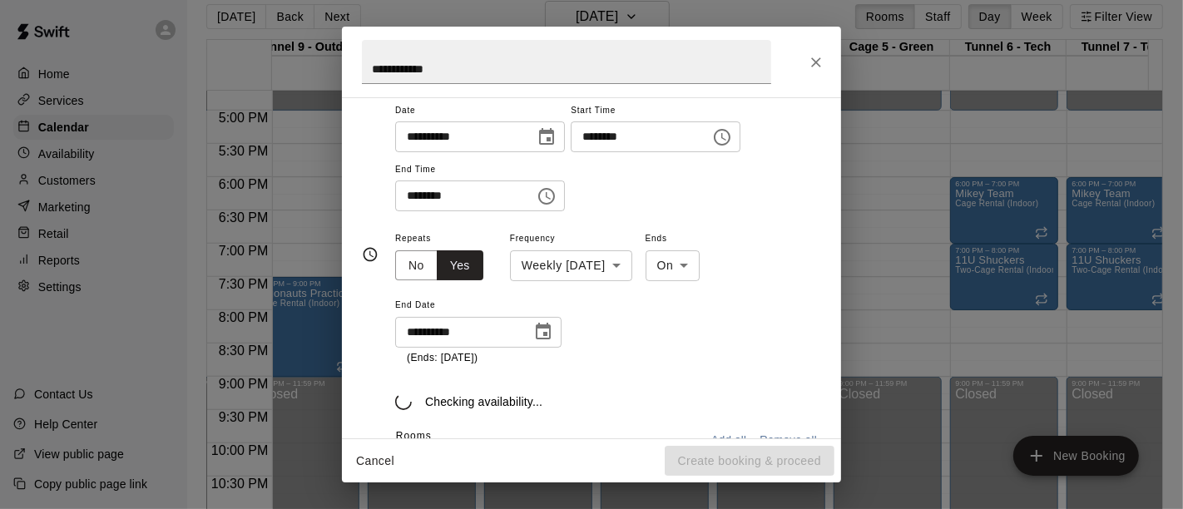
scroll to position [118, 0]
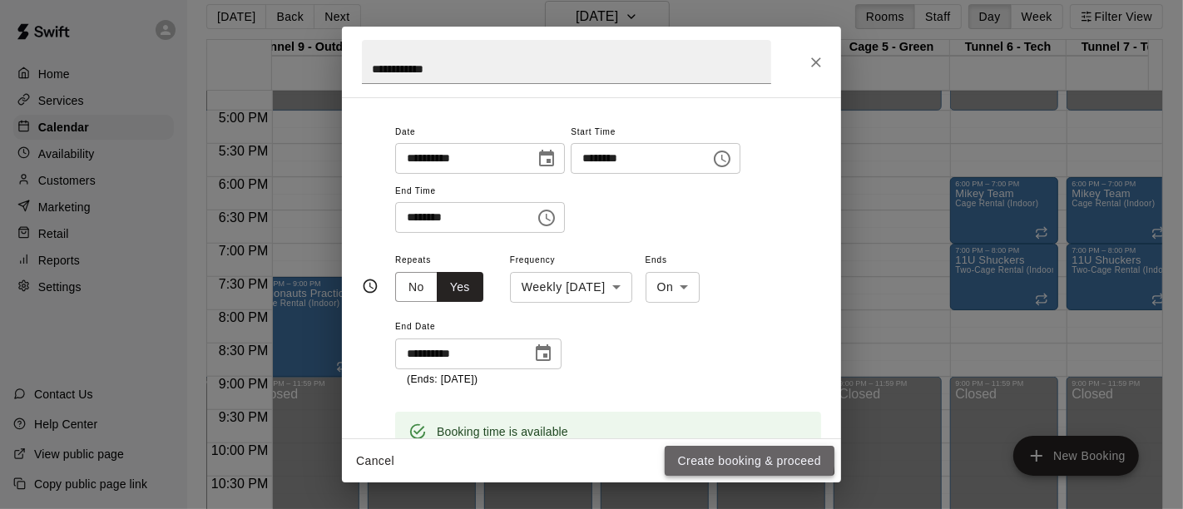
click at [700, 453] on button "Create booking & proceed" at bounding box center [750, 461] width 170 height 31
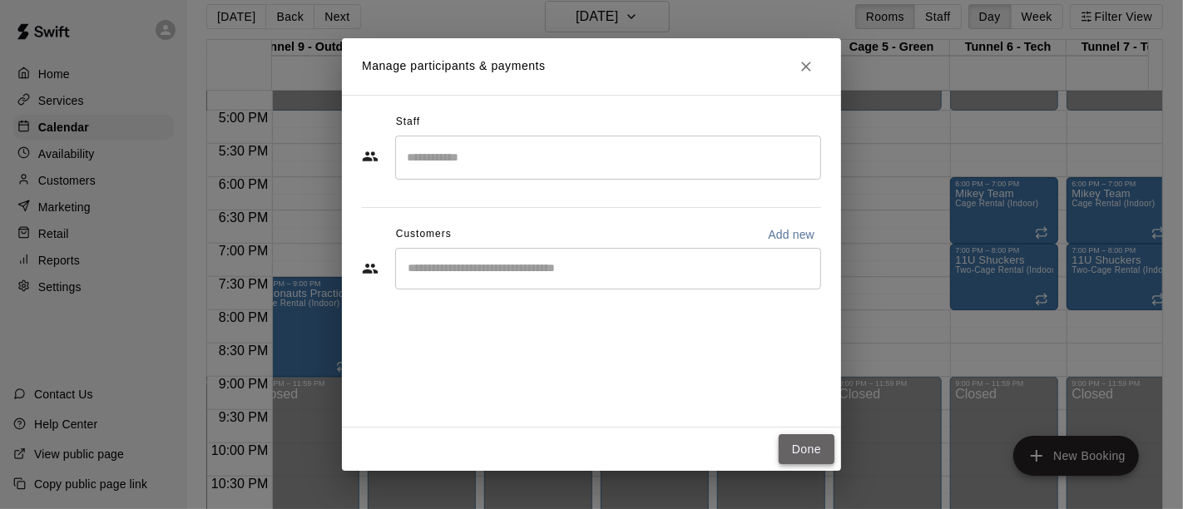
click at [805, 447] on button "Done" at bounding box center [807, 449] width 56 height 31
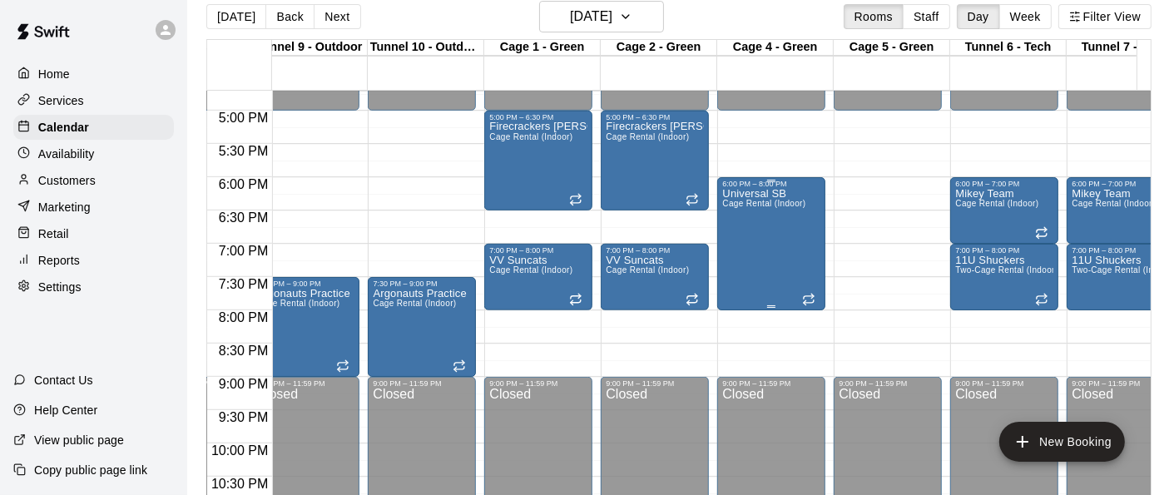
click at [789, 185] on div "6:00 PM – 8:00 PM" at bounding box center [771, 184] width 98 height 8
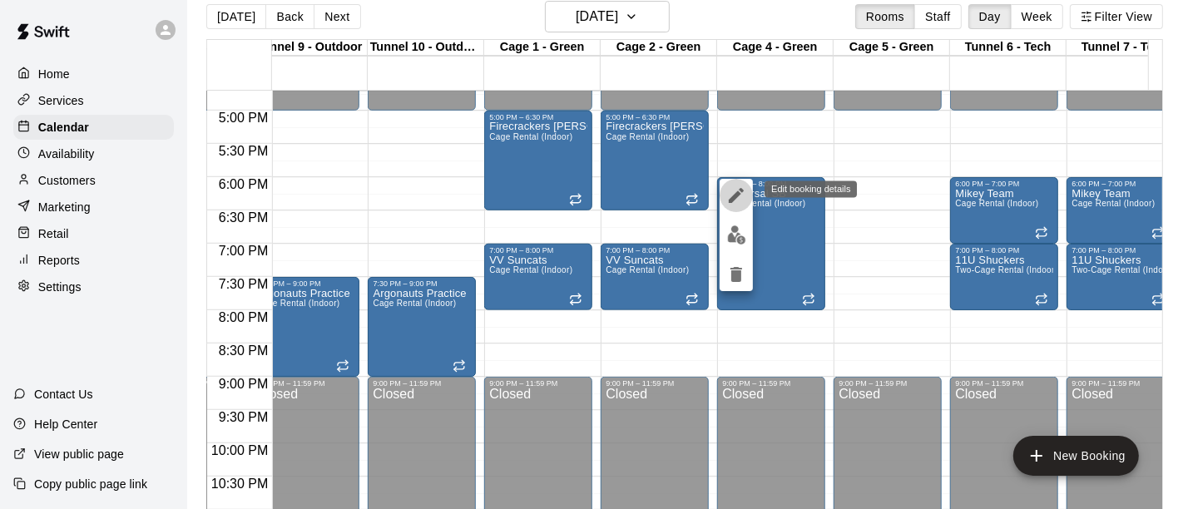
click at [730, 193] on icon "edit" at bounding box center [736, 196] width 20 height 20
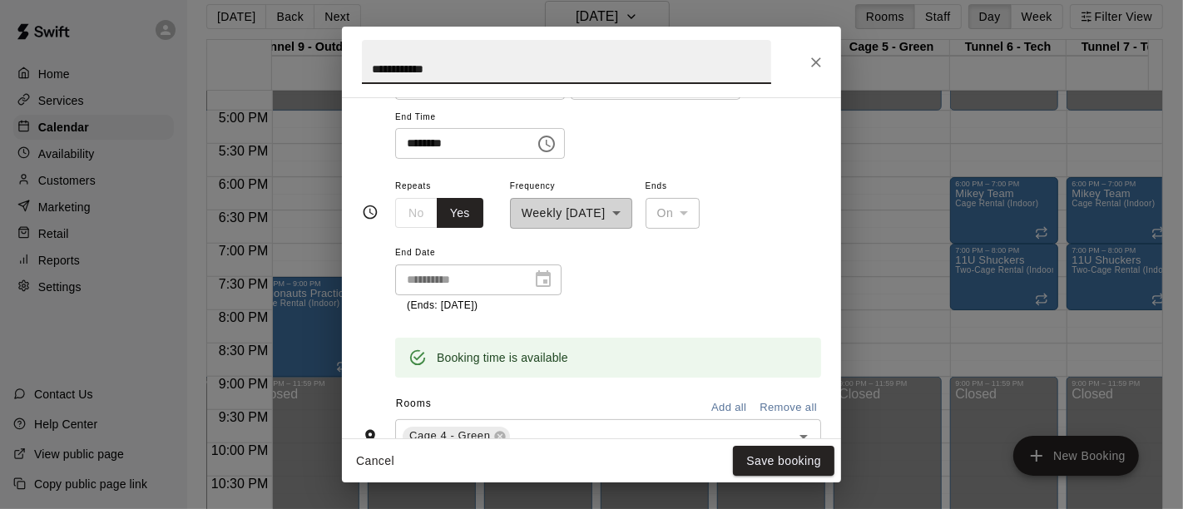
scroll to position [193, 0]
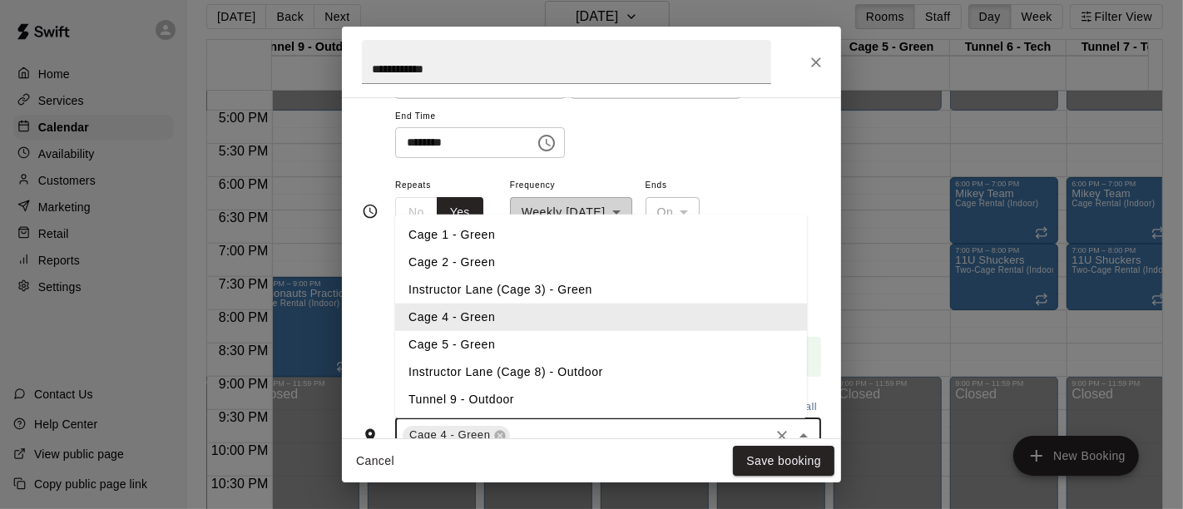
click at [552, 431] on input "text" at bounding box center [639, 435] width 255 height 21
click at [507, 345] on li "Cage 5 - Green" at bounding box center [601, 344] width 412 height 27
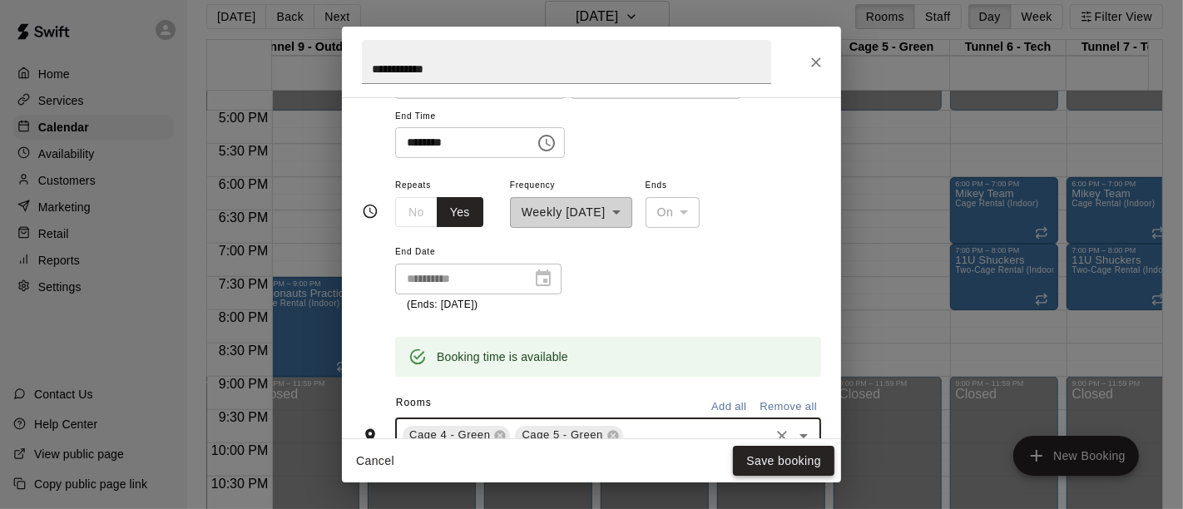
click at [755, 458] on button "Save booking" at bounding box center [783, 461] width 101 height 31
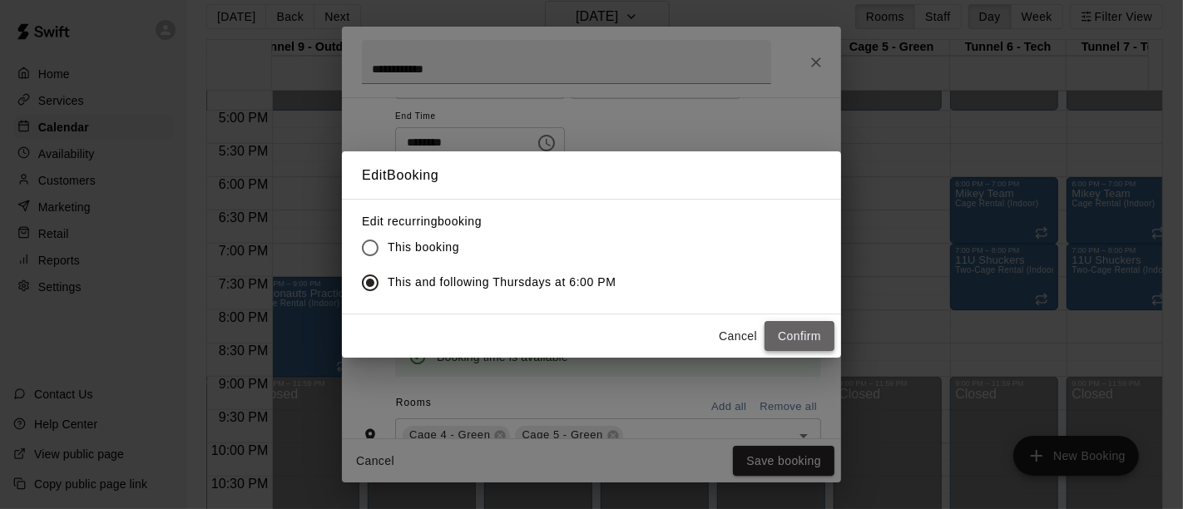
click at [775, 331] on button "Confirm" at bounding box center [800, 336] width 70 height 31
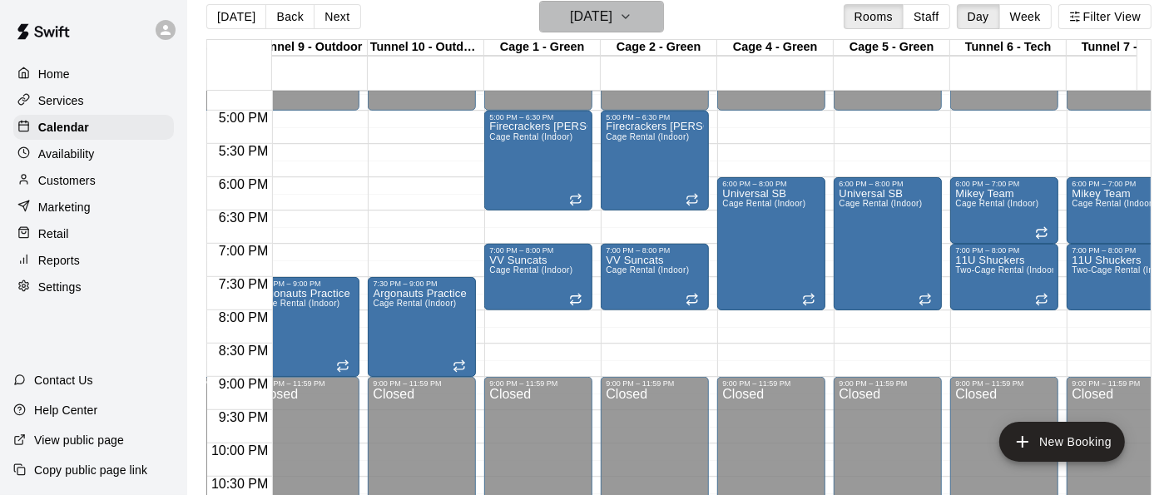
click at [632, 13] on icon "button" at bounding box center [625, 17] width 13 height 20
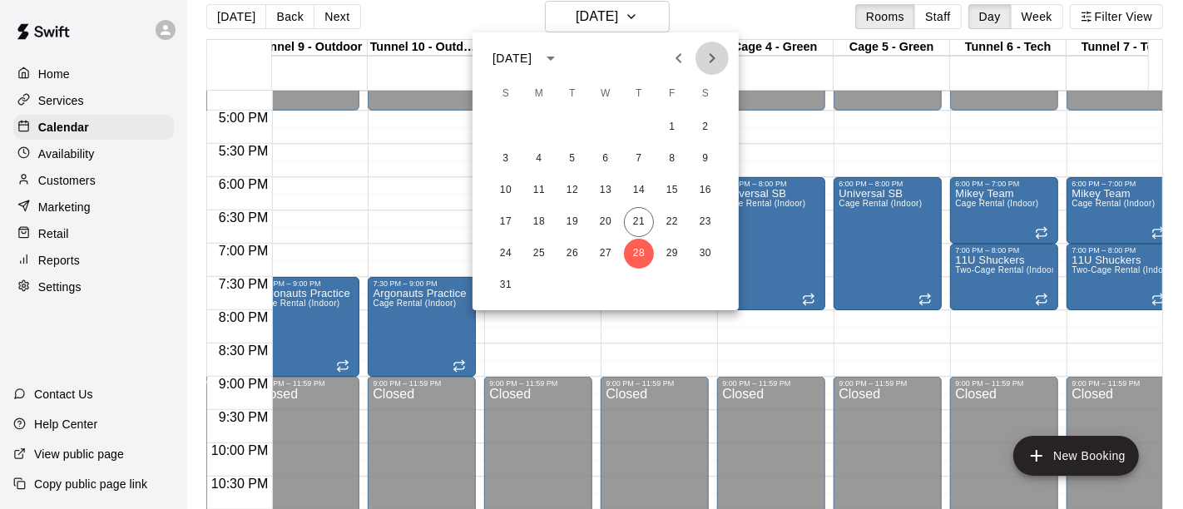
click at [714, 57] on icon "Next month" at bounding box center [713, 58] width 6 height 10
click at [641, 126] on button "4" at bounding box center [639, 127] width 30 height 30
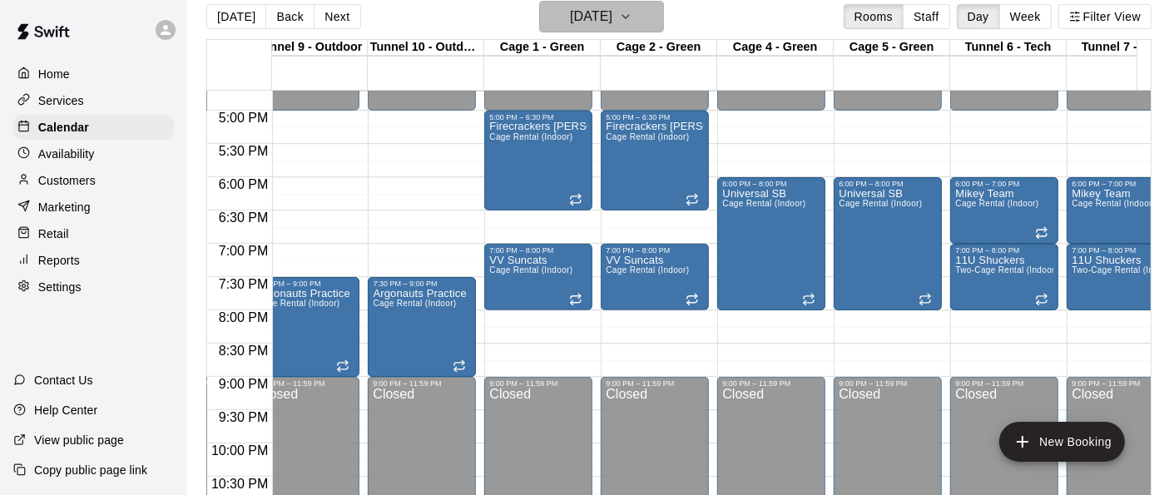
click at [632, 22] on icon "button" at bounding box center [625, 17] width 13 height 20
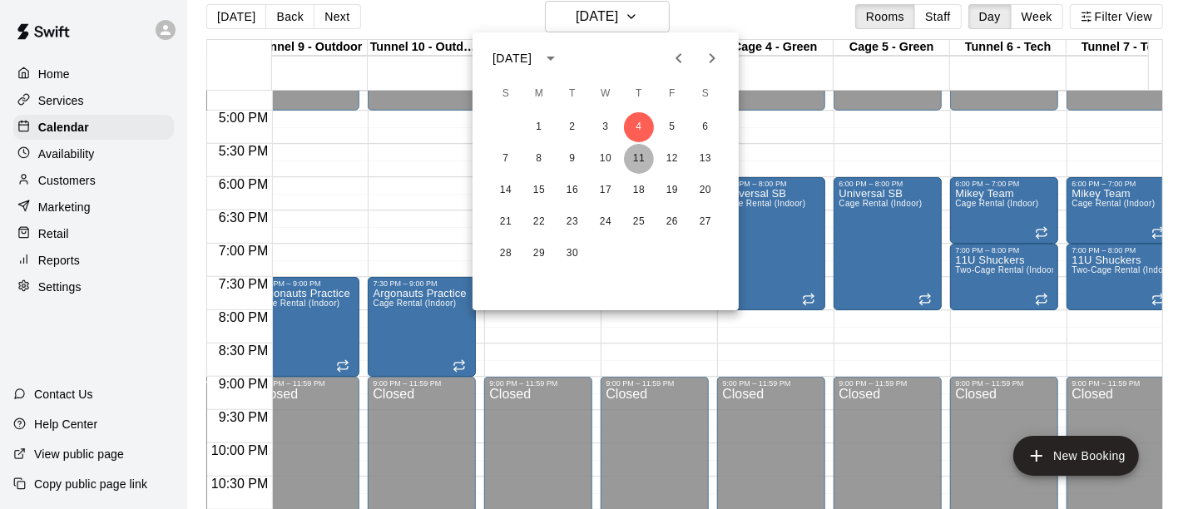
click at [641, 161] on button "11" at bounding box center [639, 159] width 30 height 30
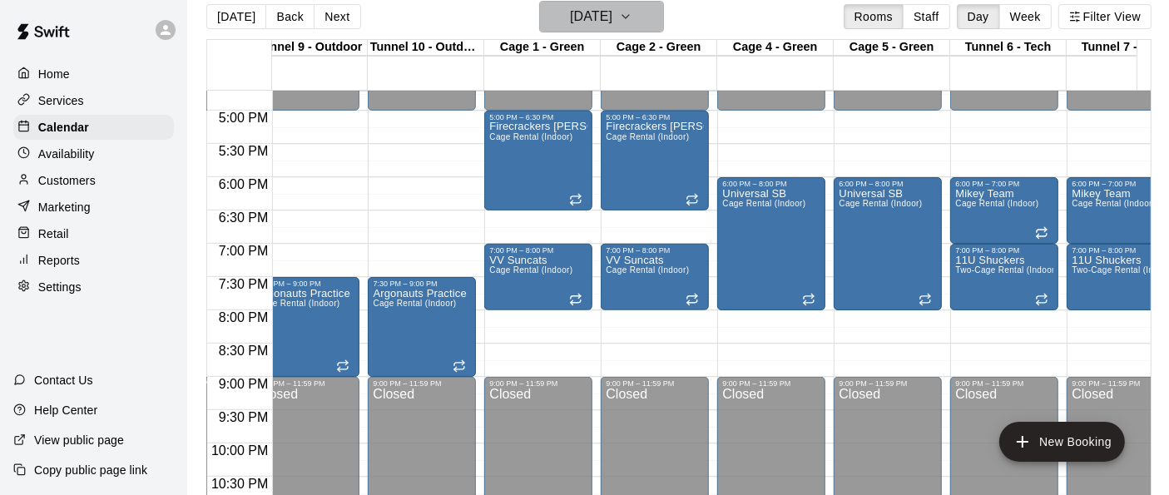
click at [632, 22] on icon "button" at bounding box center [625, 17] width 13 height 20
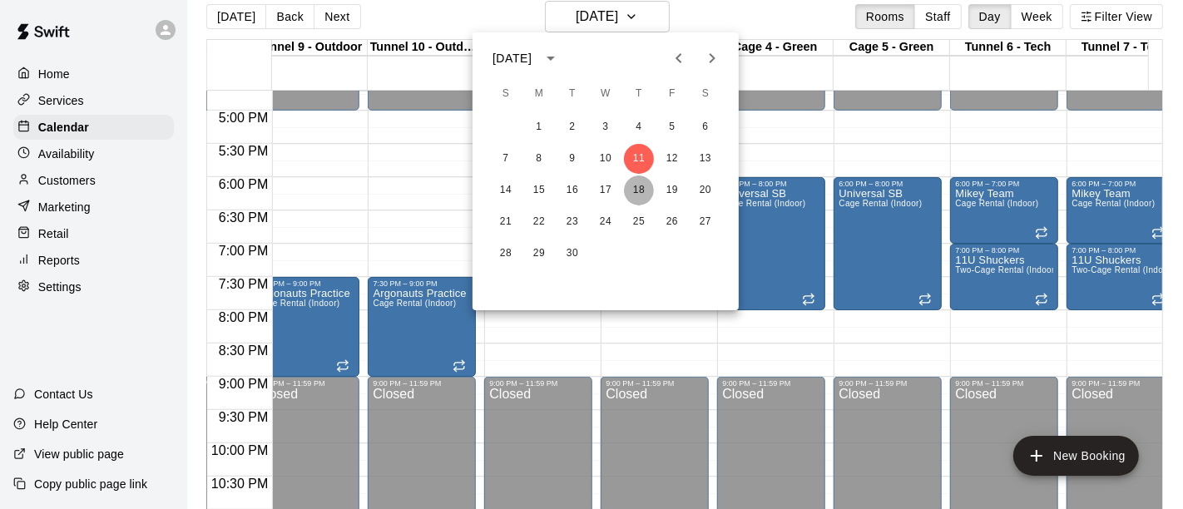
click at [641, 196] on button "18" at bounding box center [639, 191] width 30 height 30
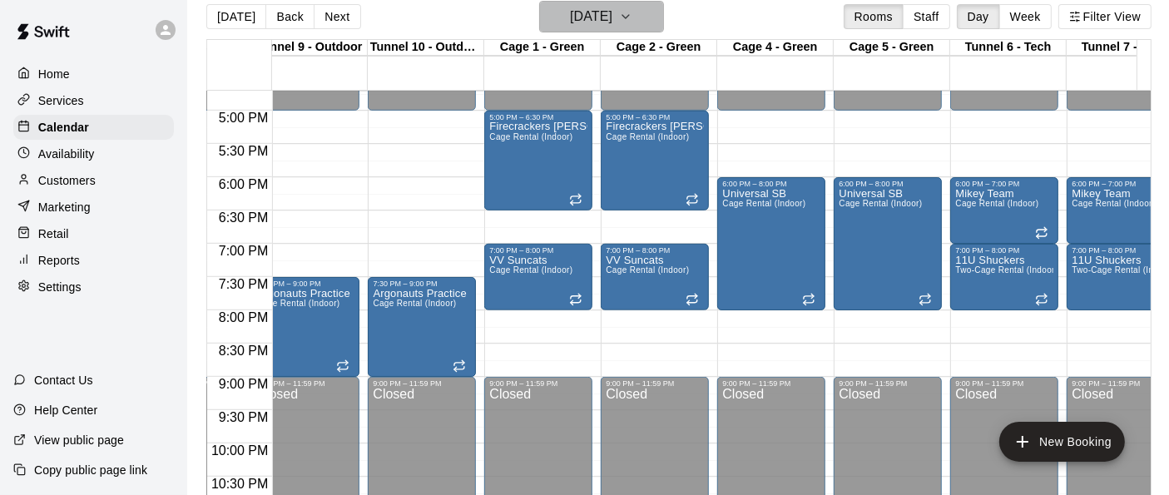
click at [632, 20] on icon "button" at bounding box center [625, 17] width 13 height 20
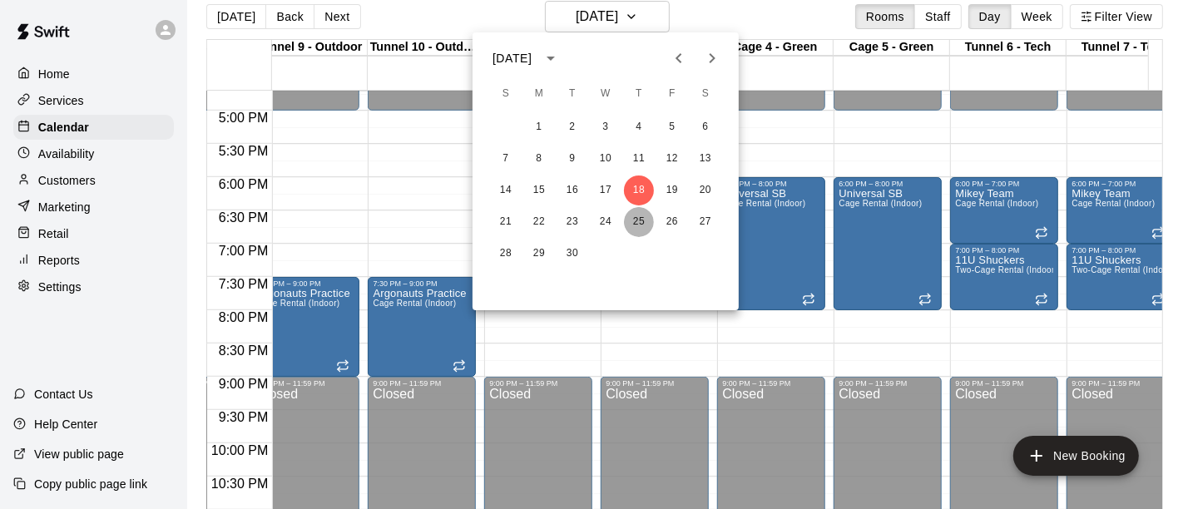
click at [636, 227] on button "25" at bounding box center [639, 222] width 30 height 30
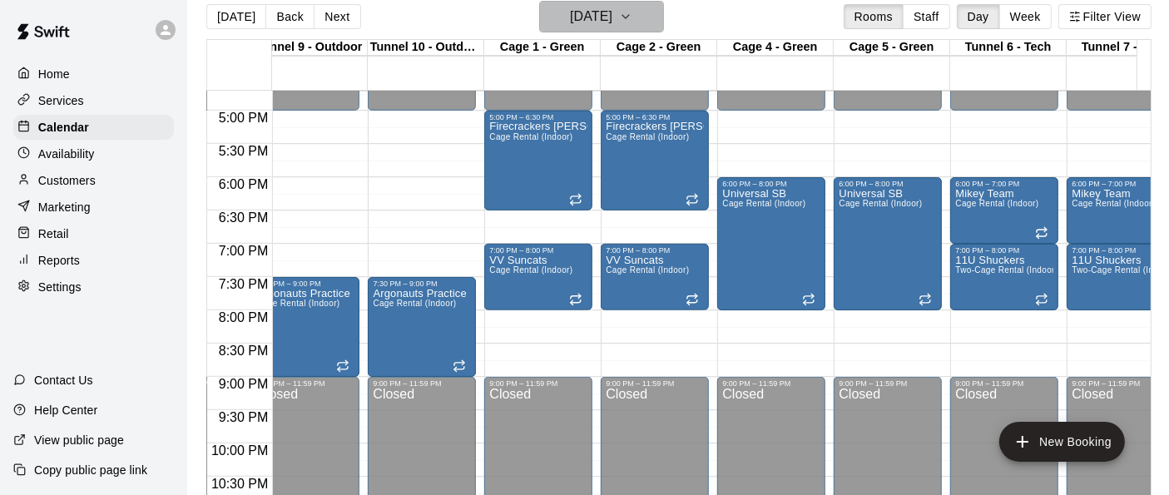
click at [664, 17] on button "[DATE]" at bounding box center [601, 17] width 125 height 32
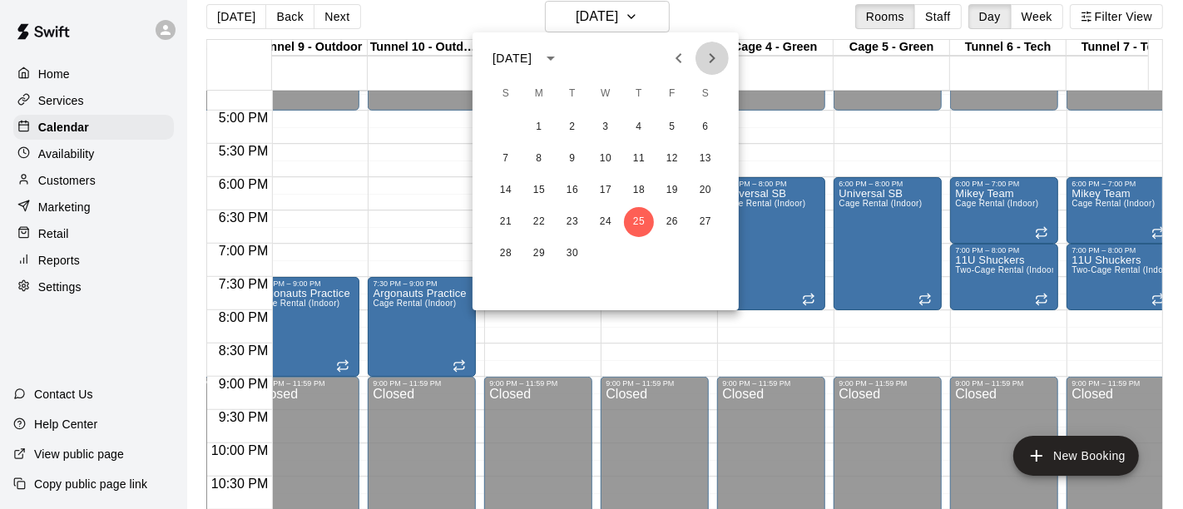
click at [711, 62] on icon "Next month" at bounding box center [712, 58] width 20 height 20
click at [632, 126] on button "2" at bounding box center [639, 127] width 30 height 30
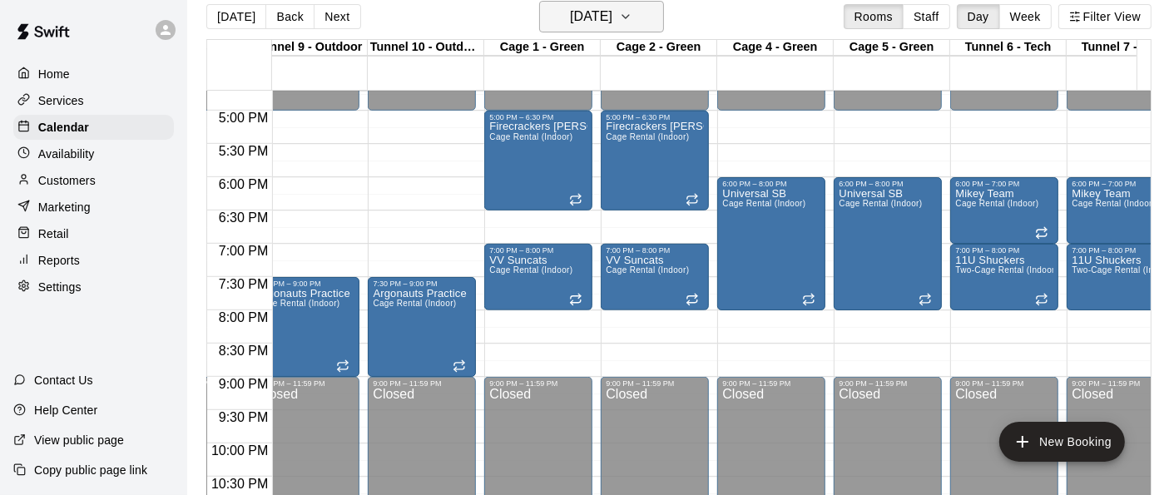
click at [632, 20] on icon "button" at bounding box center [625, 17] width 13 height 20
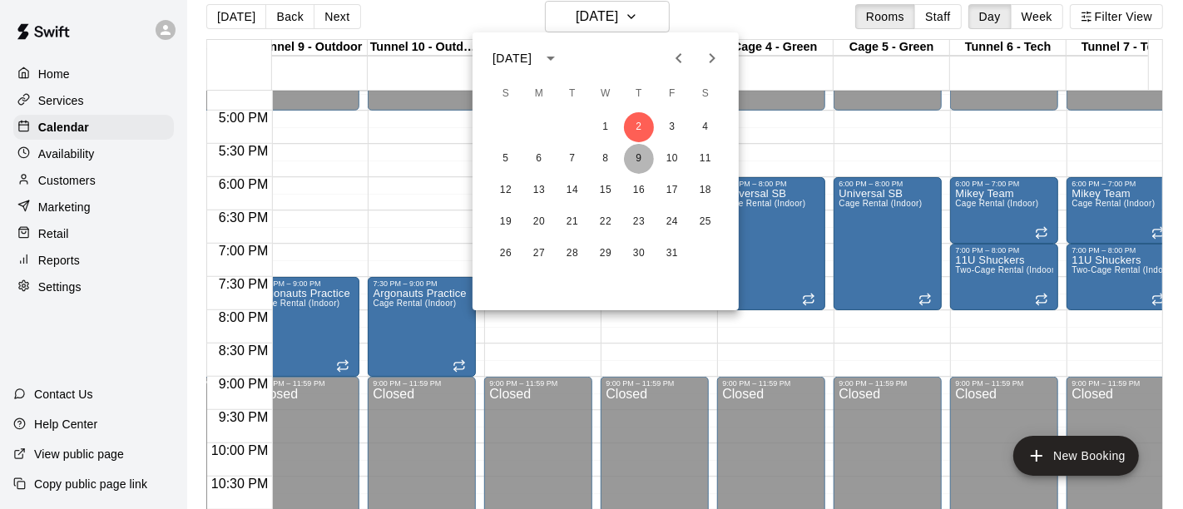
click at [639, 166] on button "9" at bounding box center [639, 159] width 30 height 30
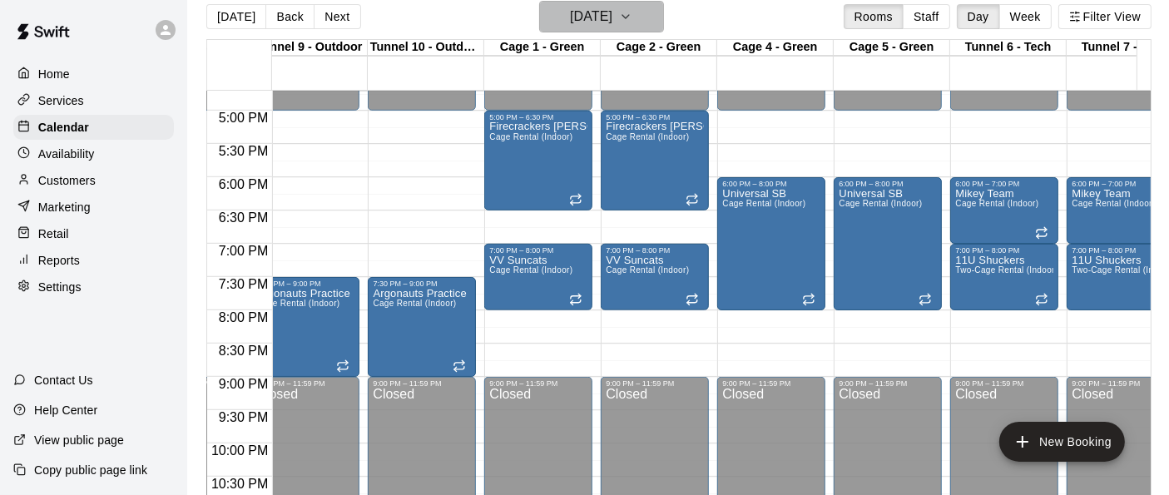
click at [632, 14] on icon "button" at bounding box center [625, 17] width 13 height 20
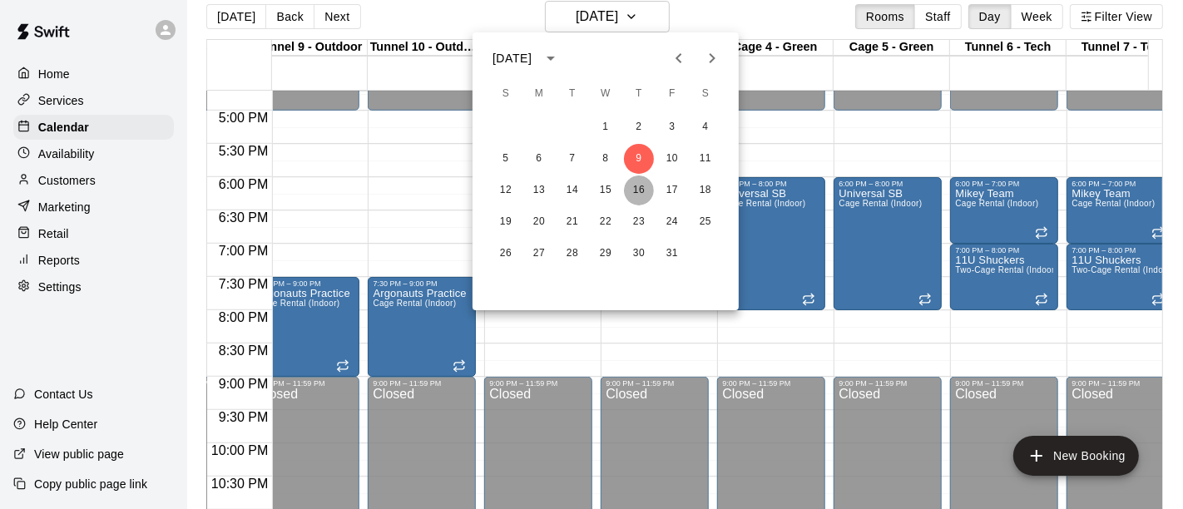
click at [639, 186] on button "16" at bounding box center [639, 191] width 30 height 30
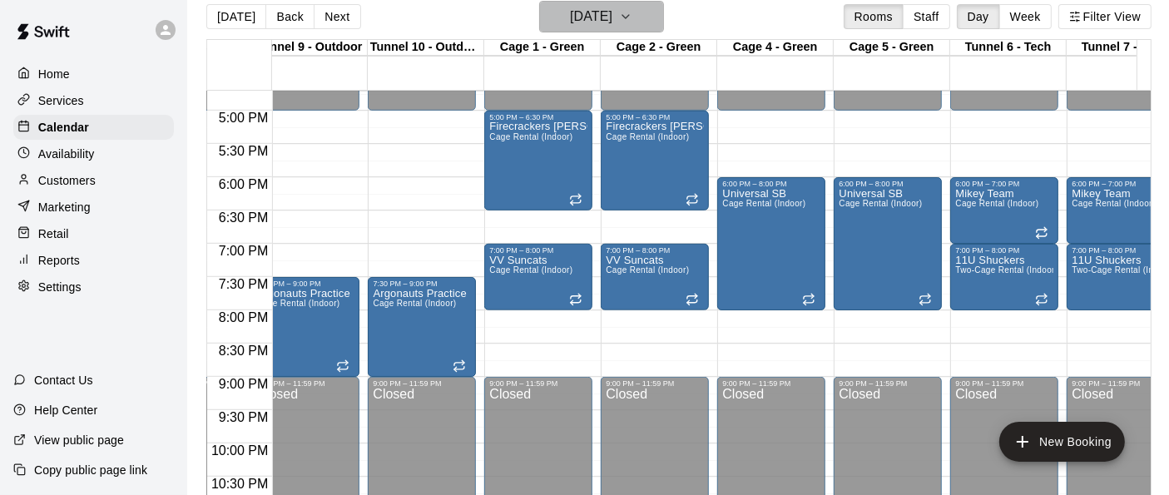
click at [632, 20] on icon "button" at bounding box center [625, 17] width 13 height 20
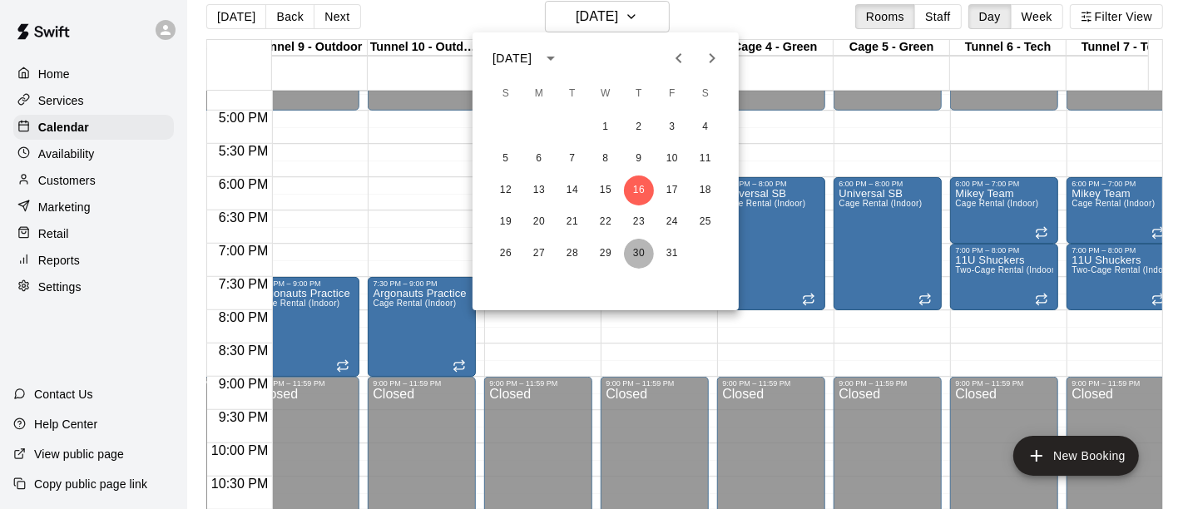
click at [637, 261] on button "30" at bounding box center [639, 254] width 30 height 30
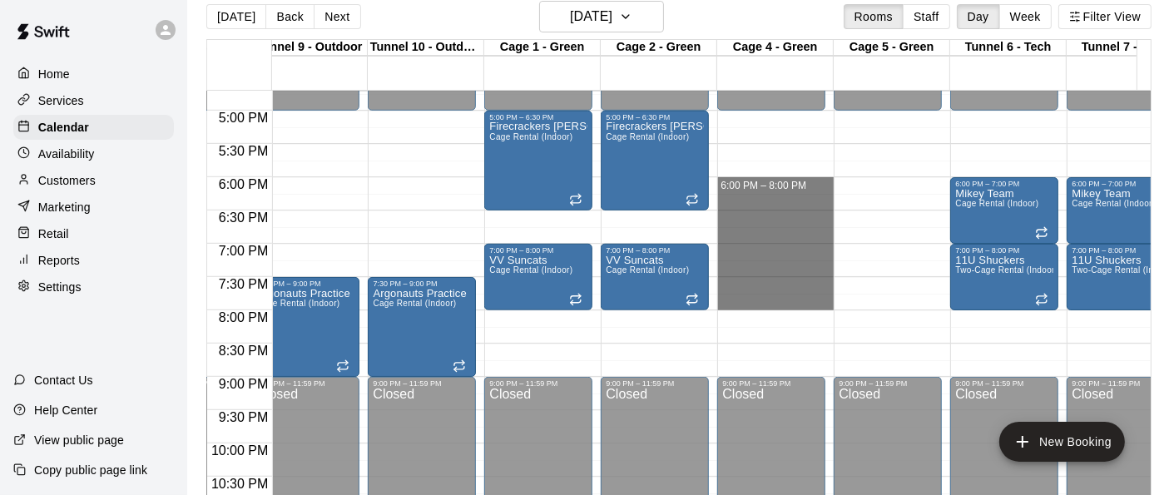
drag, startPoint x: 758, startPoint y: 180, endPoint x: 755, endPoint y: 296, distance: 116.5
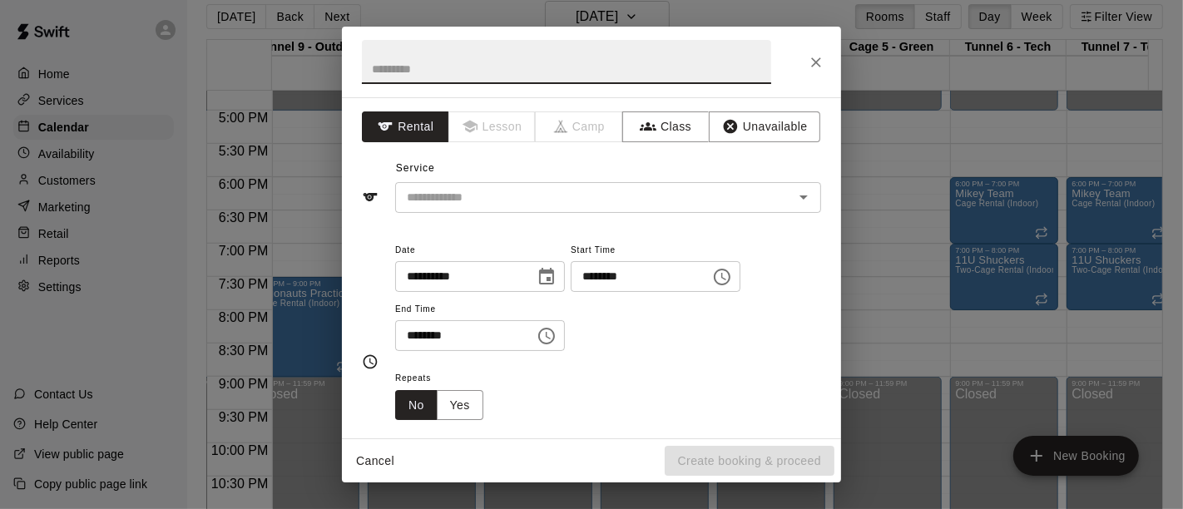
click at [755, 296] on div "**********" at bounding box center [608, 296] width 426 height 112
click at [463, 62] on input "text" at bounding box center [566, 62] width 409 height 44
type input "**********"
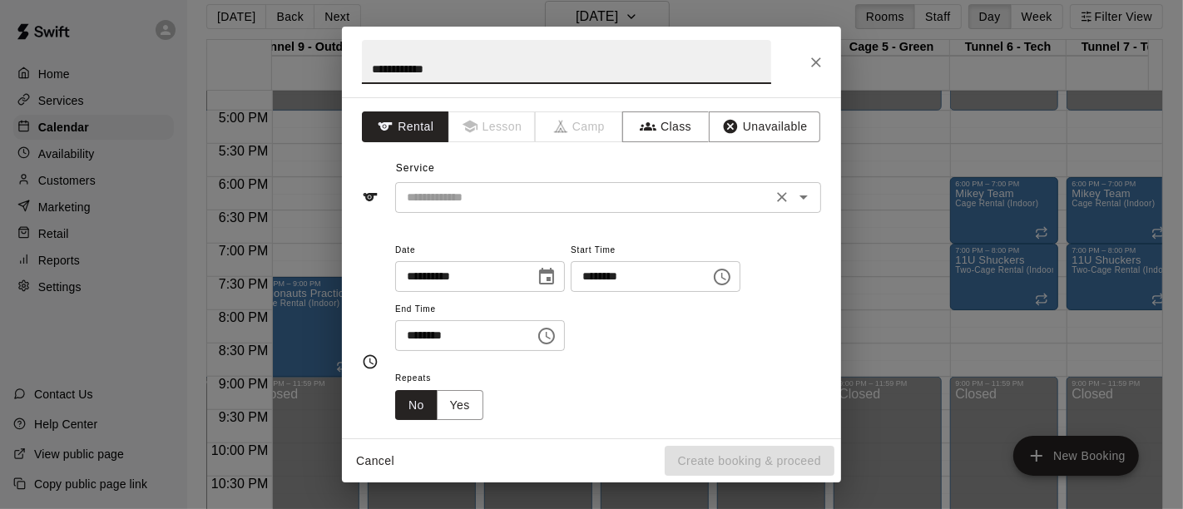
click at [492, 198] on input "text" at bounding box center [583, 197] width 367 height 21
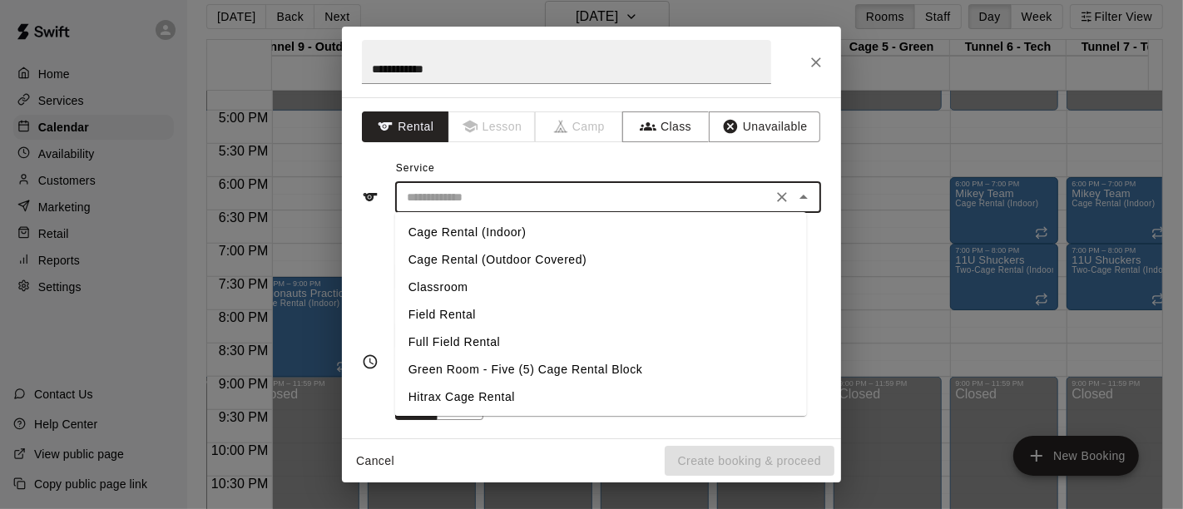
click at [492, 233] on li "Cage Rental (Indoor)" at bounding box center [601, 232] width 412 height 27
type input "**********"
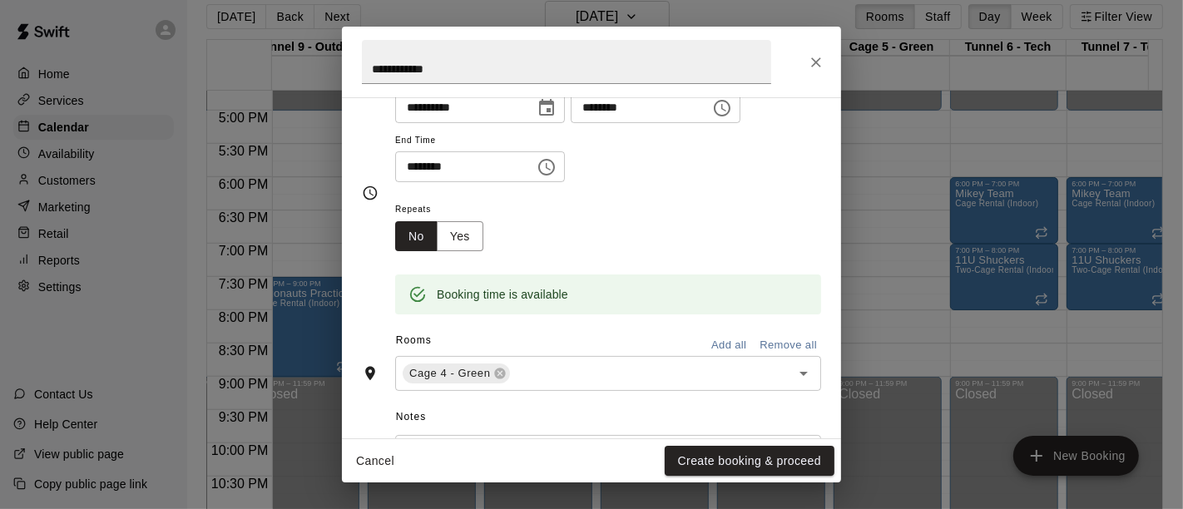
scroll to position [171, 0]
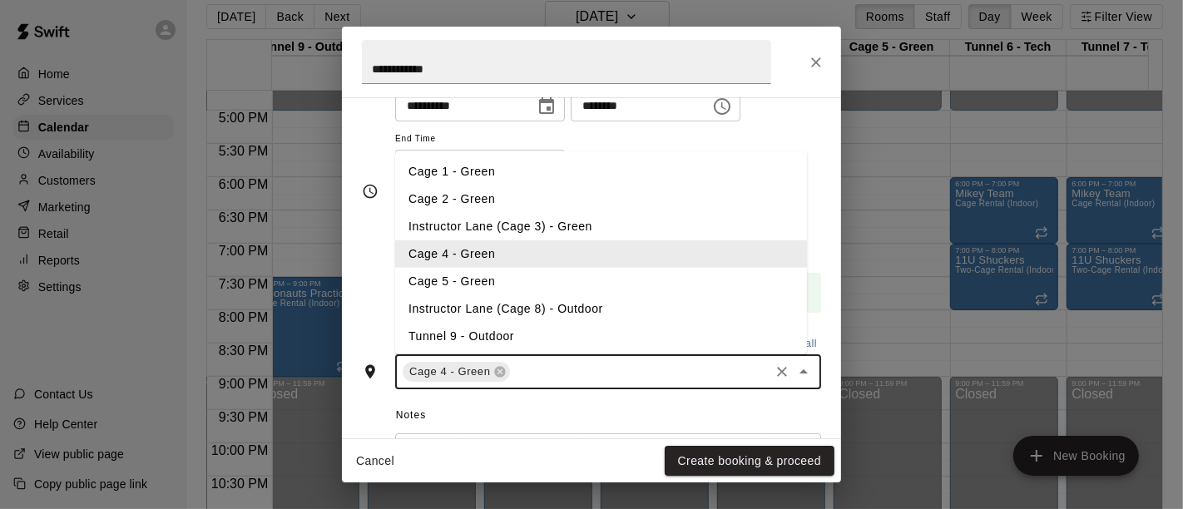
click at [567, 362] on input "text" at bounding box center [639, 372] width 255 height 21
click at [498, 288] on li "Cage 5 - Green" at bounding box center [601, 280] width 412 height 27
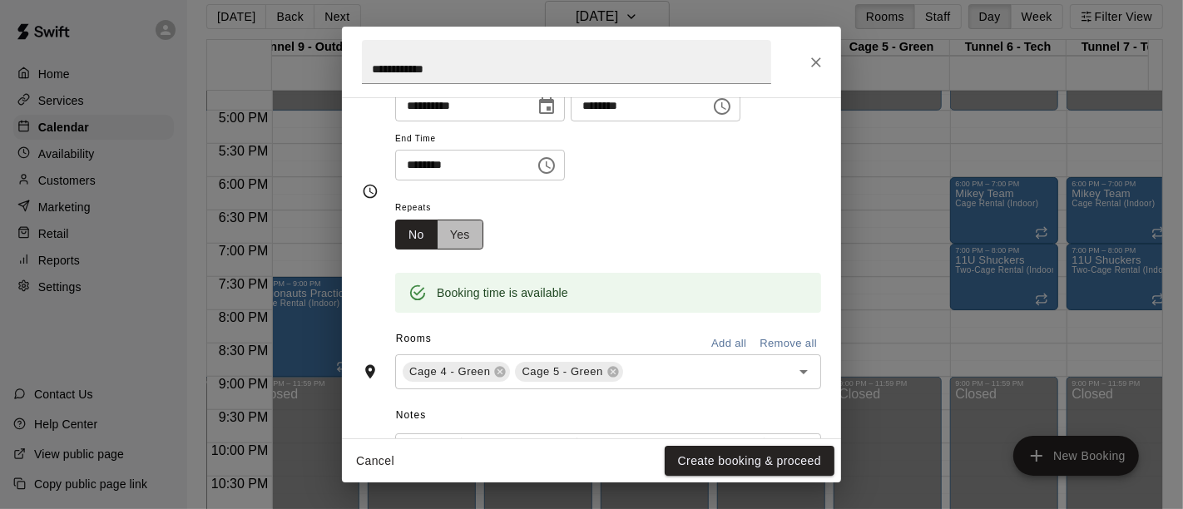
click at [458, 234] on button "Yes" at bounding box center [460, 235] width 47 height 31
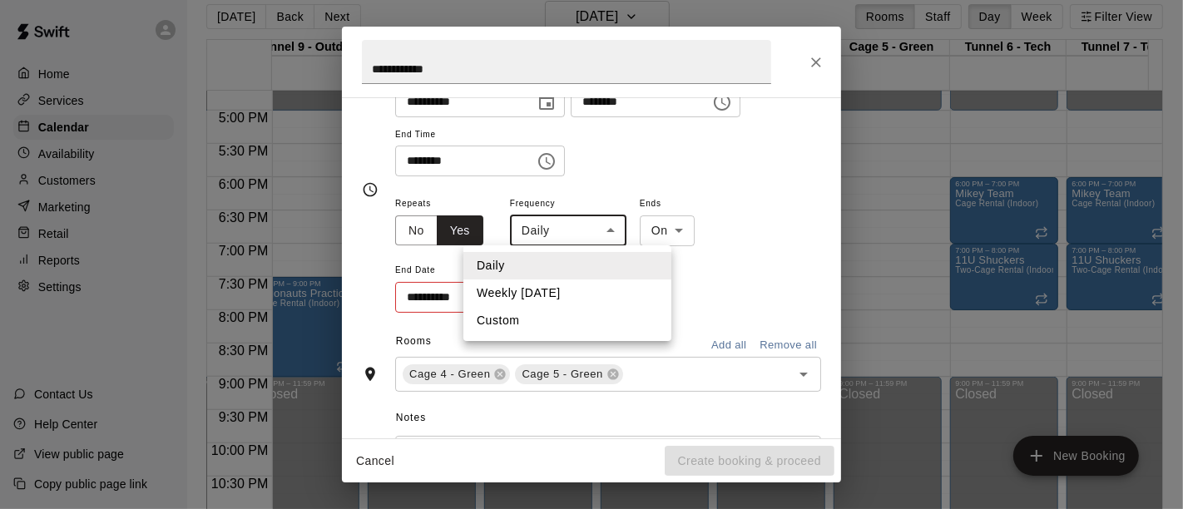
click at [610, 224] on body "Home Services Calendar Availability Customers Marketing Retail Reports Settings…" at bounding box center [591, 249] width 1183 height 536
click at [576, 301] on li "Weekly [DATE]" at bounding box center [567, 293] width 208 height 27
type input "******"
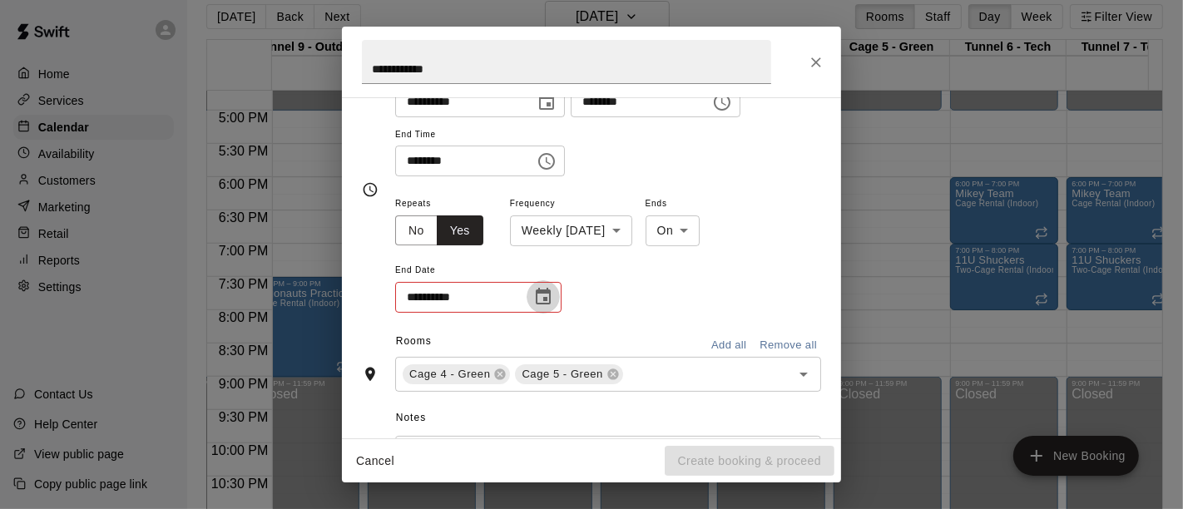
click at [532, 294] on button "Choose date" at bounding box center [543, 296] width 33 height 33
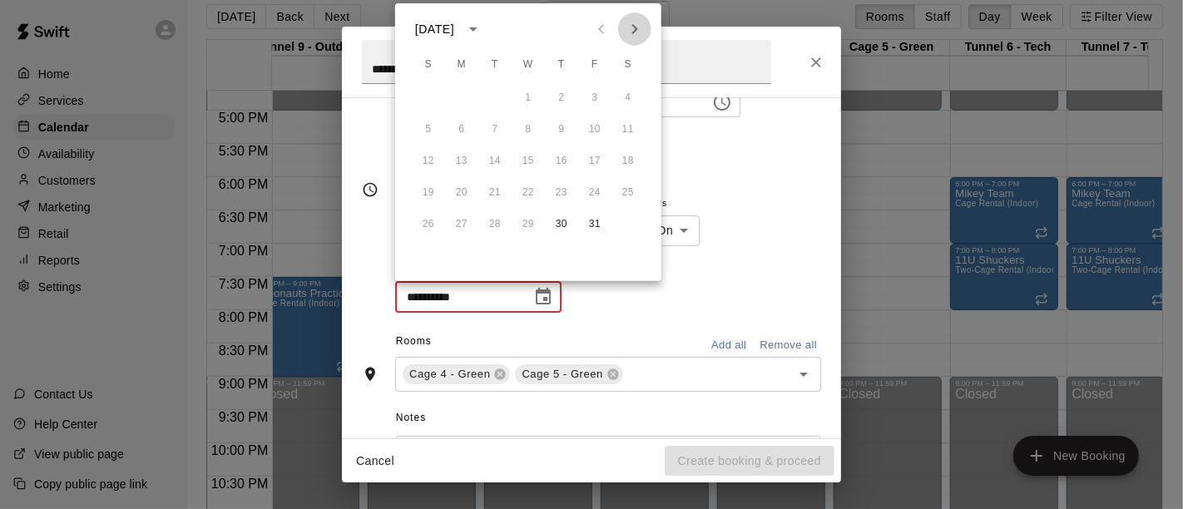
click at [632, 27] on icon "Next month" at bounding box center [635, 29] width 20 height 20
click at [562, 187] on button "20" at bounding box center [562, 193] width 30 height 30
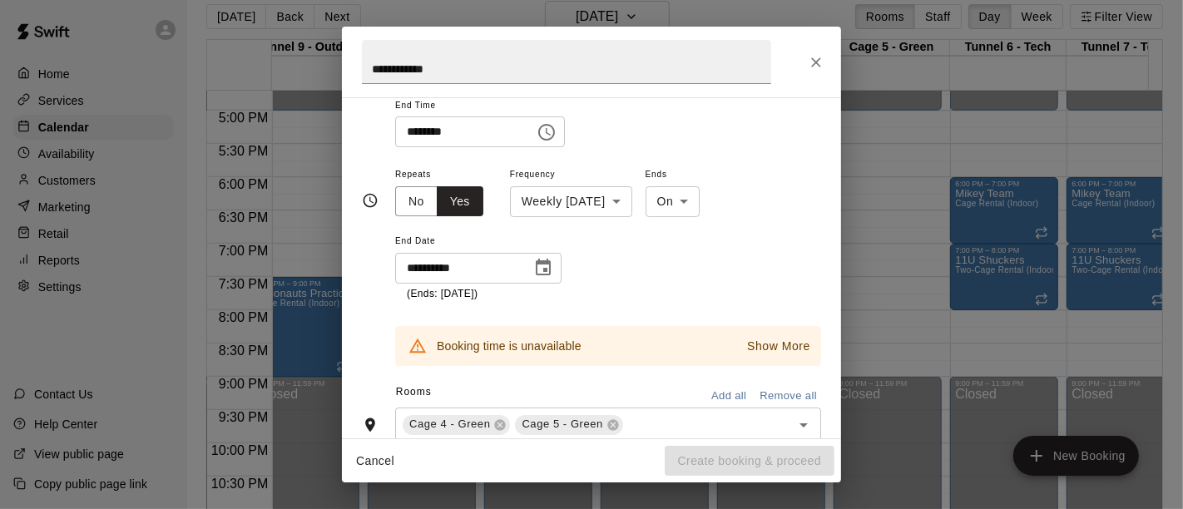
scroll to position [215, 0]
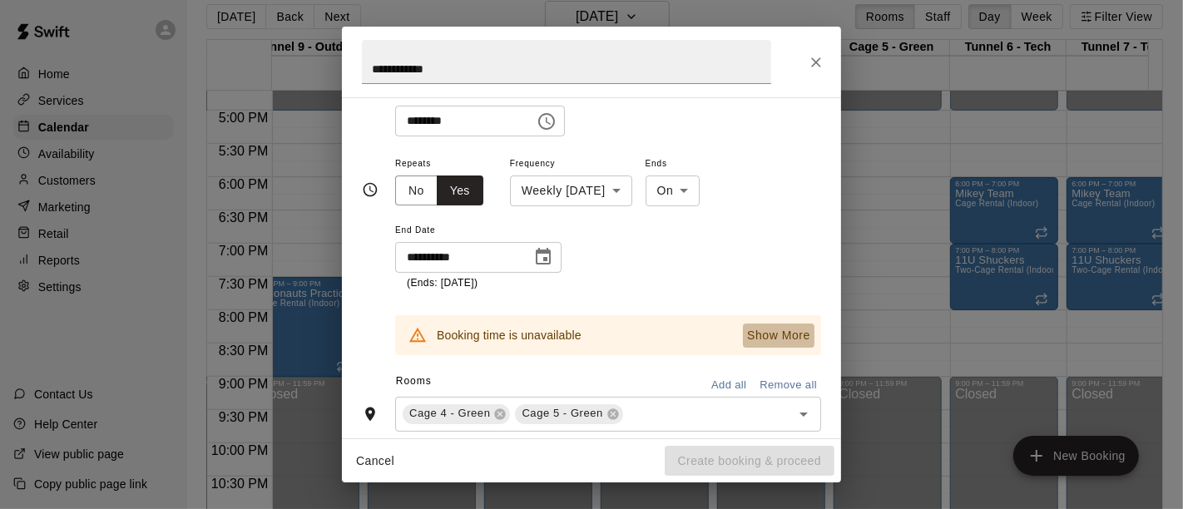
click at [747, 329] on p "Show More" at bounding box center [778, 335] width 63 height 17
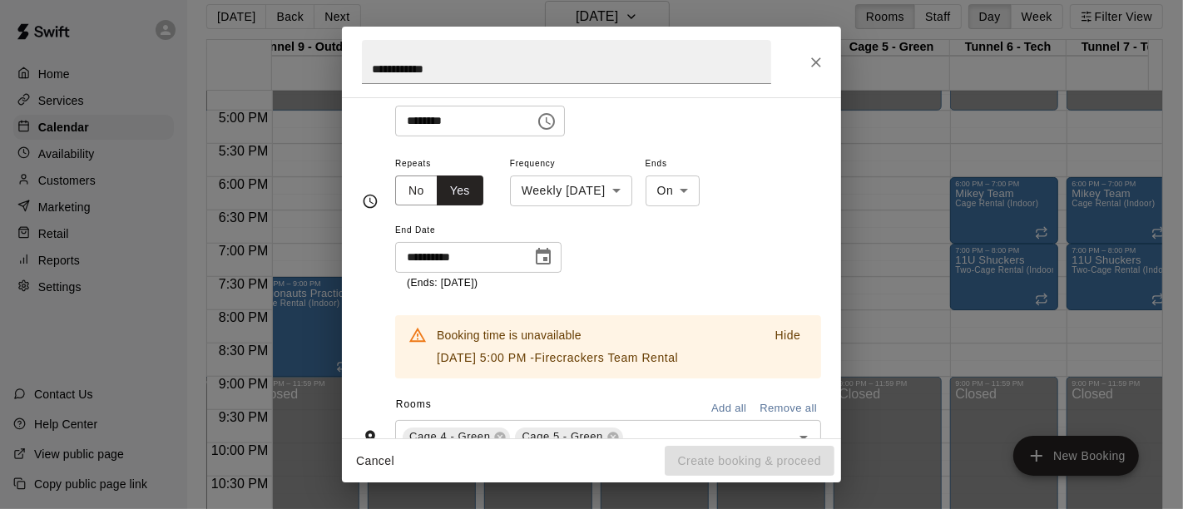
scroll to position [225, 0]
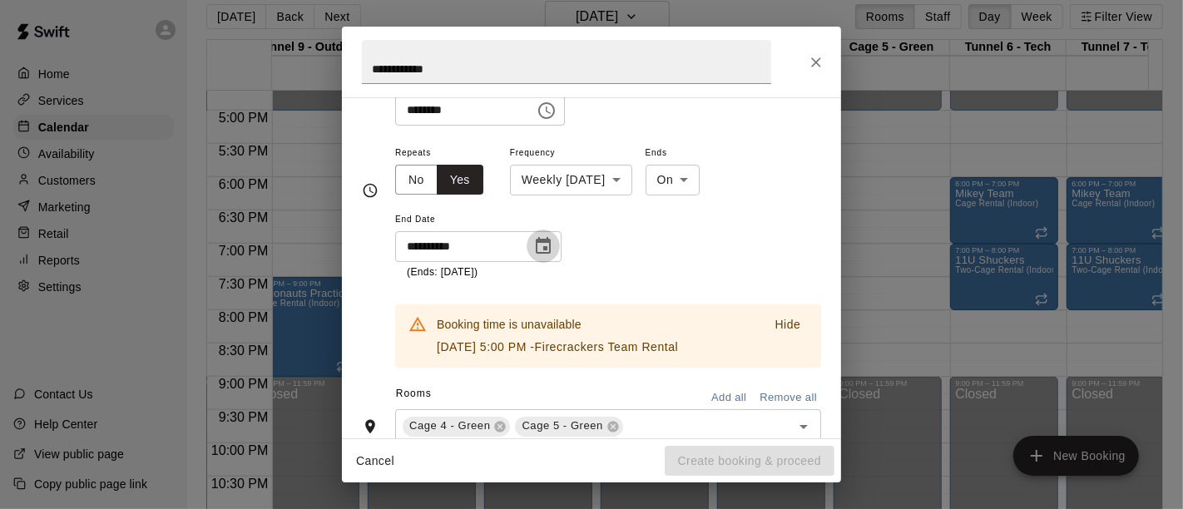
click at [534, 236] on icon "Choose date, selected date is Nov 20, 2025" at bounding box center [543, 246] width 20 height 20
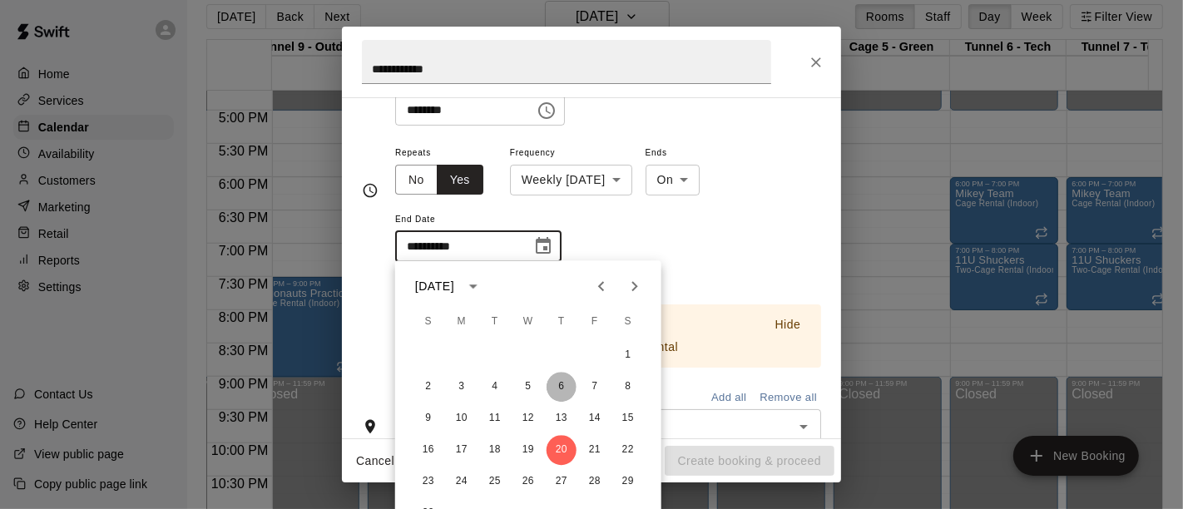
click at [561, 396] on button "6" at bounding box center [562, 387] width 30 height 30
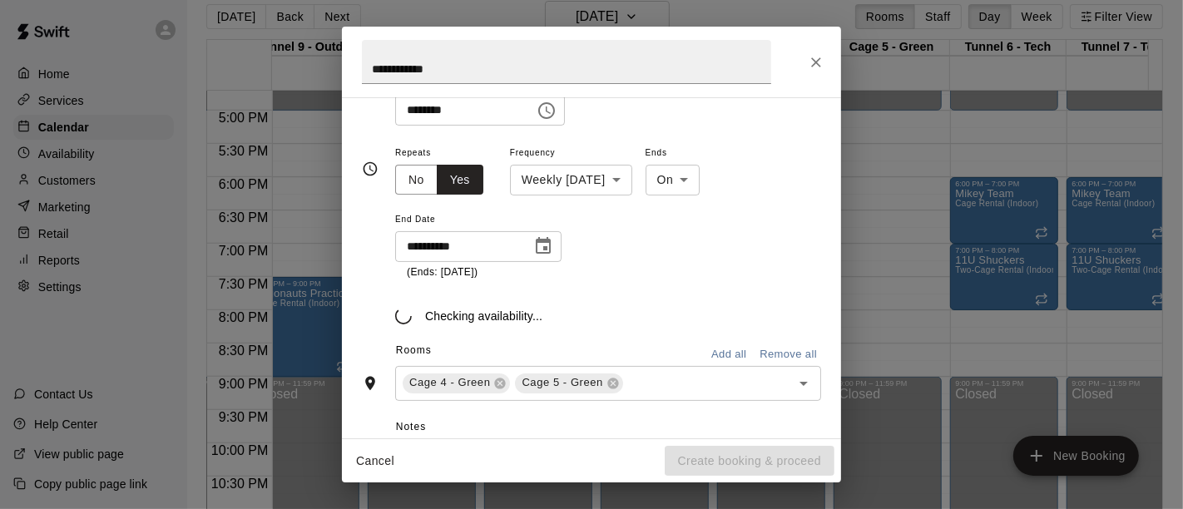
type input "**********"
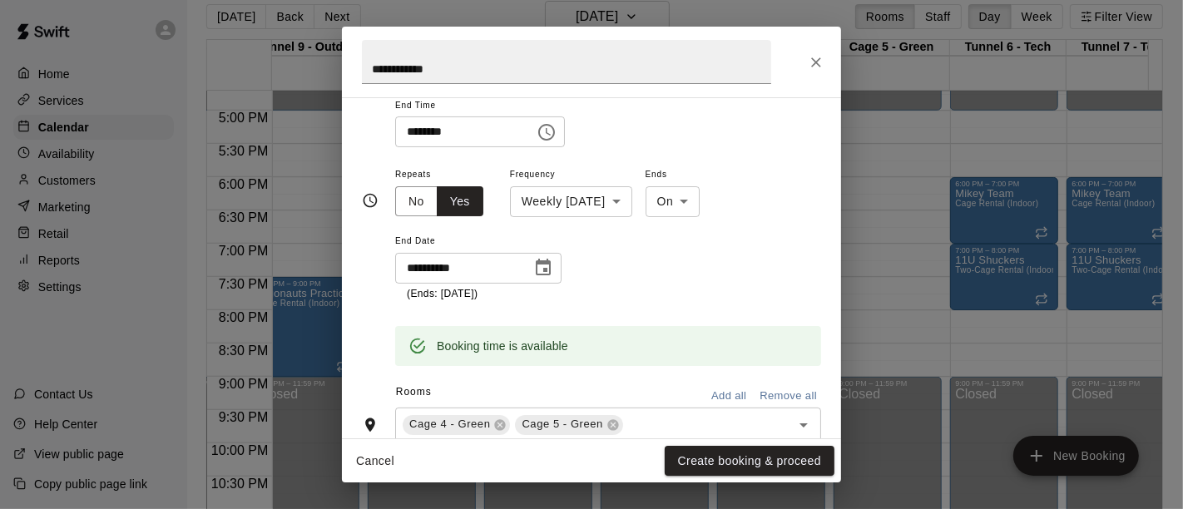
scroll to position [215, 0]
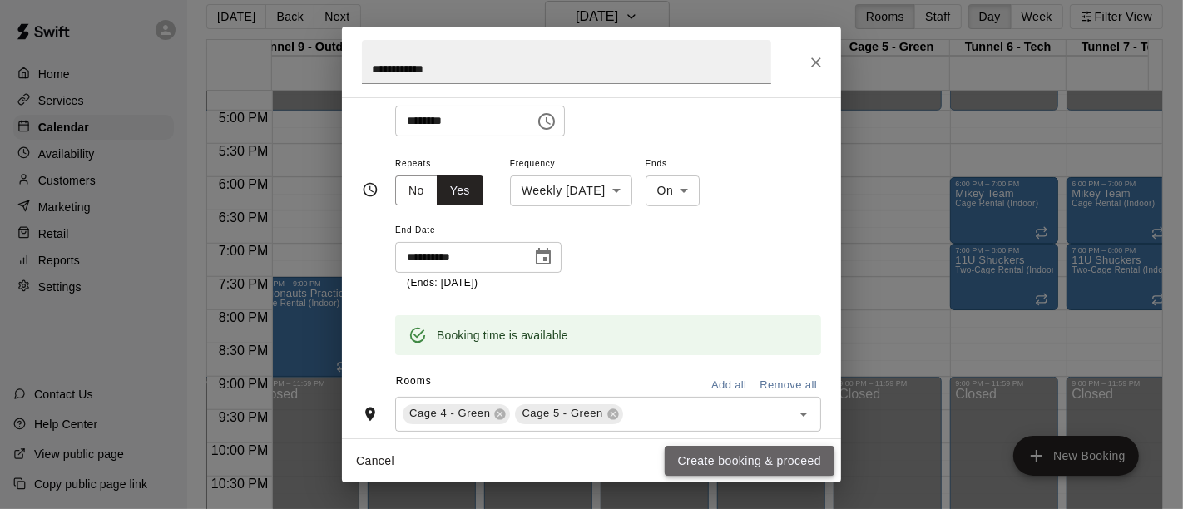
click at [724, 469] on button "Create booking & proceed" at bounding box center [750, 461] width 170 height 31
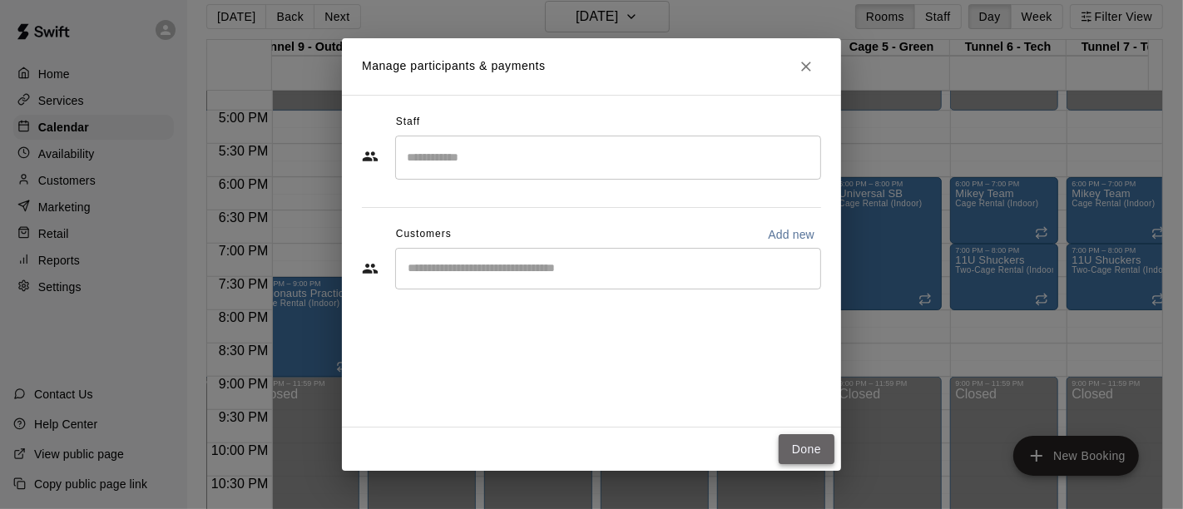
click at [794, 456] on button "Done" at bounding box center [807, 449] width 56 height 31
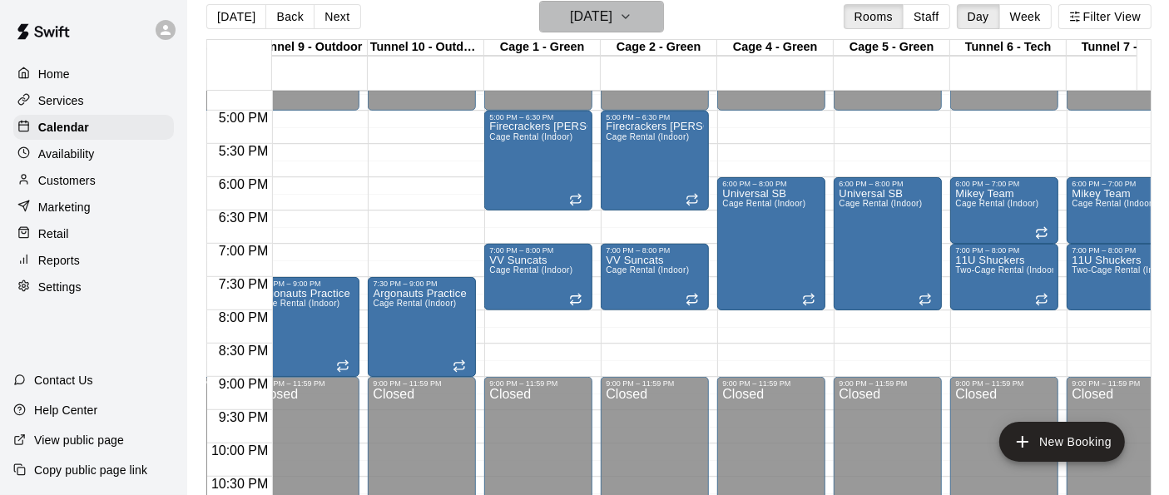
click at [632, 24] on icon "button" at bounding box center [625, 17] width 13 height 20
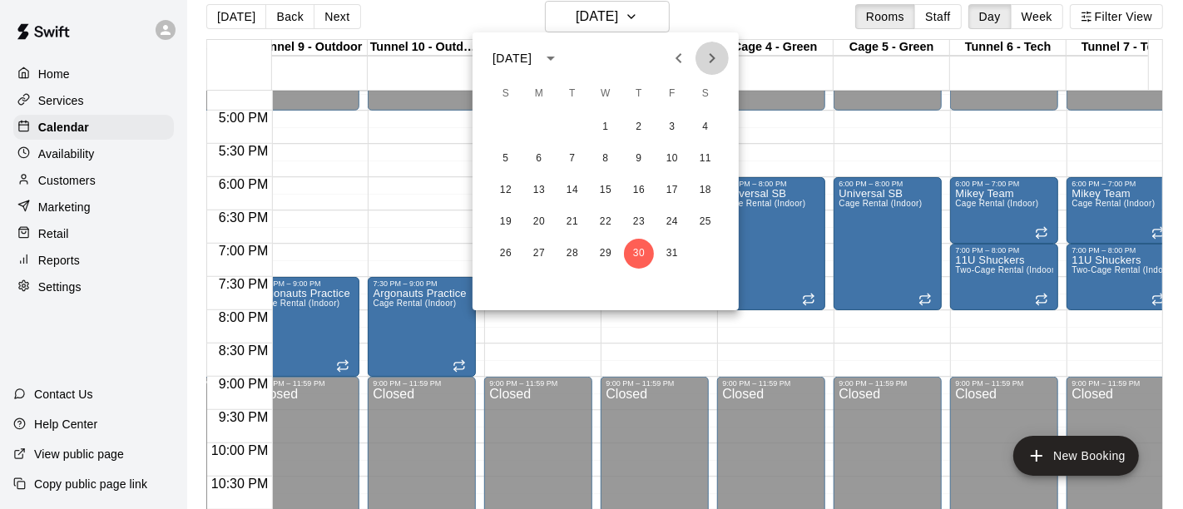
click at [708, 58] on icon "Next month" at bounding box center [712, 58] width 20 height 20
click at [641, 158] on button "6" at bounding box center [639, 159] width 30 height 30
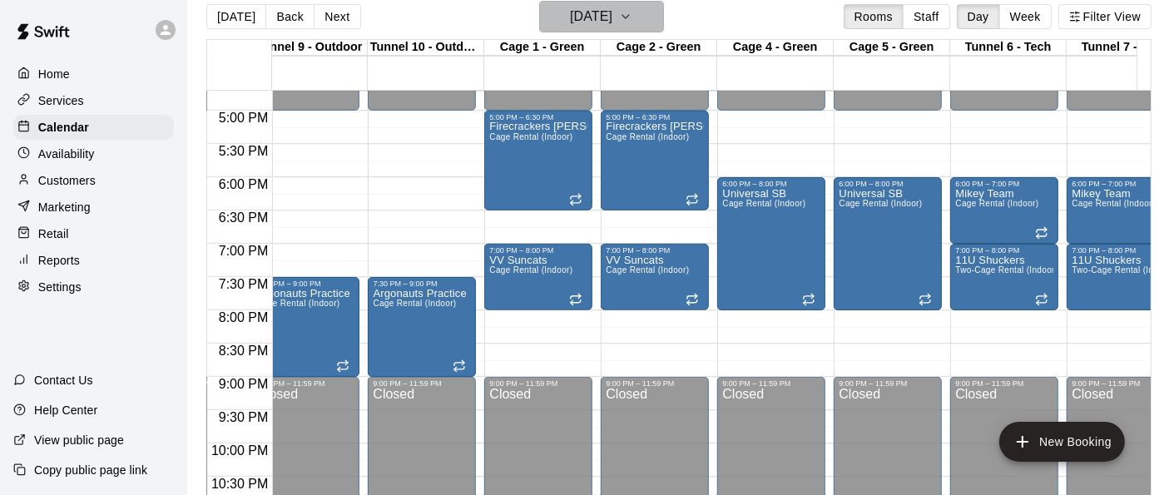
click at [629, 17] on icon "button" at bounding box center [625, 16] width 7 height 3
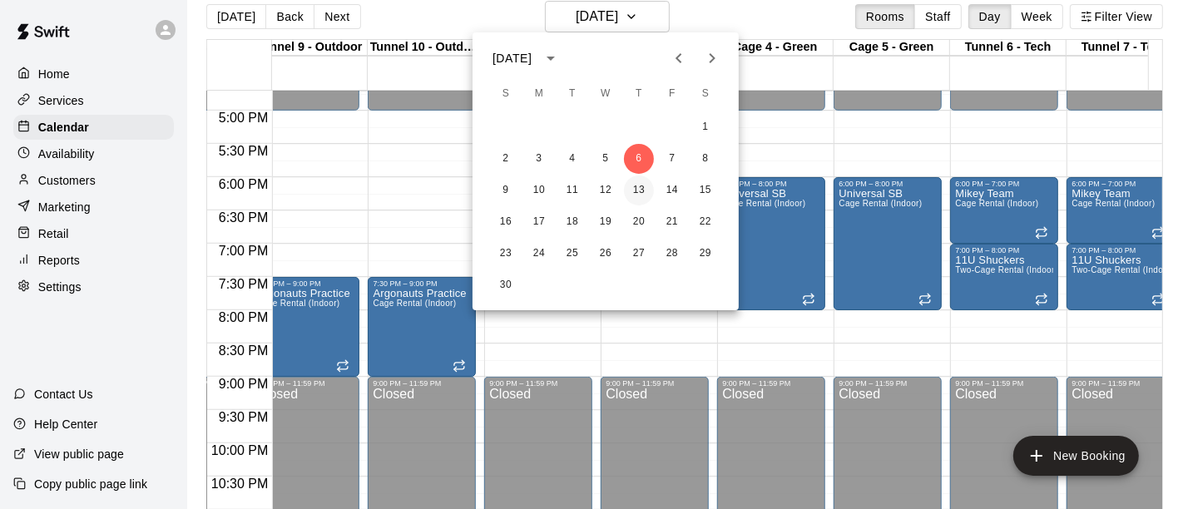
click at [641, 185] on button "13" at bounding box center [639, 191] width 30 height 30
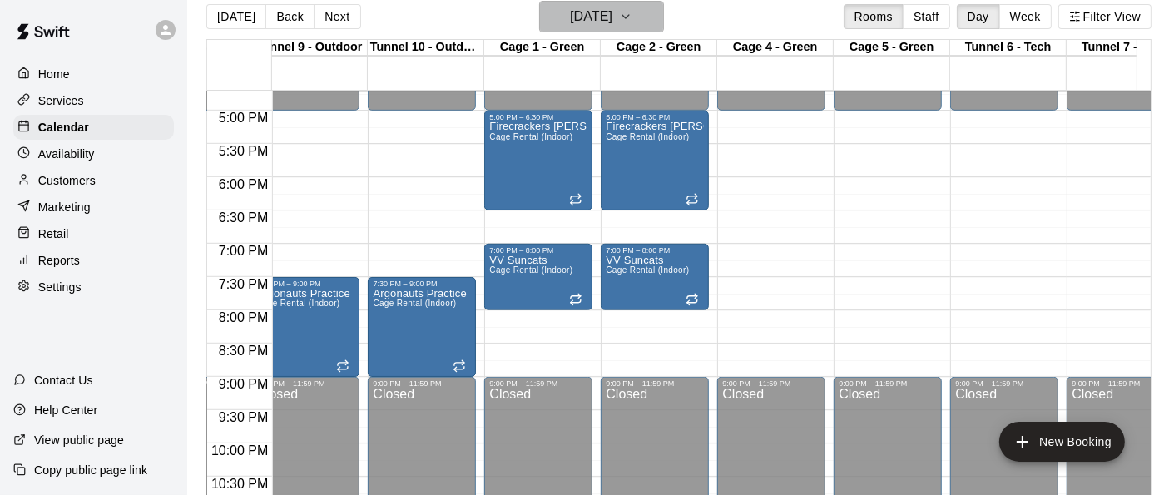
click at [632, 14] on icon "button" at bounding box center [625, 17] width 13 height 20
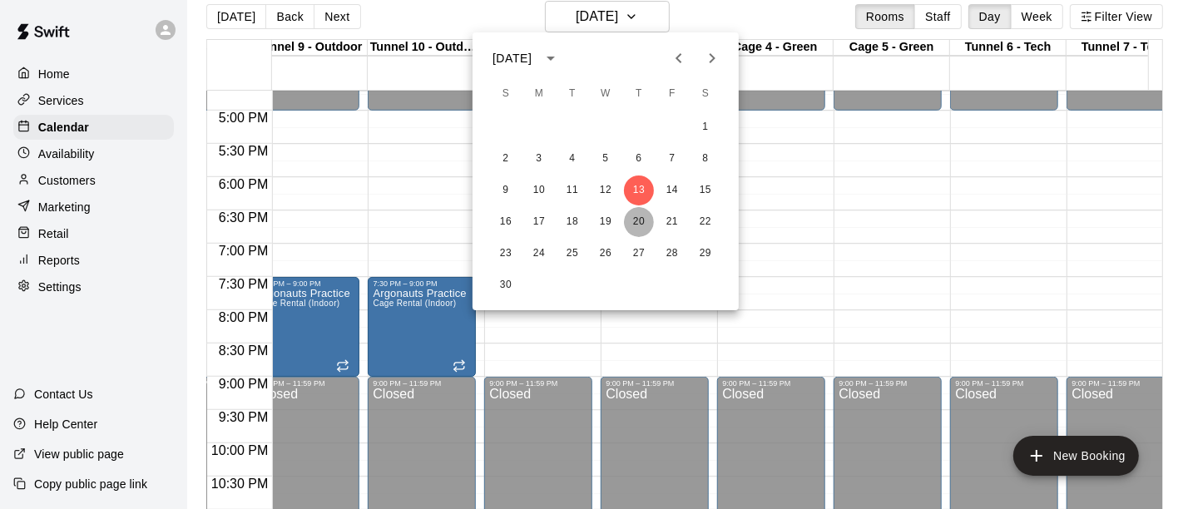
click at [640, 225] on button "20" at bounding box center [639, 222] width 30 height 30
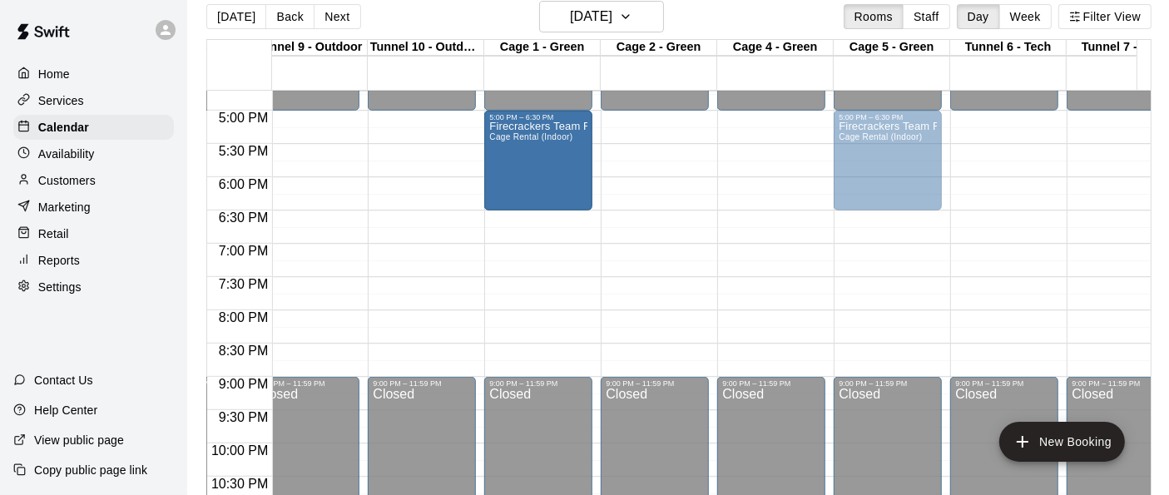
drag, startPoint x: 760, startPoint y: 185, endPoint x: 574, endPoint y: 195, distance: 185.8
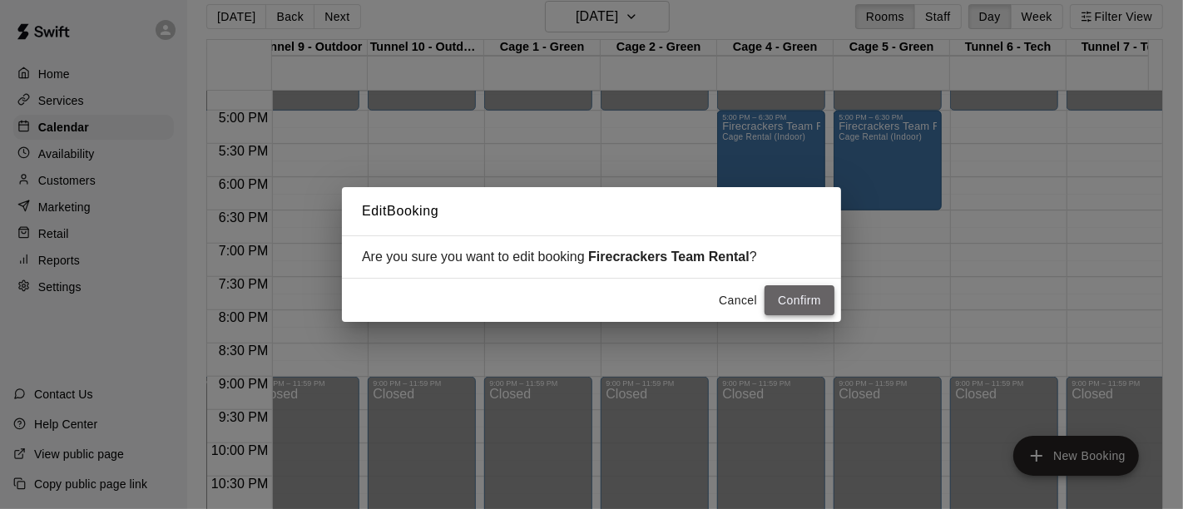
click at [794, 303] on button "Confirm" at bounding box center [800, 300] width 70 height 31
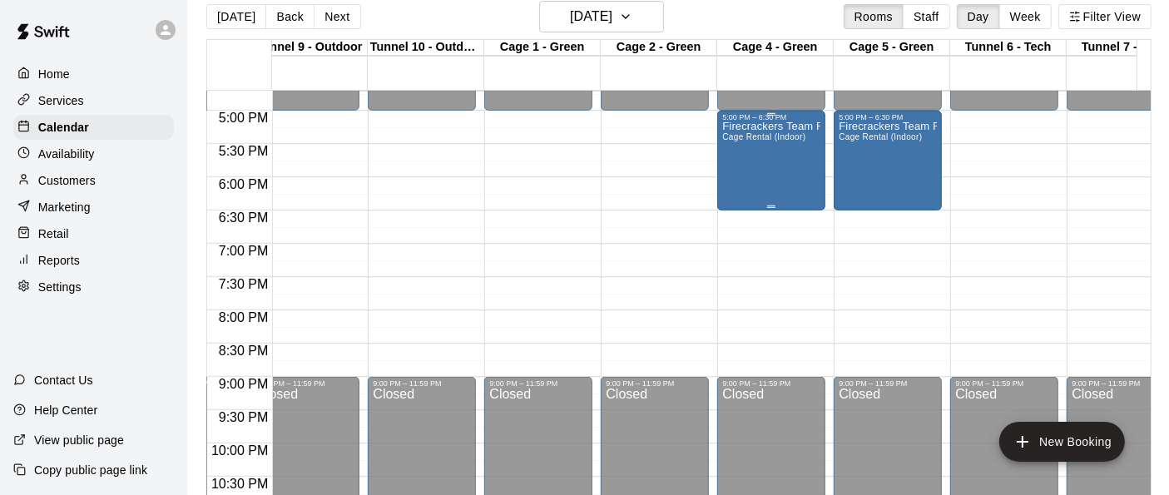
click at [789, 159] on div "Firecrackers Team Rental Cage Rental (Indoor)" at bounding box center [771, 368] width 98 height 495
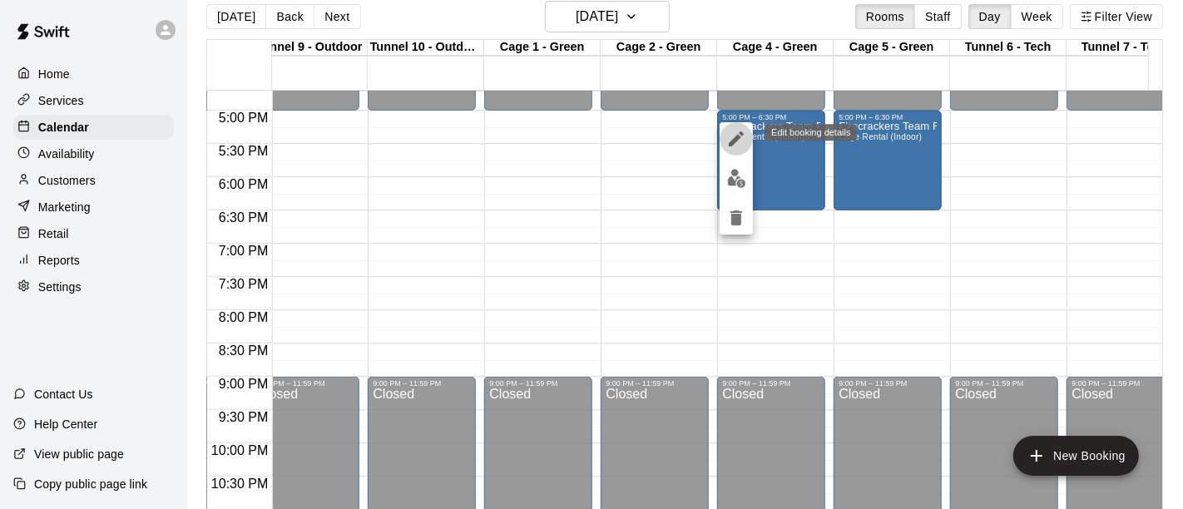
click at [736, 136] on icon "edit" at bounding box center [736, 138] width 15 height 15
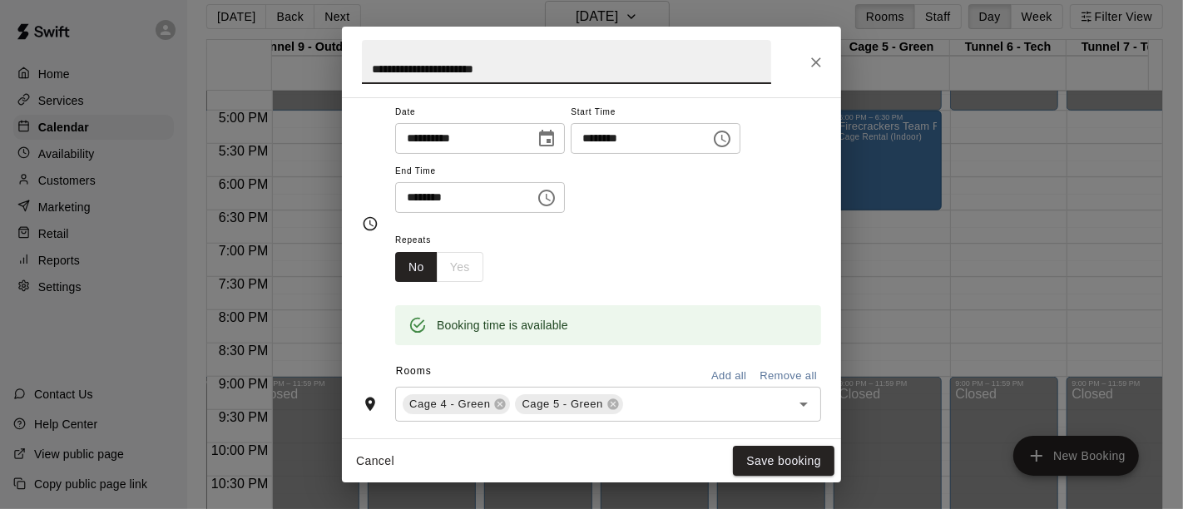
scroll to position [146, 0]
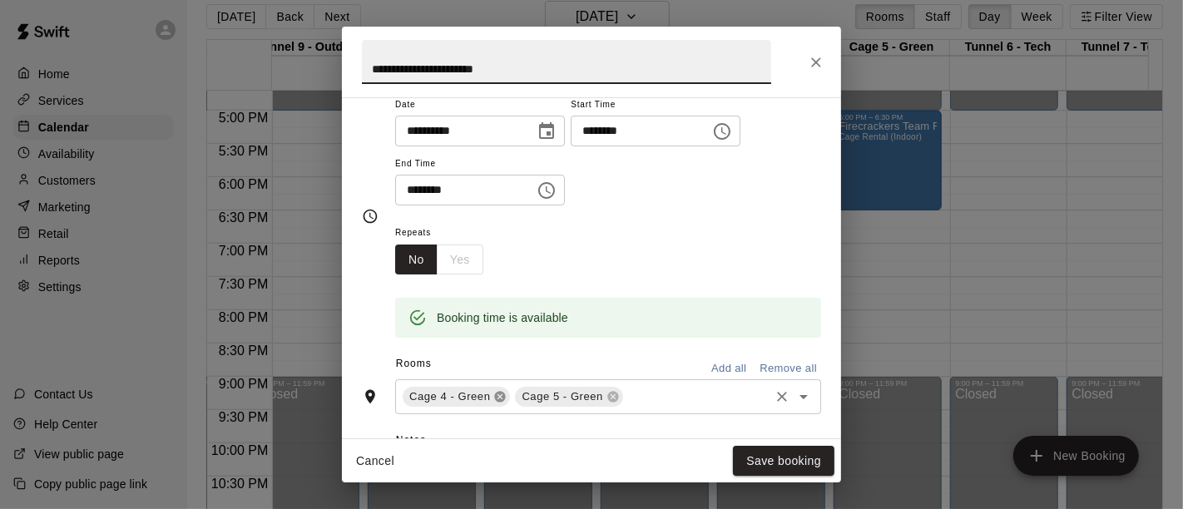
click at [495, 399] on icon at bounding box center [500, 397] width 11 height 11
click at [494, 390] on icon at bounding box center [499, 396] width 13 height 13
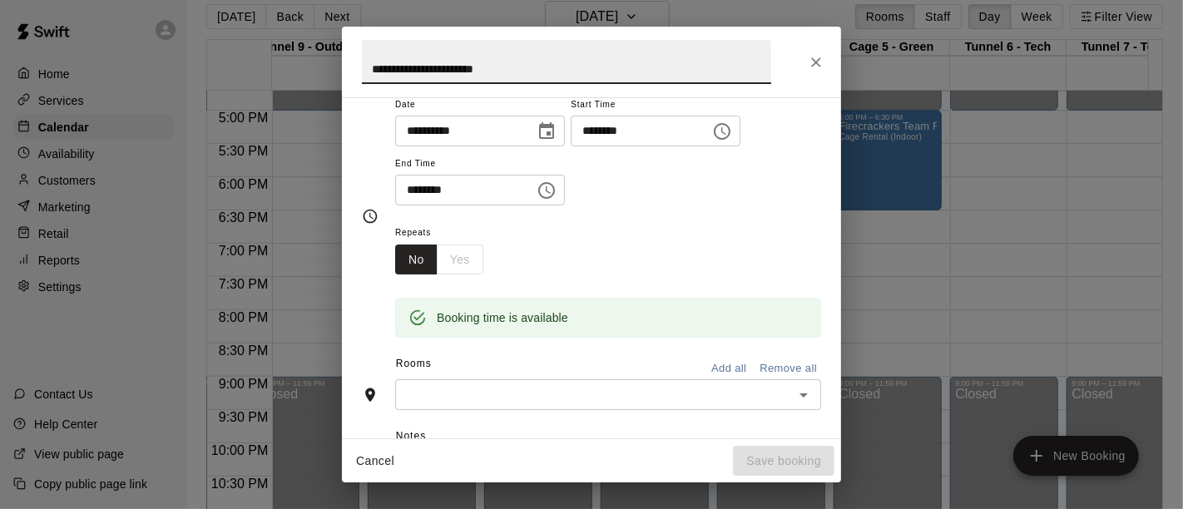
scroll to position [114, 0]
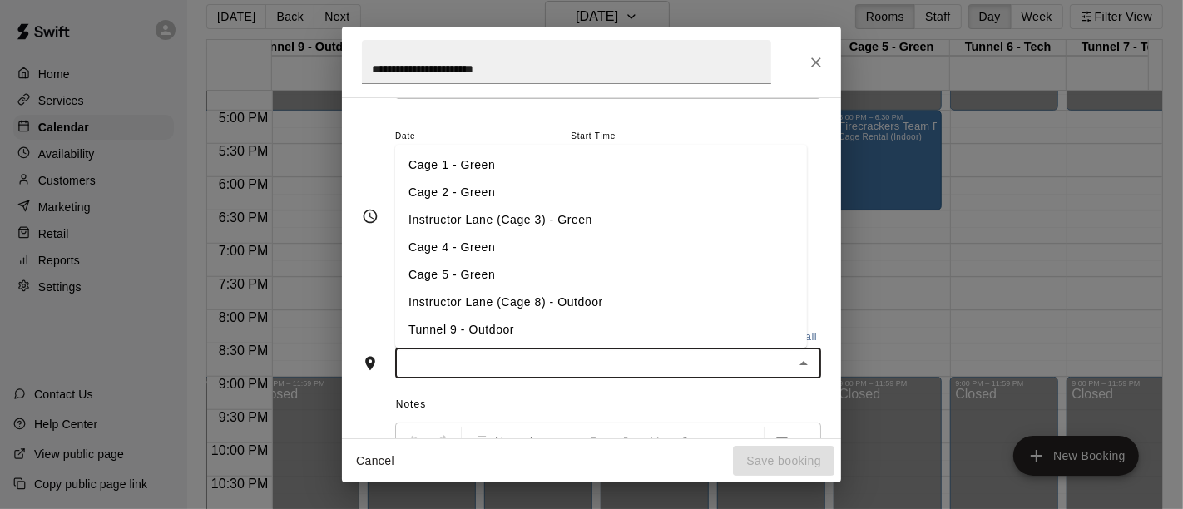
click at [494, 370] on input "text" at bounding box center [594, 363] width 389 height 21
click at [441, 175] on li "Cage 1 - Green" at bounding box center [601, 164] width 412 height 27
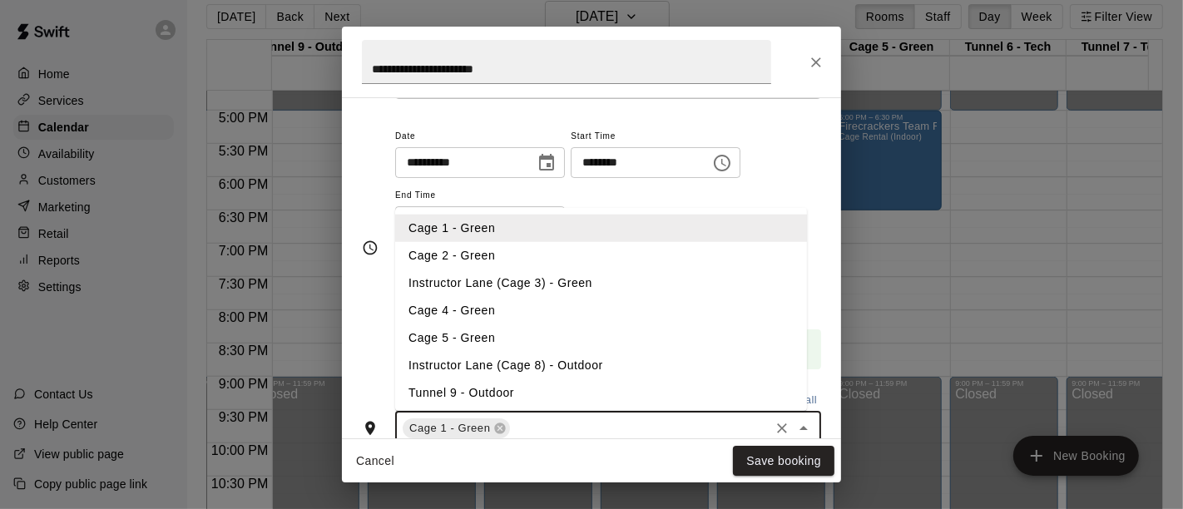
click at [522, 423] on input "text" at bounding box center [639, 428] width 255 height 21
click at [487, 260] on li "Cage 2 - Green" at bounding box center [601, 254] width 412 height 27
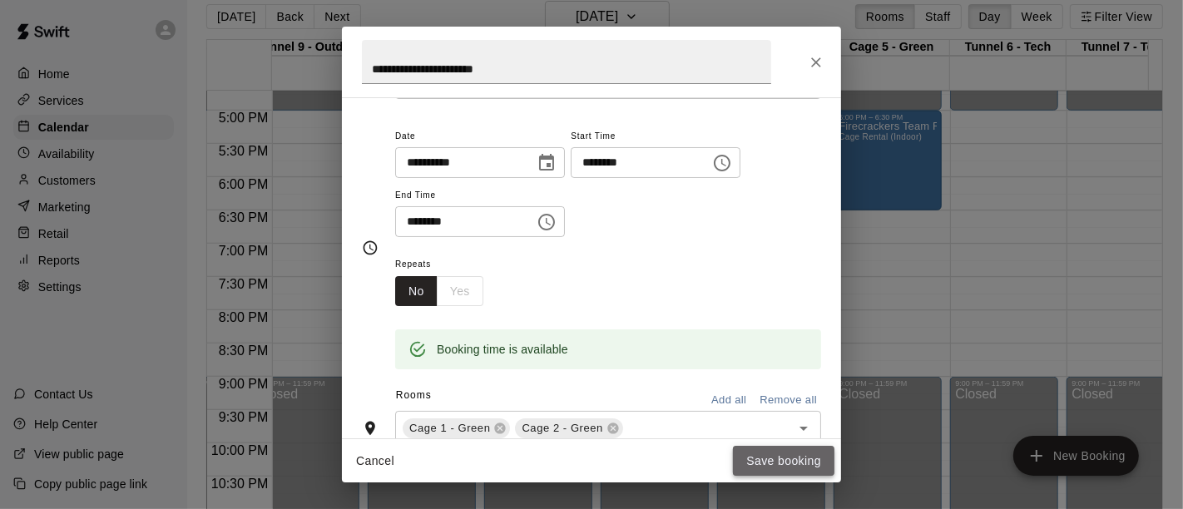
click at [800, 462] on button "Save booking" at bounding box center [783, 461] width 101 height 31
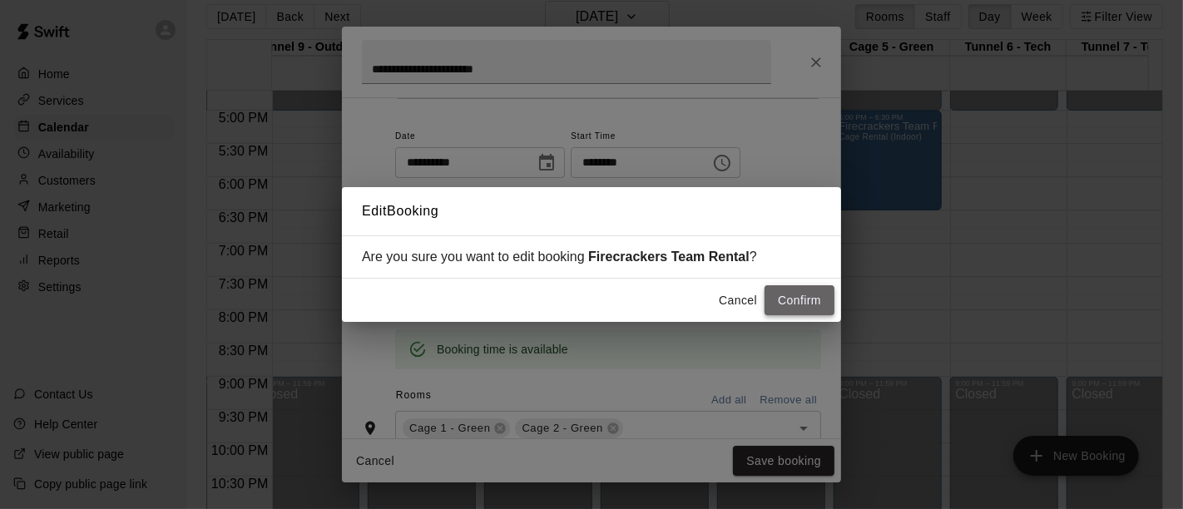
click at [798, 305] on button "Confirm" at bounding box center [800, 300] width 70 height 31
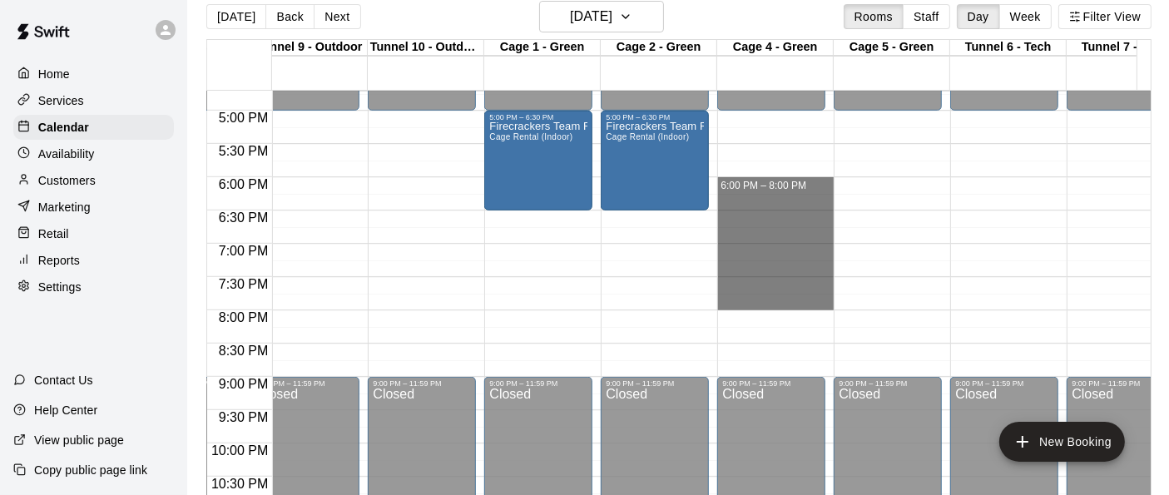
drag, startPoint x: 788, startPoint y: 184, endPoint x: 795, endPoint y: 301, distance: 117.5
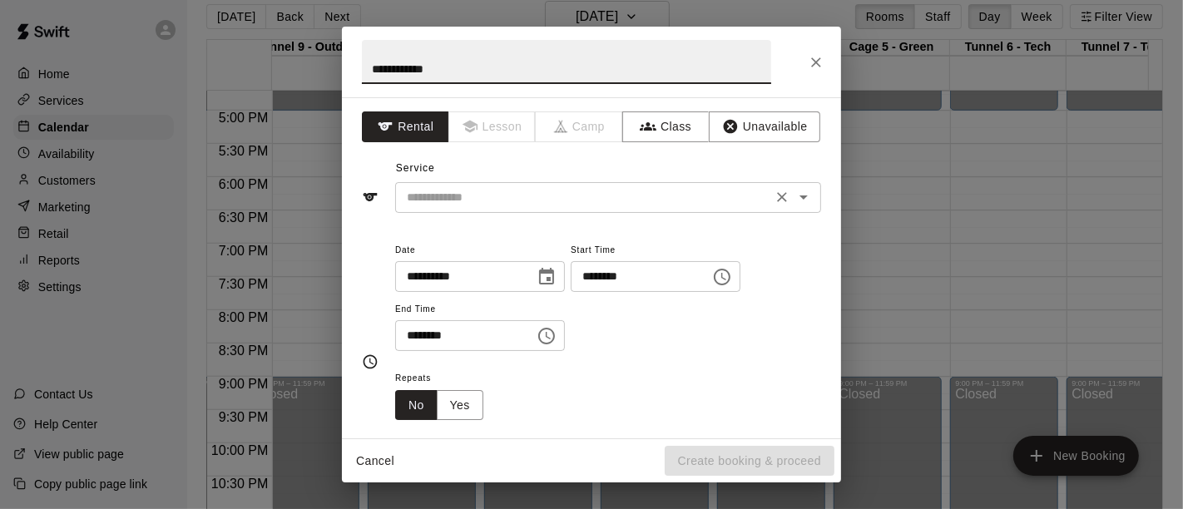
type input "**********"
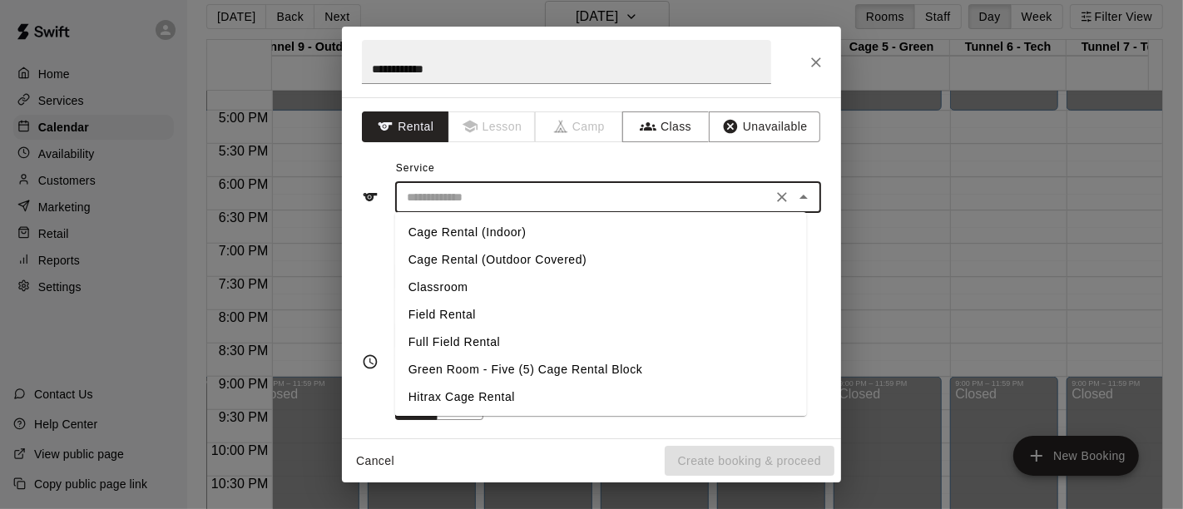
click at [714, 200] on input "text" at bounding box center [583, 197] width 367 height 21
click at [608, 243] on li "Cage Rental (Indoor)" at bounding box center [601, 232] width 412 height 27
type input "**********"
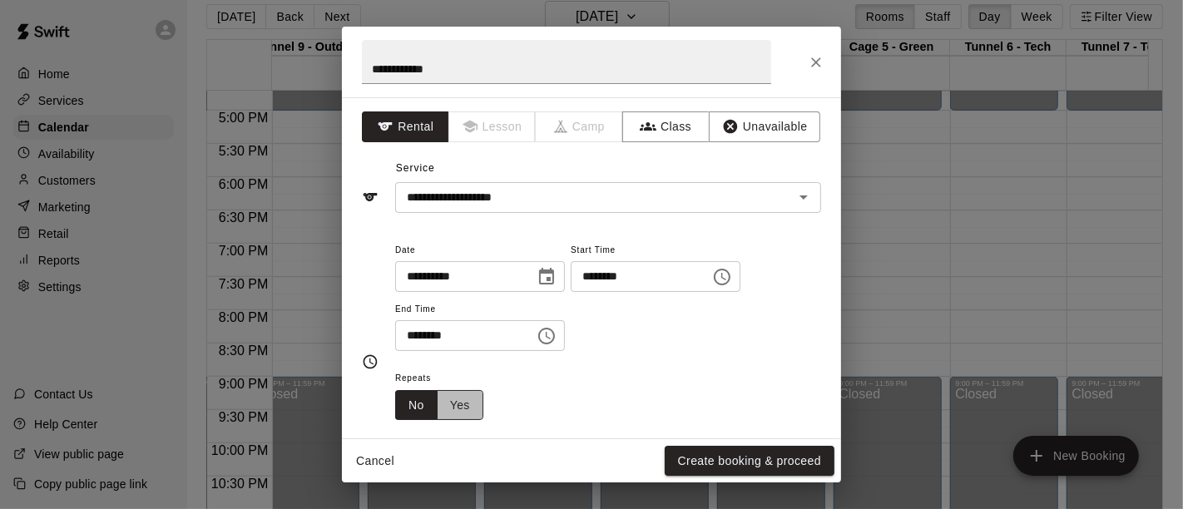
click at [470, 406] on button "Yes" at bounding box center [460, 405] width 47 height 31
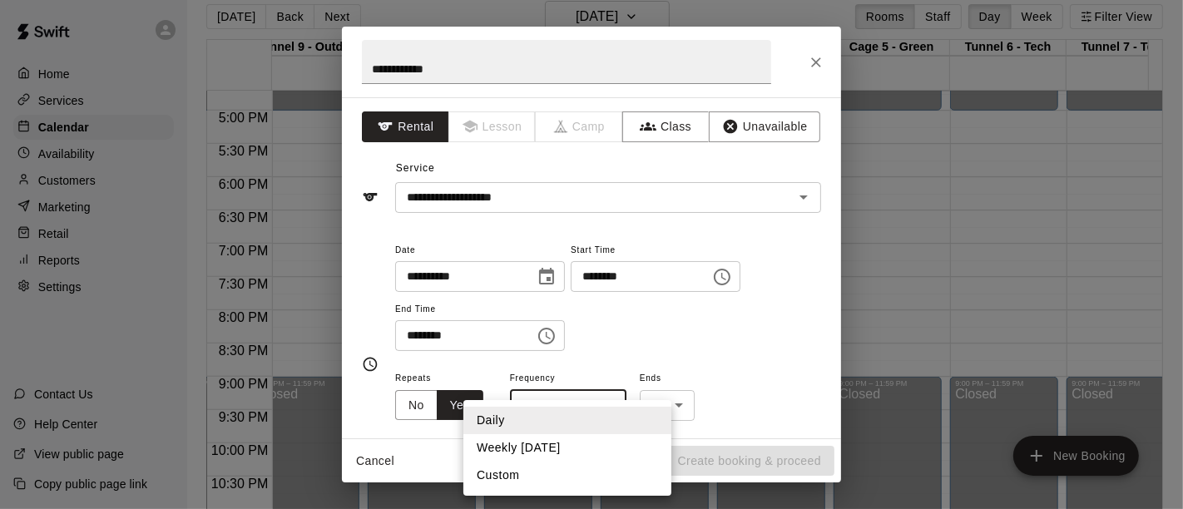
click at [608, 403] on body "Home Services Calendar Availability Customers Marketing Retail Reports Settings…" at bounding box center [591, 249] width 1183 height 536
click at [559, 455] on li "Weekly [DATE]" at bounding box center [567, 447] width 208 height 27
type input "******"
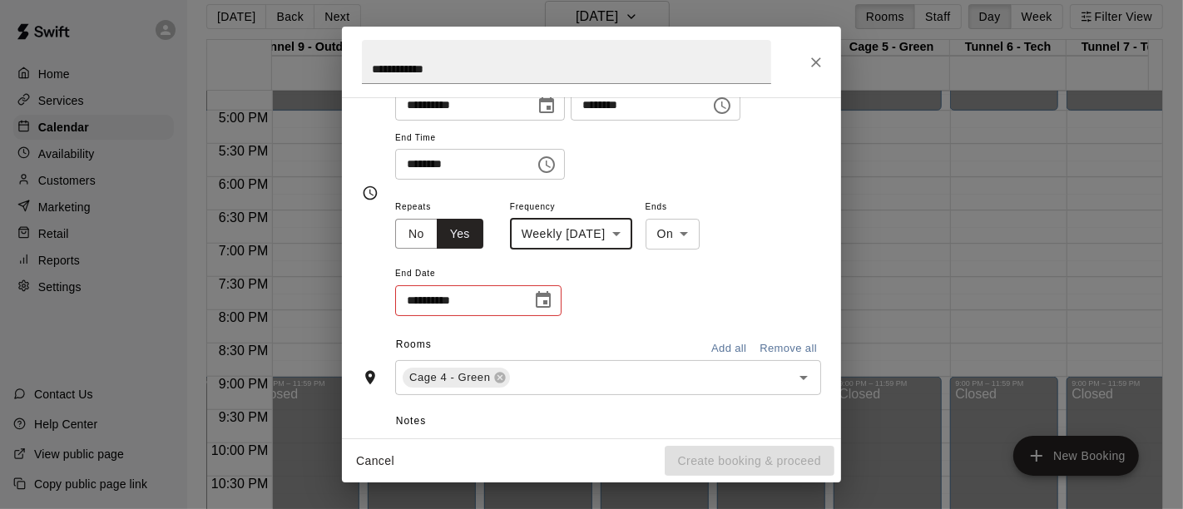
scroll to position [200, 0]
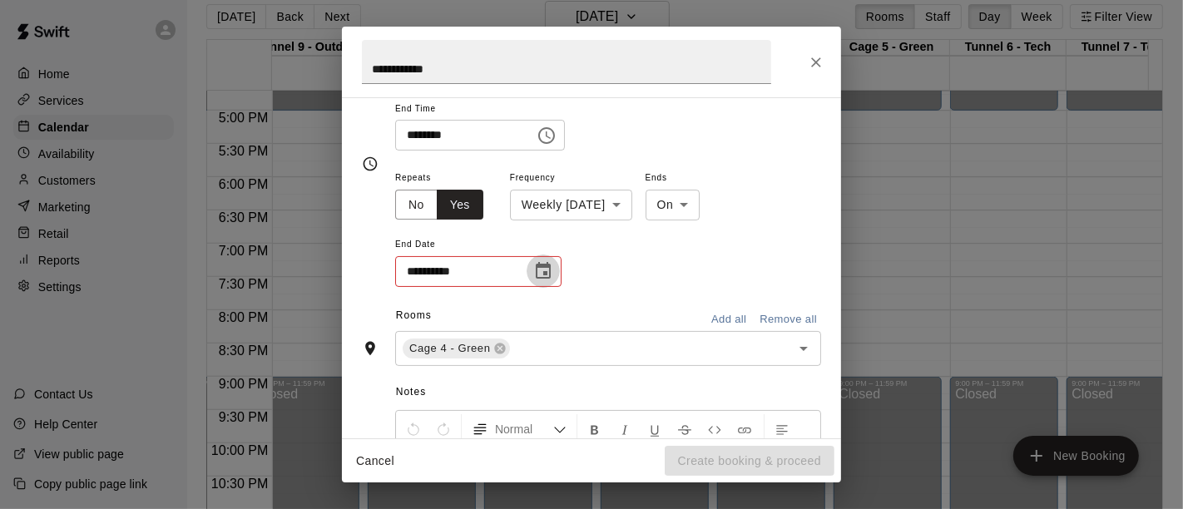
click at [547, 270] on icon "Choose date" at bounding box center [543, 270] width 15 height 17
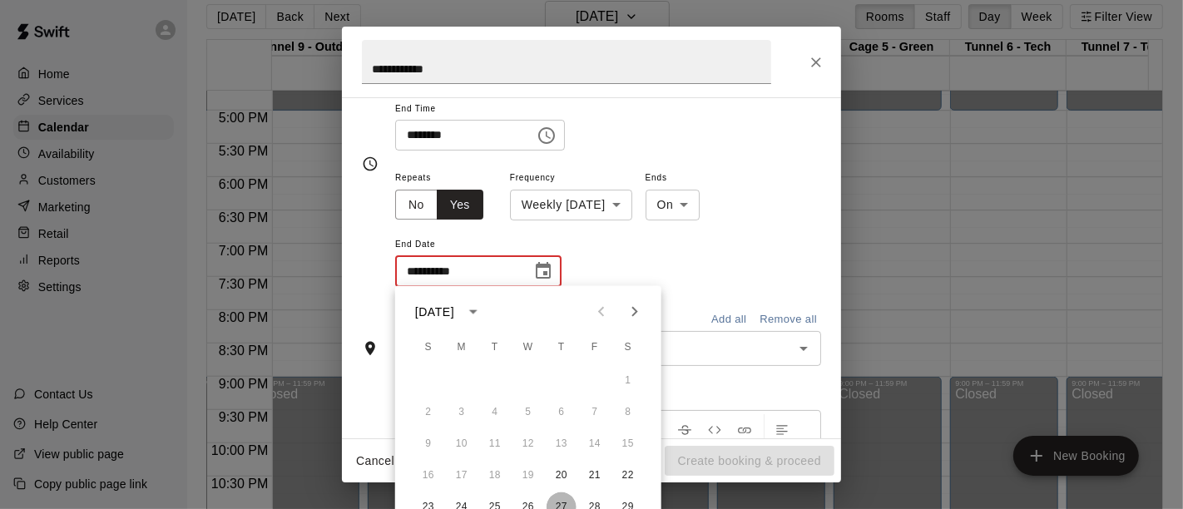
click at [560, 494] on button "27" at bounding box center [562, 507] width 30 height 30
type input "**********"
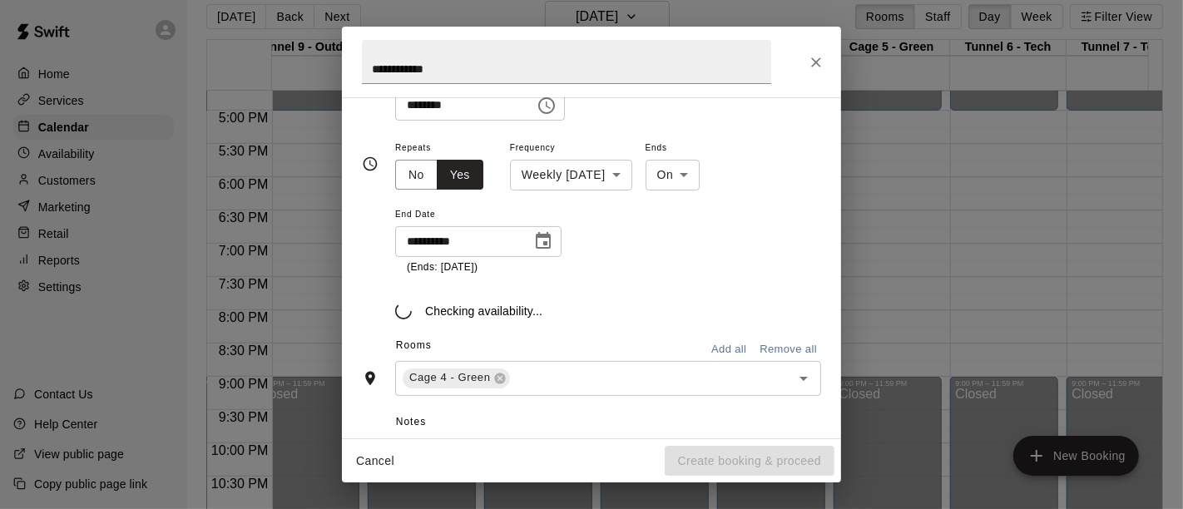
scroll to position [240, 0]
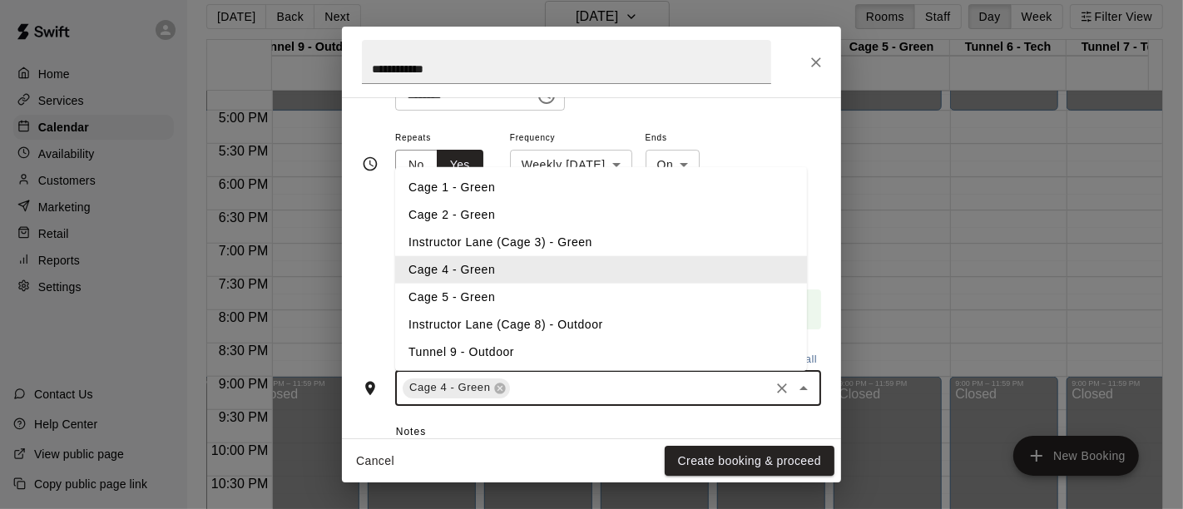
click at [565, 396] on input "text" at bounding box center [639, 388] width 255 height 21
click at [475, 293] on li "Cage 5 - Green" at bounding box center [601, 297] width 412 height 27
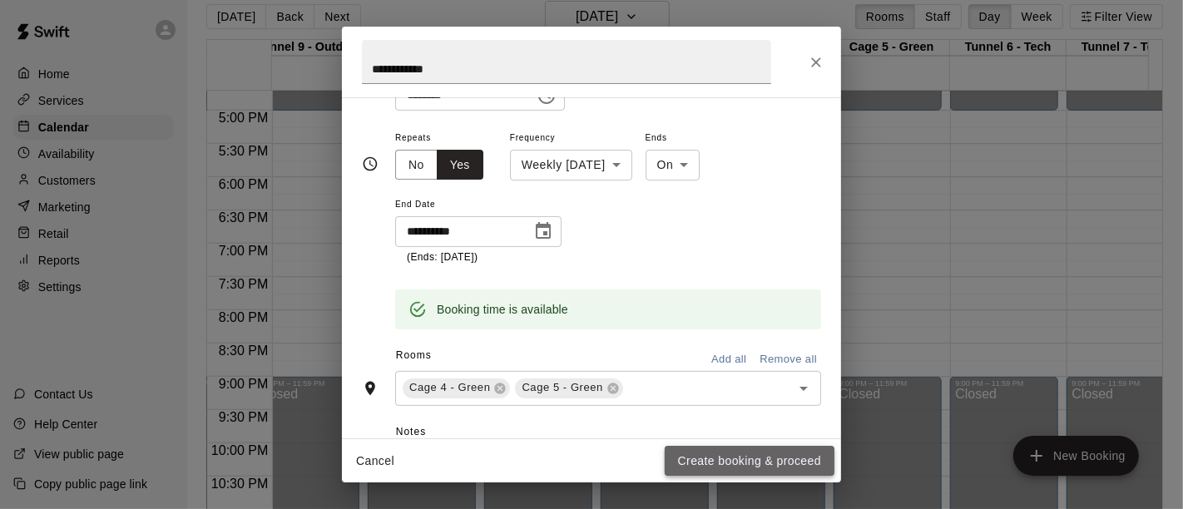
click at [702, 465] on button "Create booking & proceed" at bounding box center [750, 461] width 170 height 31
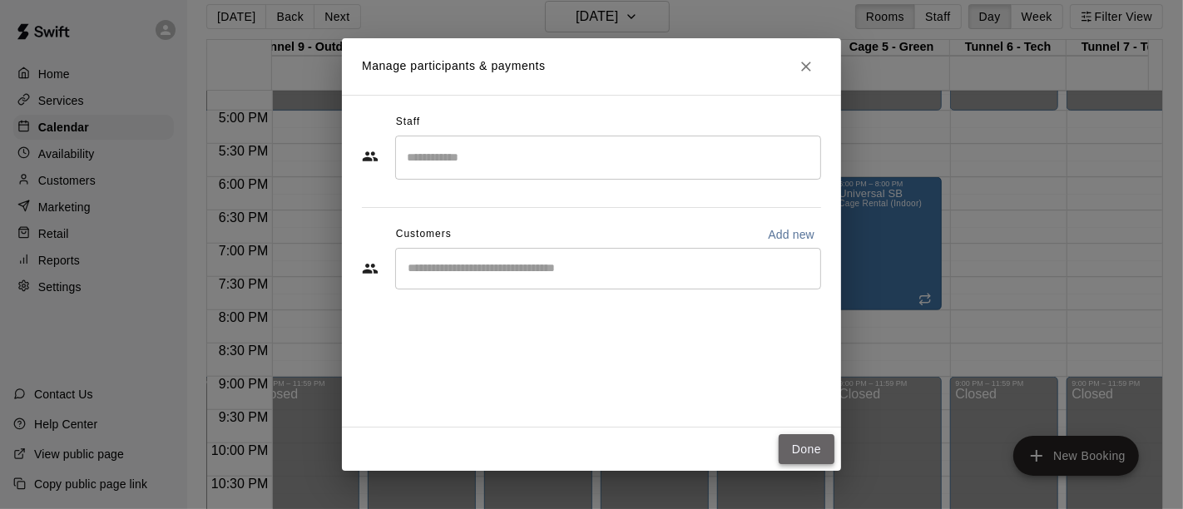
click at [796, 449] on button "Done" at bounding box center [807, 449] width 56 height 31
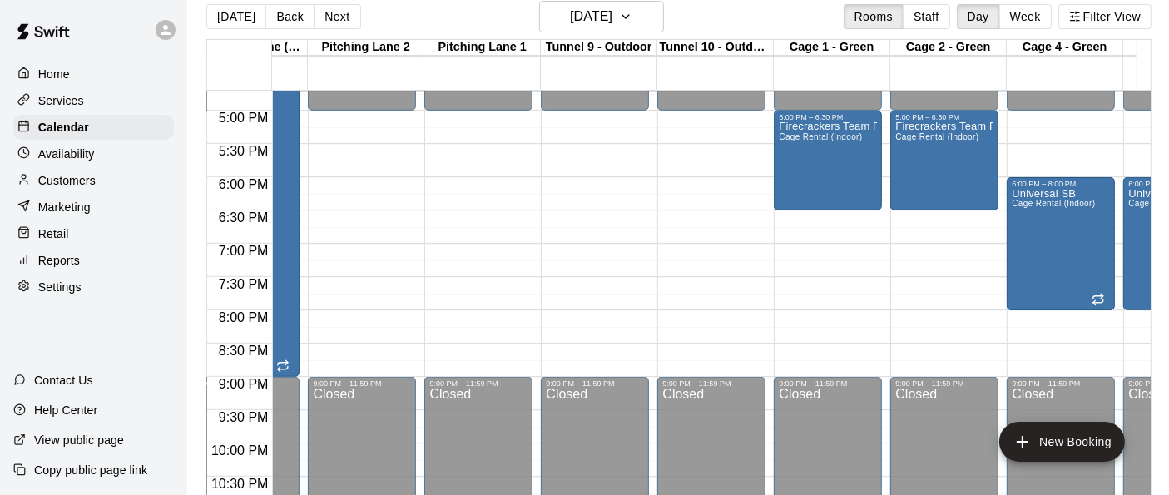
scroll to position [0, 377]
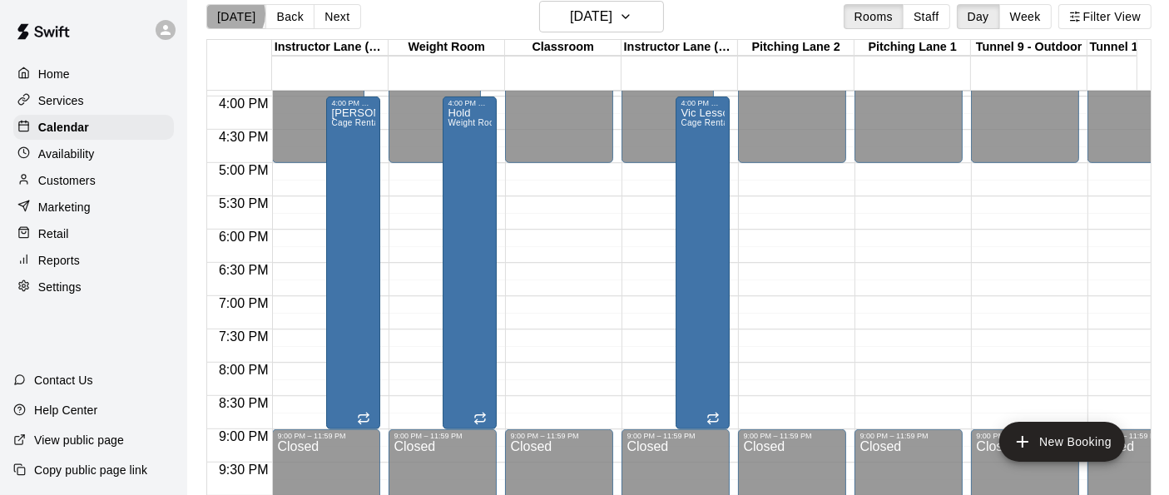
click at [230, 13] on button "[DATE]" at bounding box center [236, 16] width 60 height 25
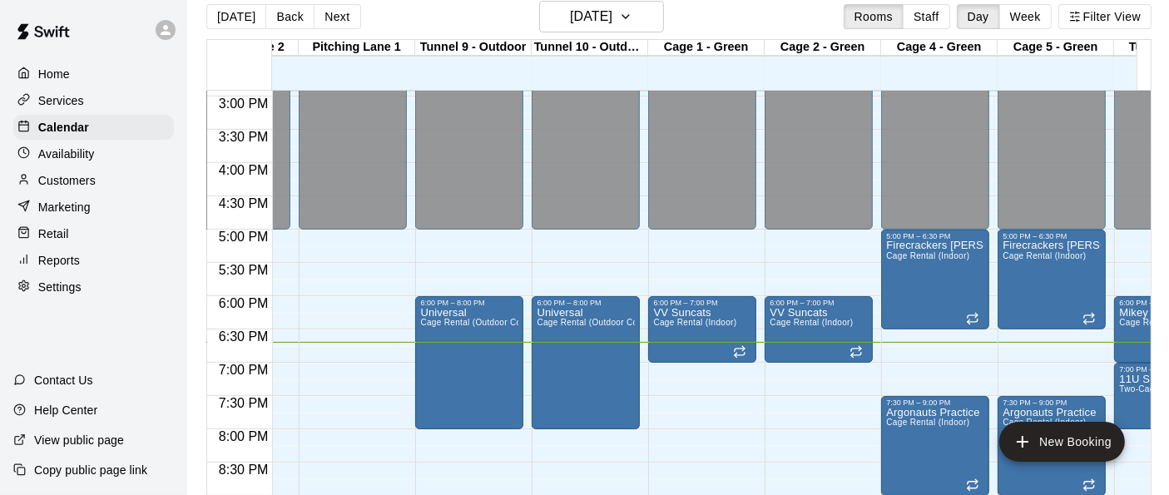
scroll to position [0, 586]
